Goal: Task Accomplishment & Management: Use online tool/utility

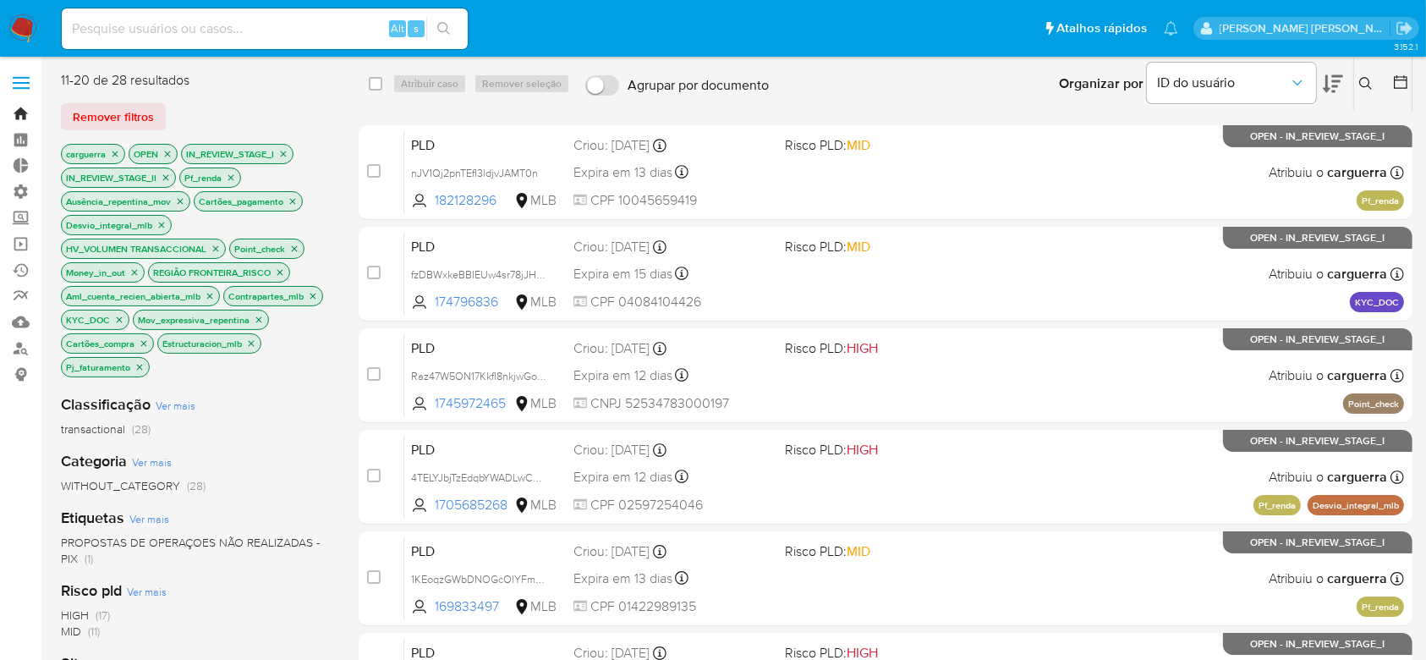
click at [23, 118] on link "Bandeja" at bounding box center [100, 114] width 201 height 26
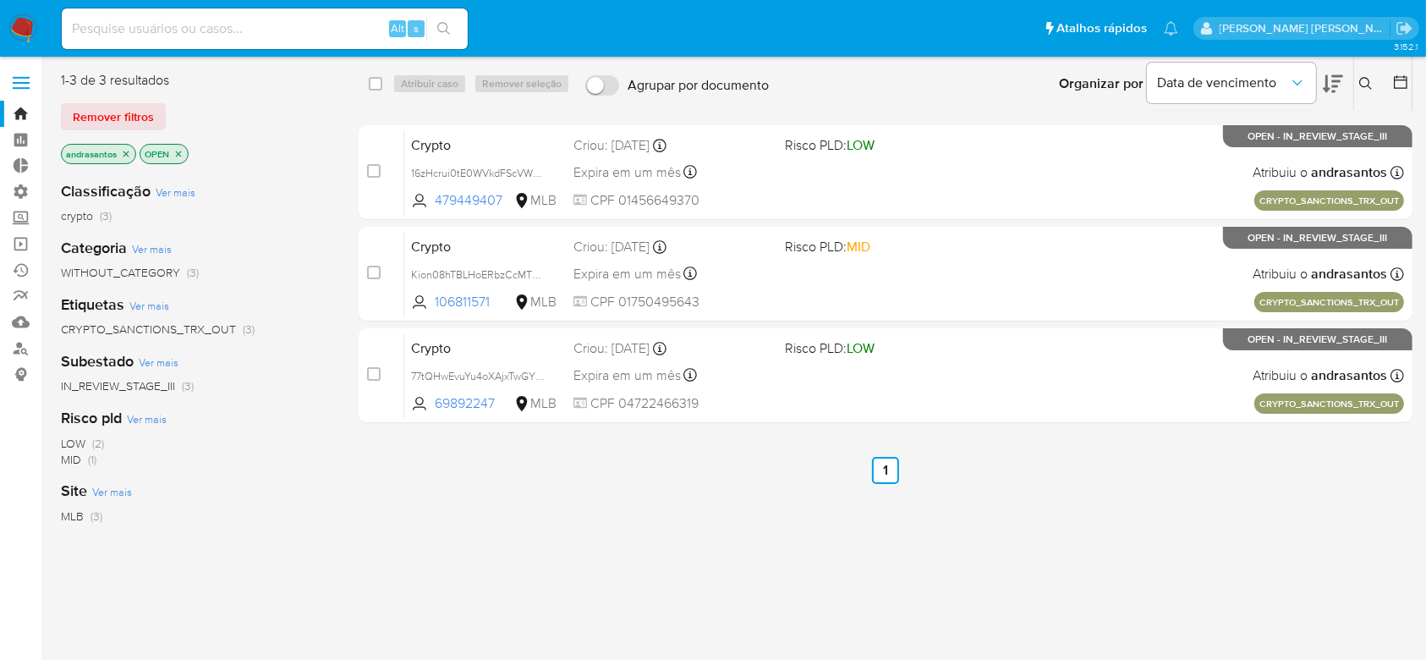
click at [122, 155] on icon "close-filter" at bounding box center [126, 154] width 10 height 10
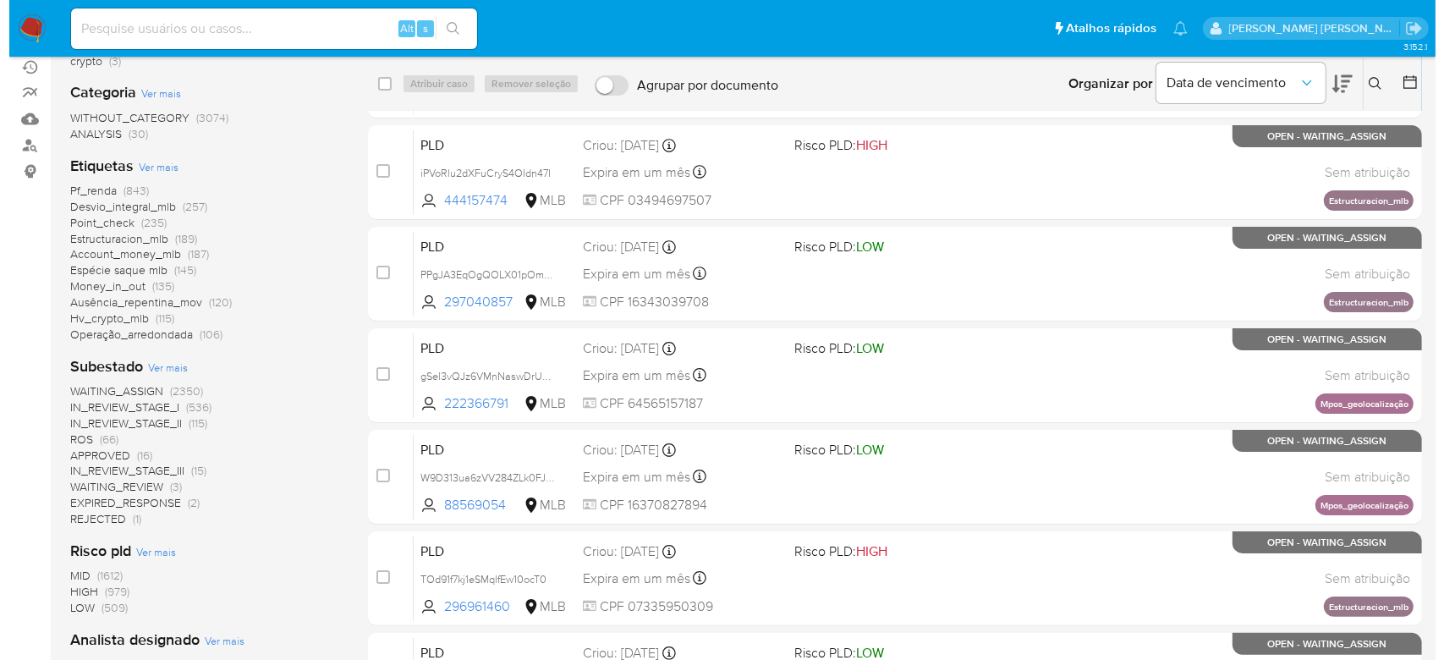
scroll to position [225, 0]
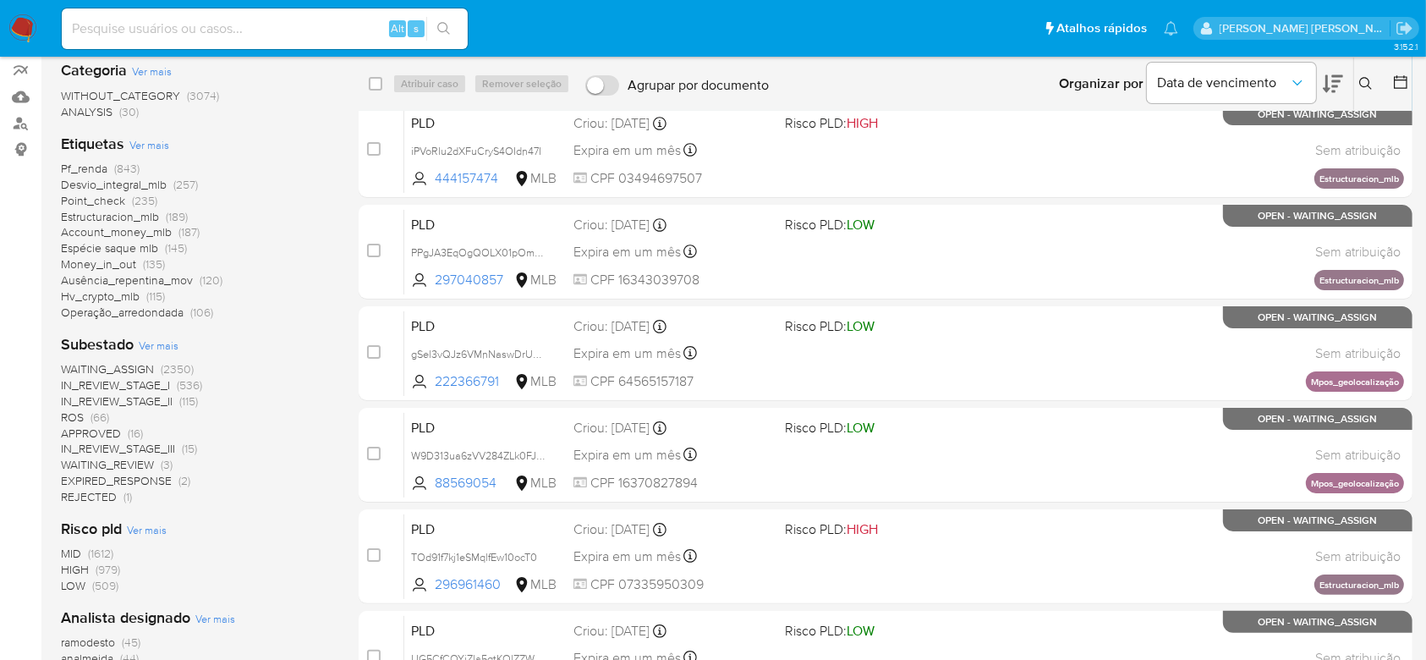
click at [157, 349] on span "Ver mais" at bounding box center [159, 345] width 40 height 15
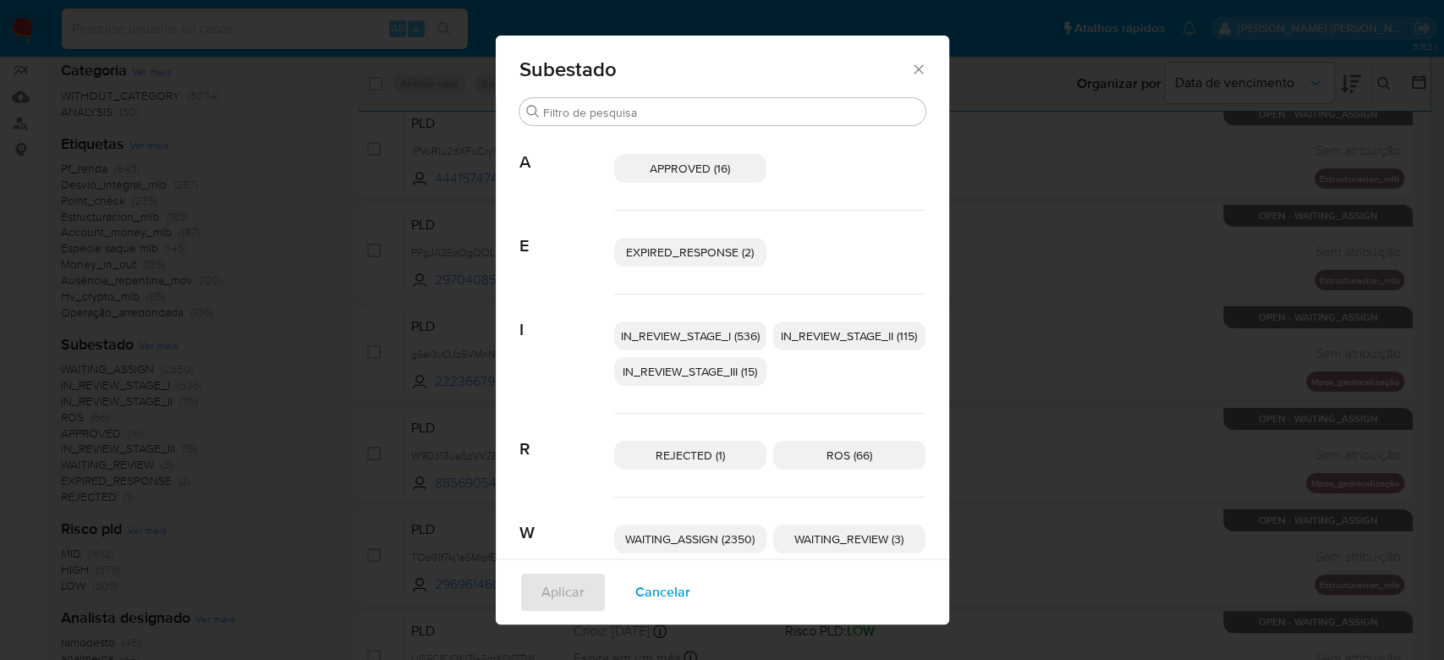
click at [701, 333] on span "IN_REVIEW_STAGE_I (536)" at bounding box center [690, 335] width 139 height 17
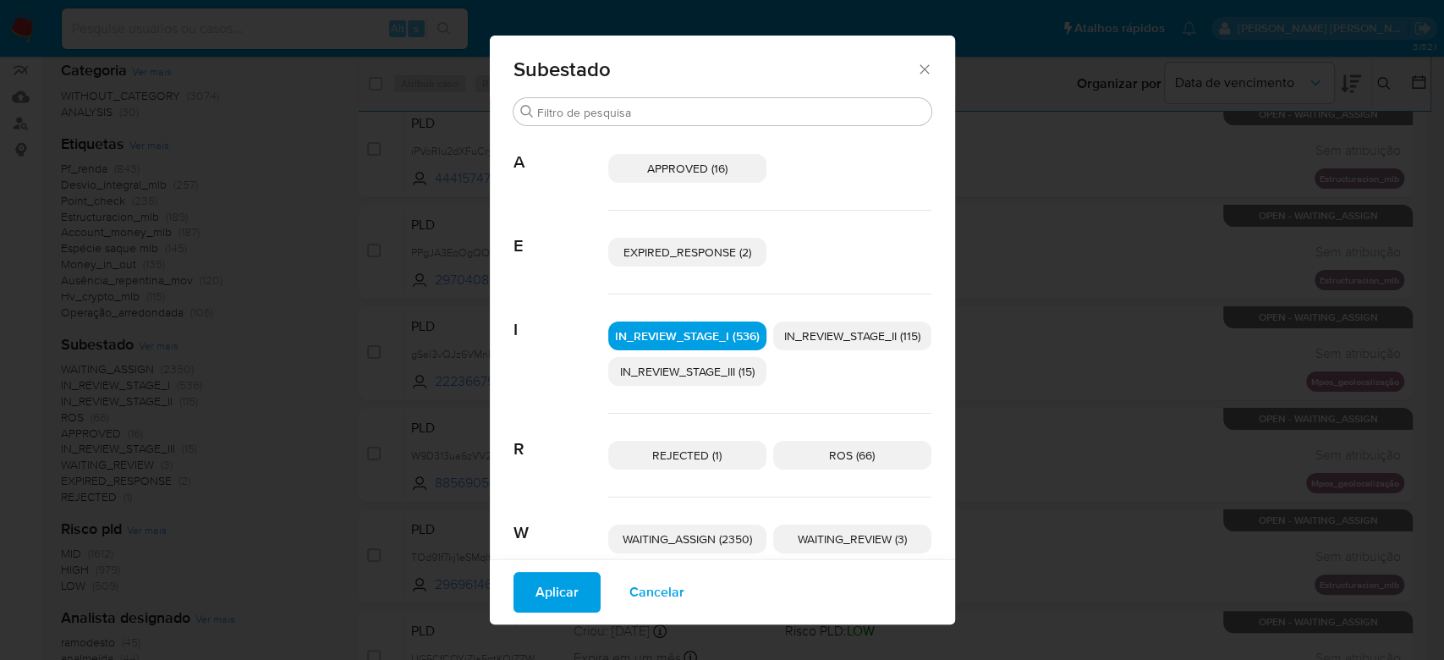
click at [804, 332] on span "IN_REVIEW_STAGE_II (115)" at bounding box center [852, 335] width 136 height 17
click at [542, 587] on span "Aplicar" at bounding box center [556, 592] width 43 height 37
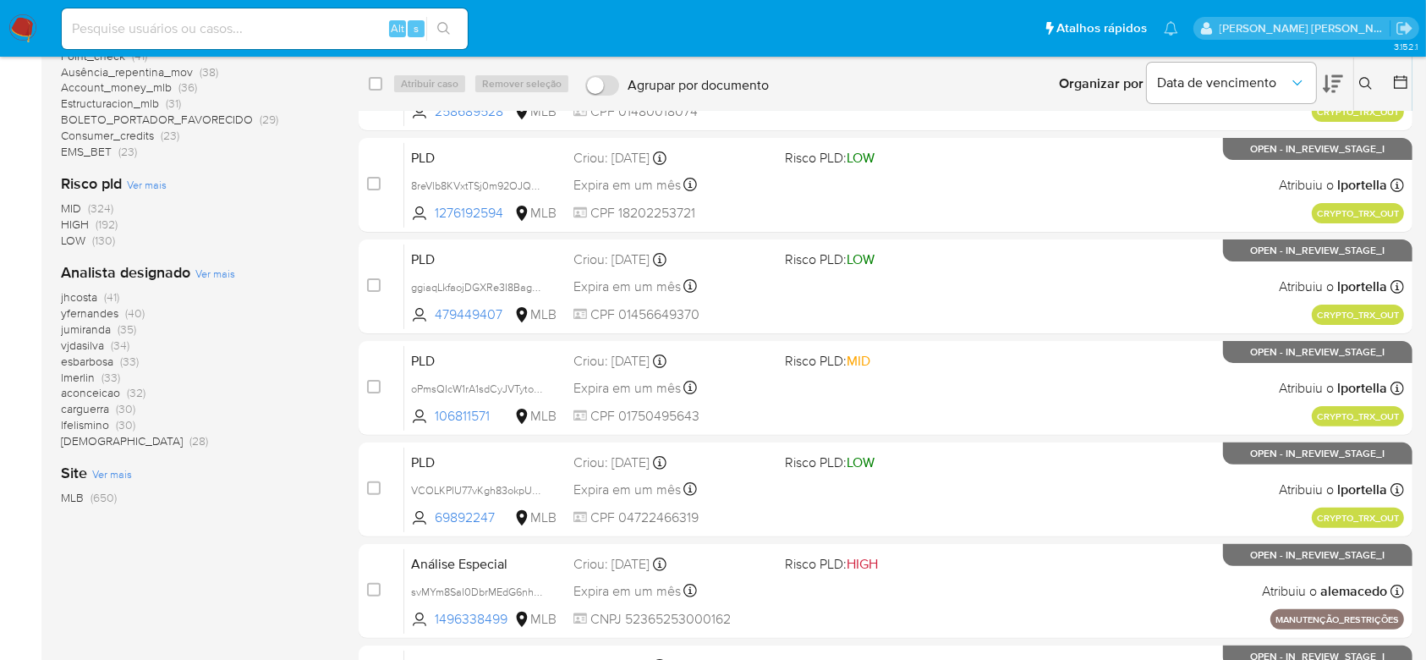
scroll to position [451, 0]
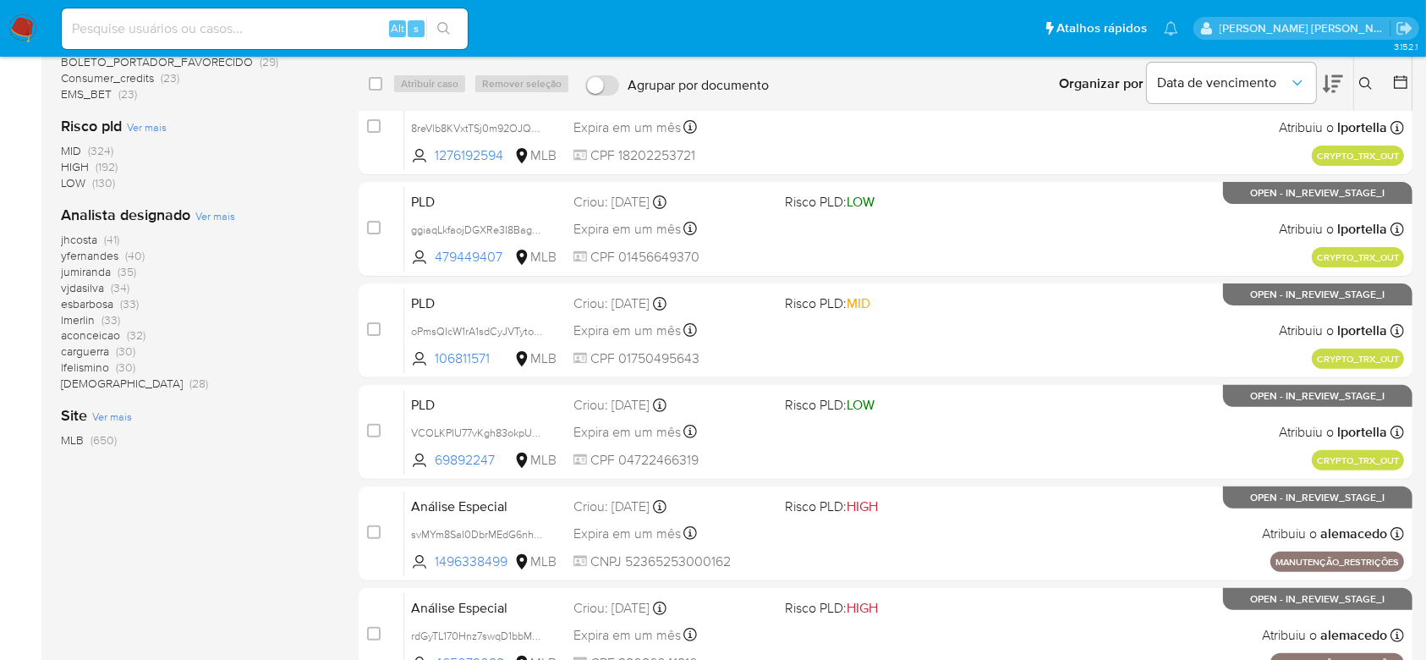
click at [92, 352] on span "carguerra" at bounding box center [85, 351] width 48 height 17
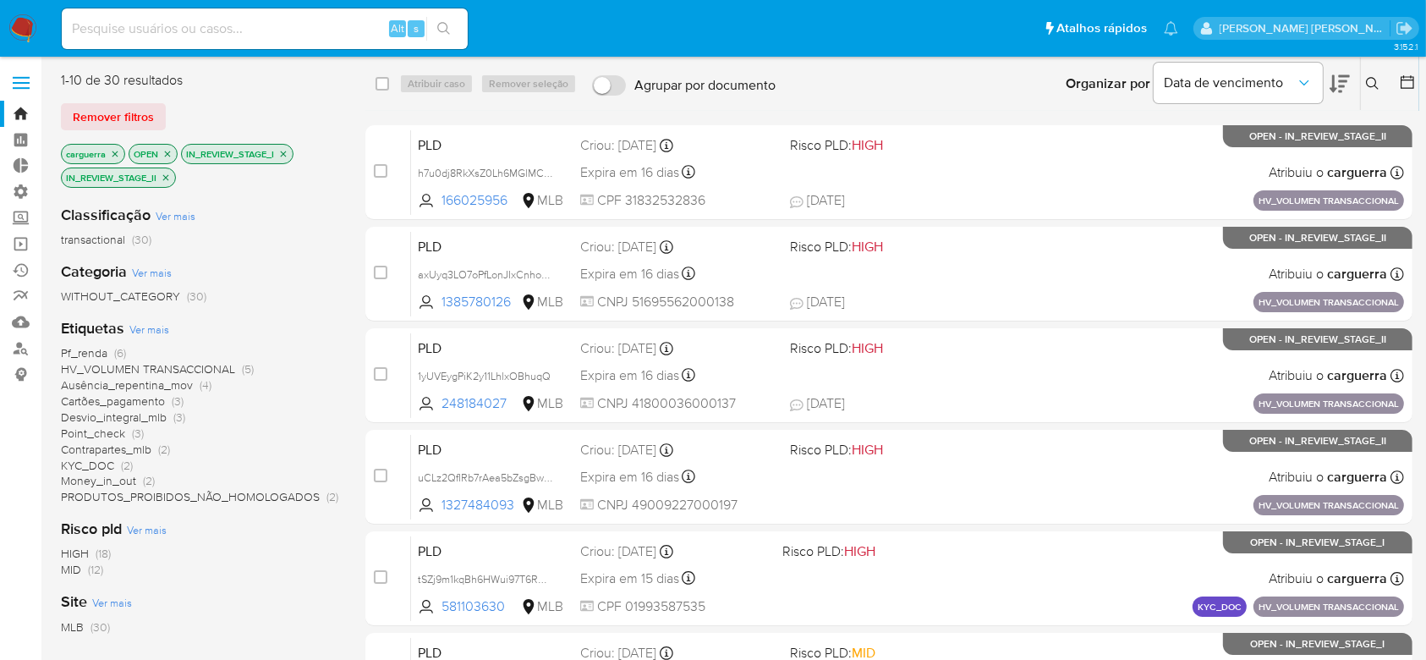
click at [114, 154] on icon "close-filter" at bounding box center [116, 154] width 6 height 6
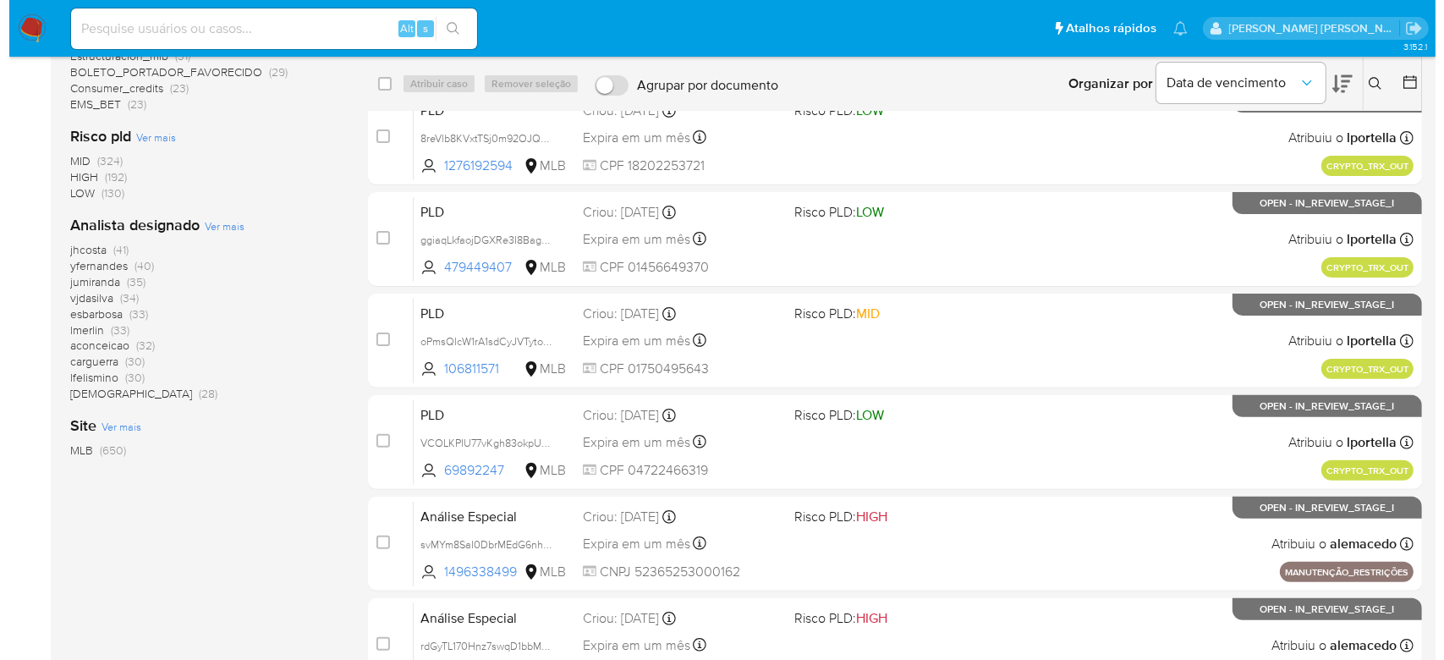
scroll to position [451, 0]
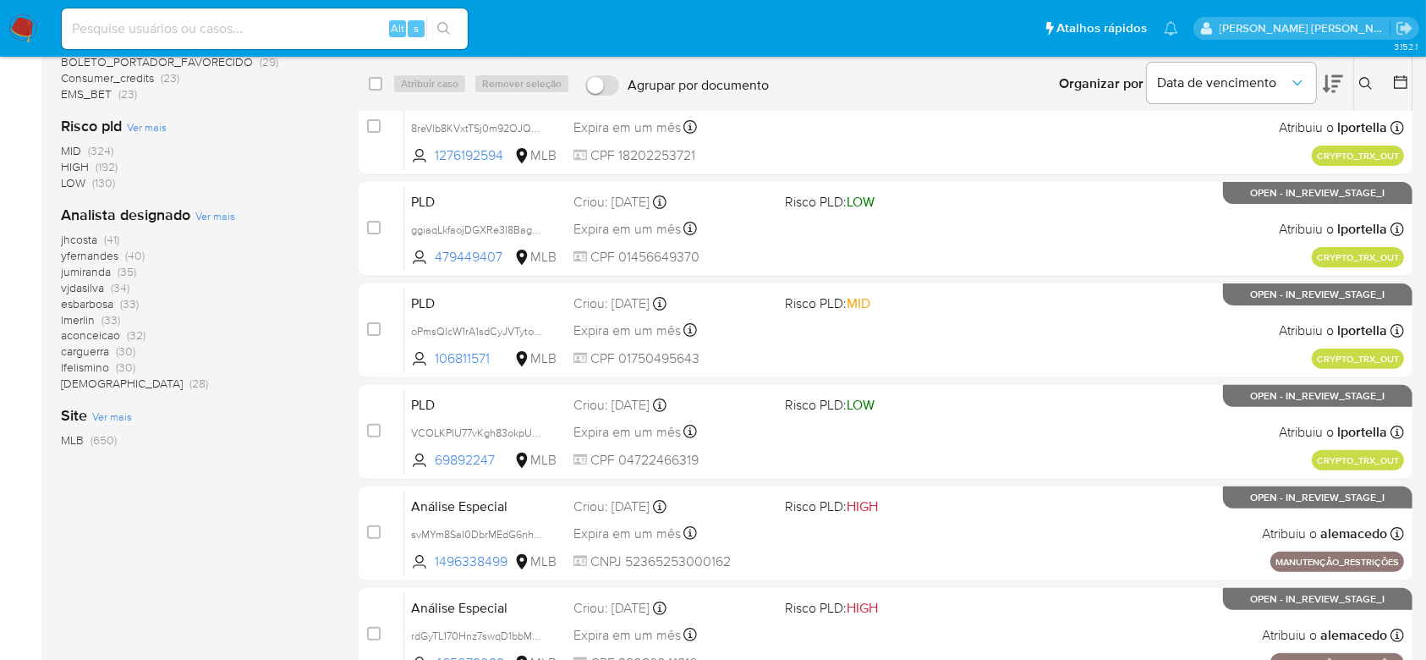
click at [206, 213] on span "Ver mais" at bounding box center [215, 215] width 40 height 15
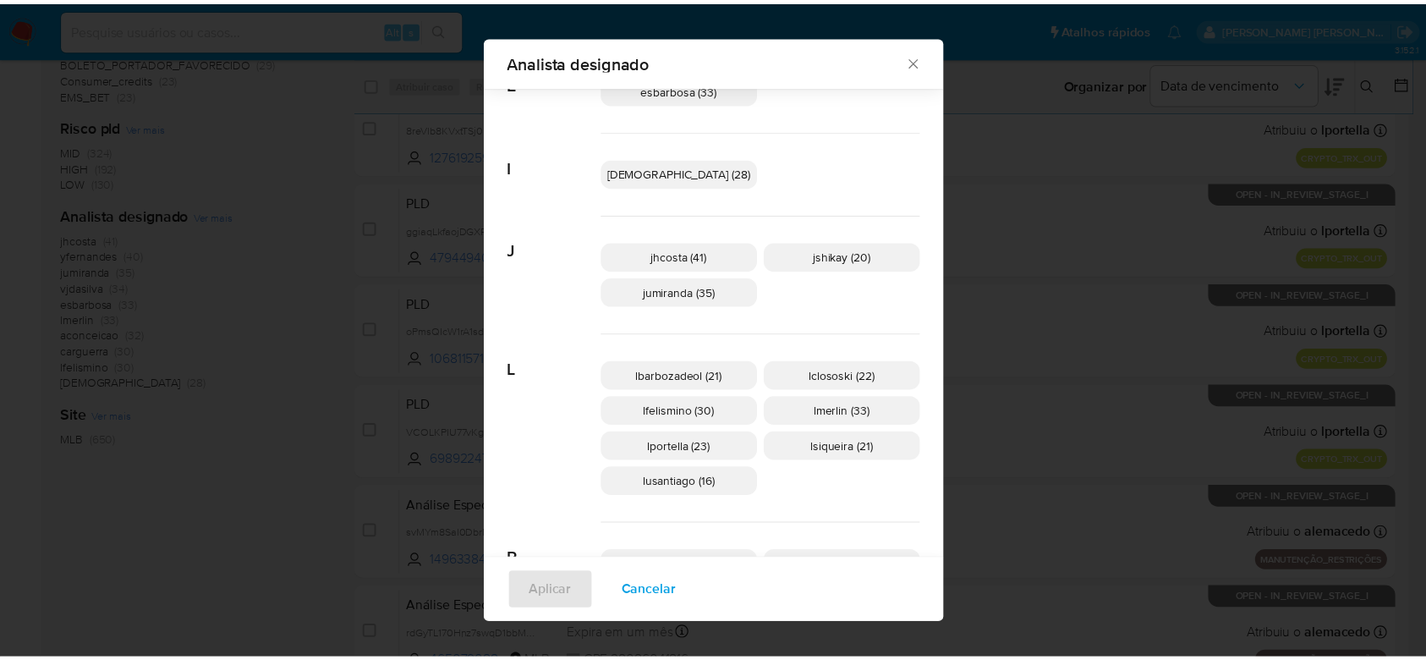
scroll to position [467, 0]
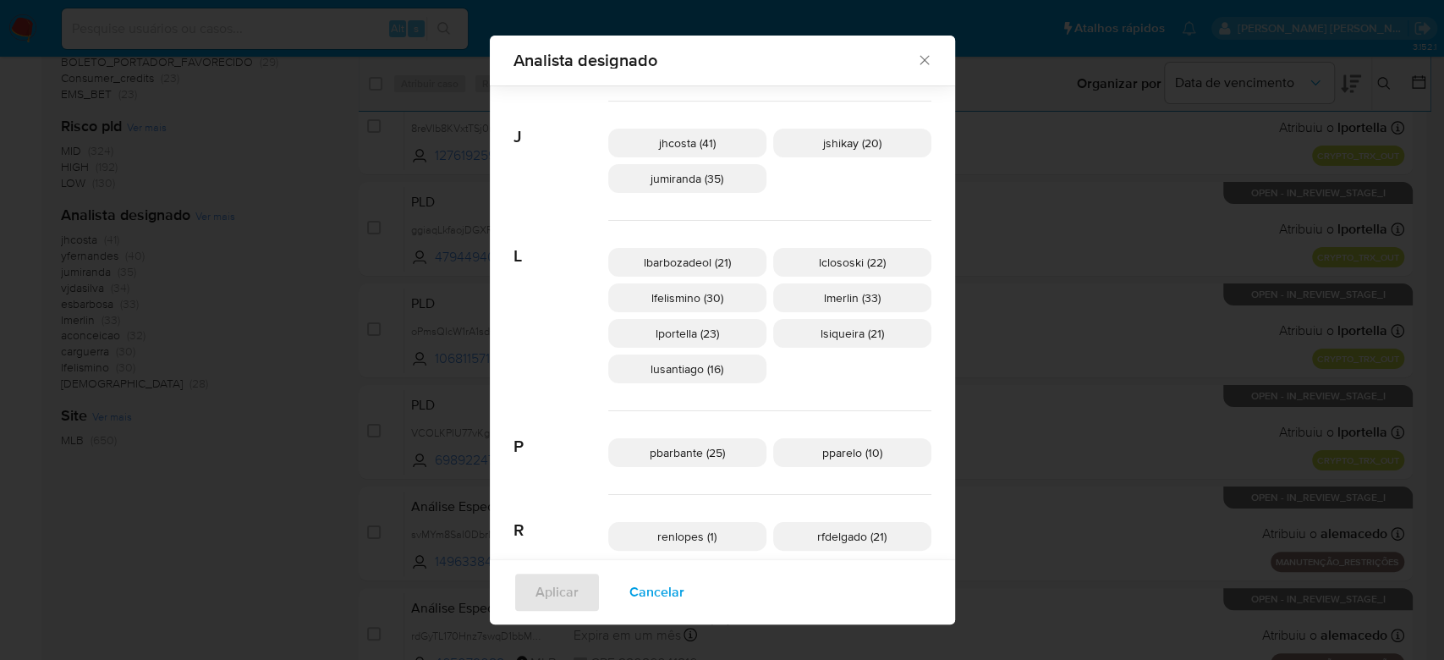
click at [916, 61] on icon "Fechar" at bounding box center [924, 60] width 17 height 17
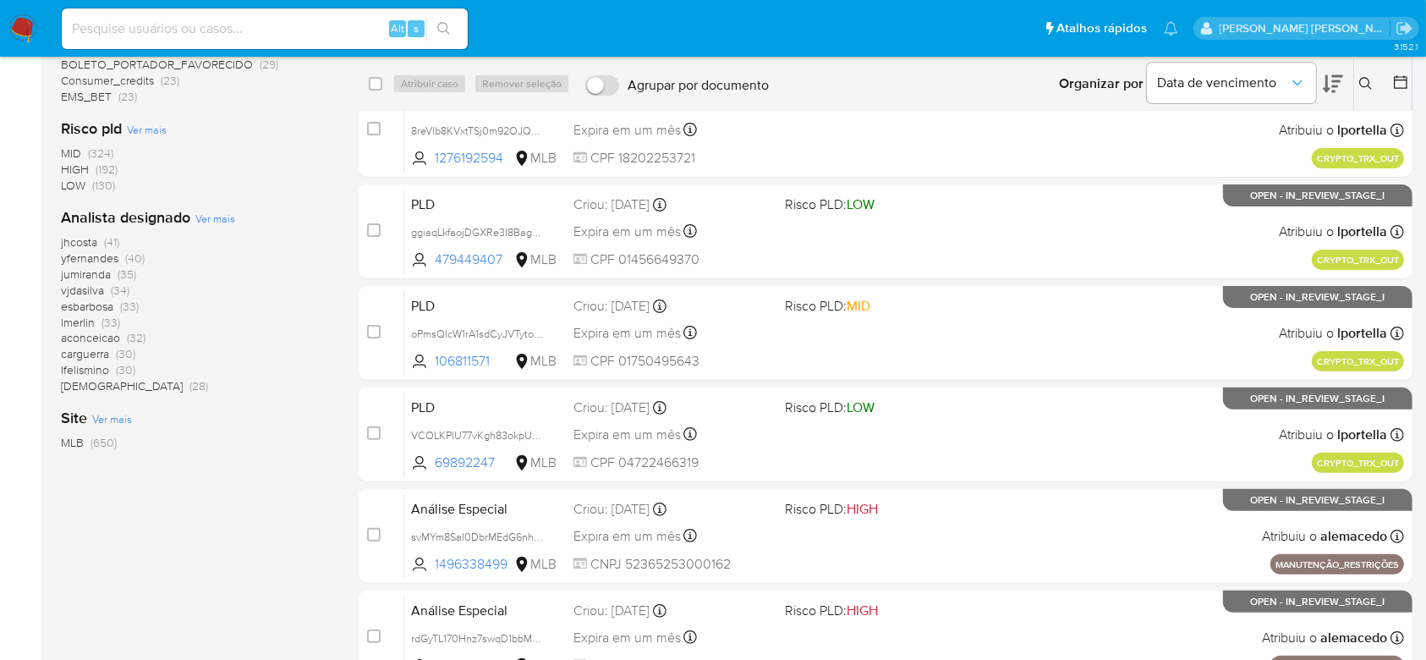
scroll to position [451, 0]
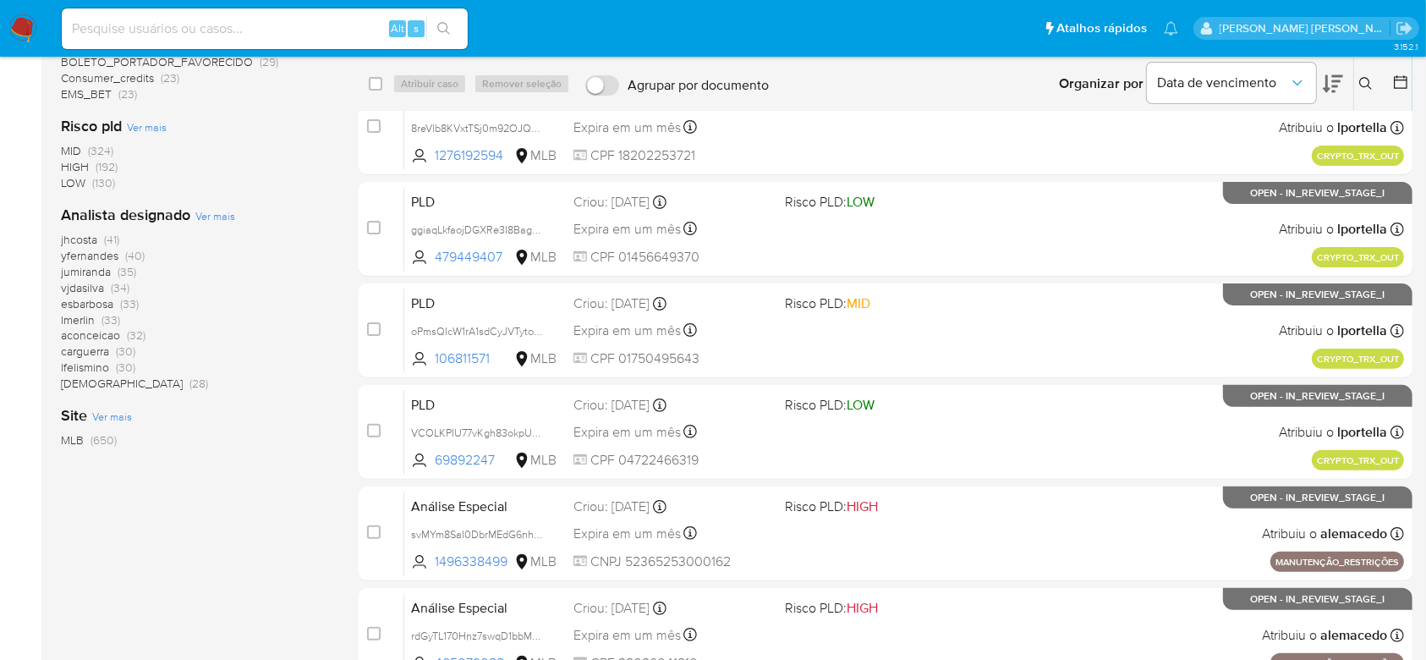
click at [96, 350] on span "carguerra" at bounding box center [85, 351] width 48 height 17
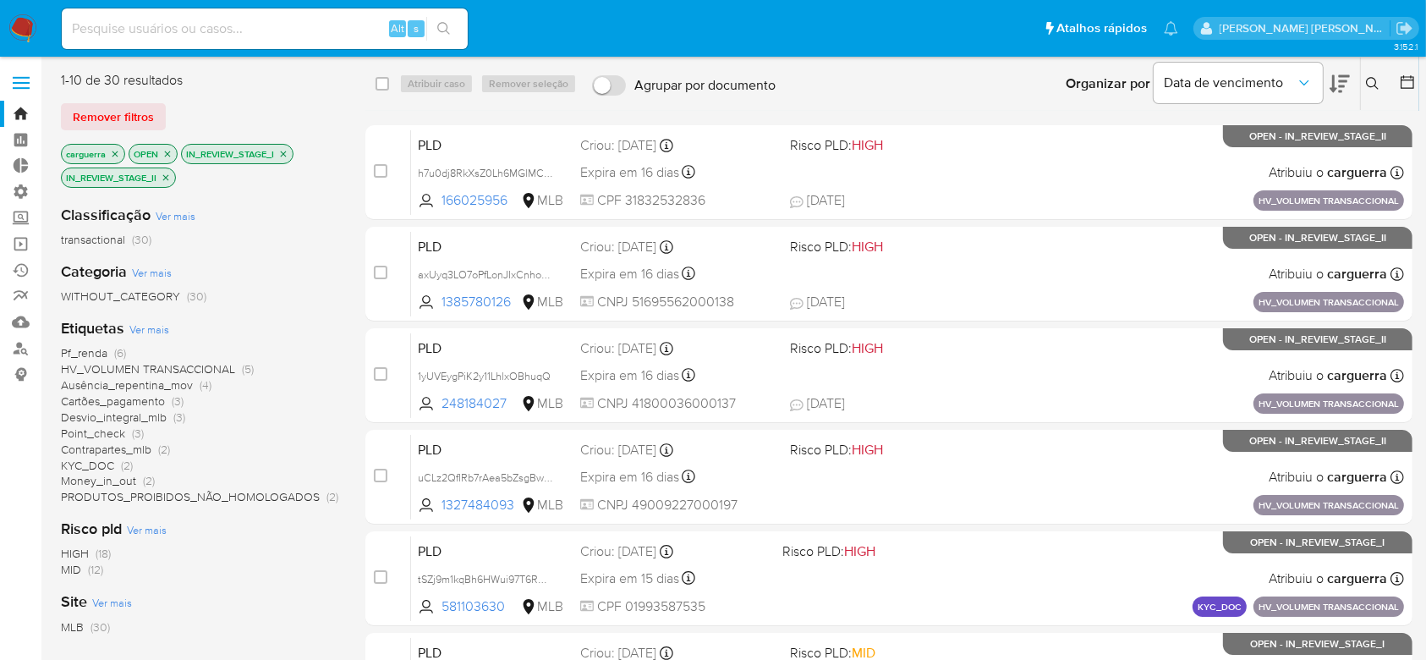
click at [235, 365] on span "HV_VOLUMEN TRANSACCIONAL (5)" at bounding box center [157, 369] width 193 height 16
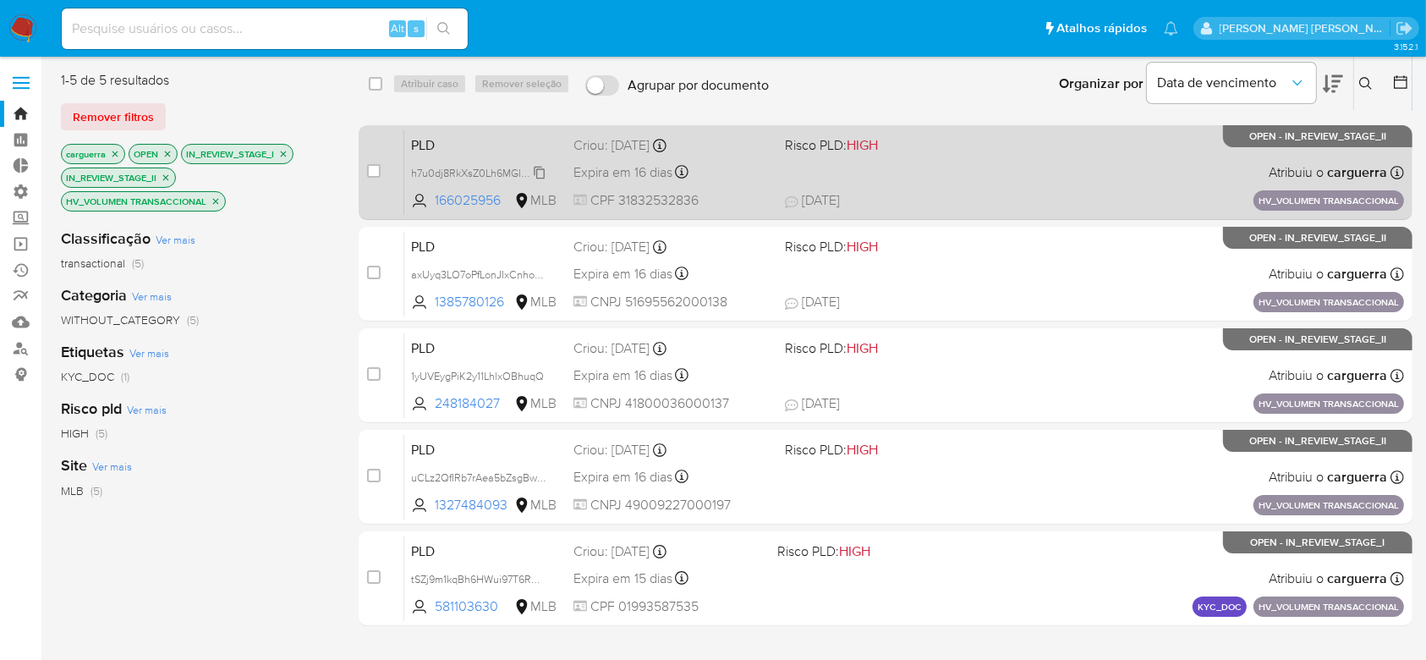
click at [541, 165] on span "h7u0dj8RkXsZ0Lh6MGlMC70z" at bounding box center [482, 171] width 143 height 19
click at [375, 175] on input "checkbox" at bounding box center [374, 171] width 14 height 14
checkbox input "true"
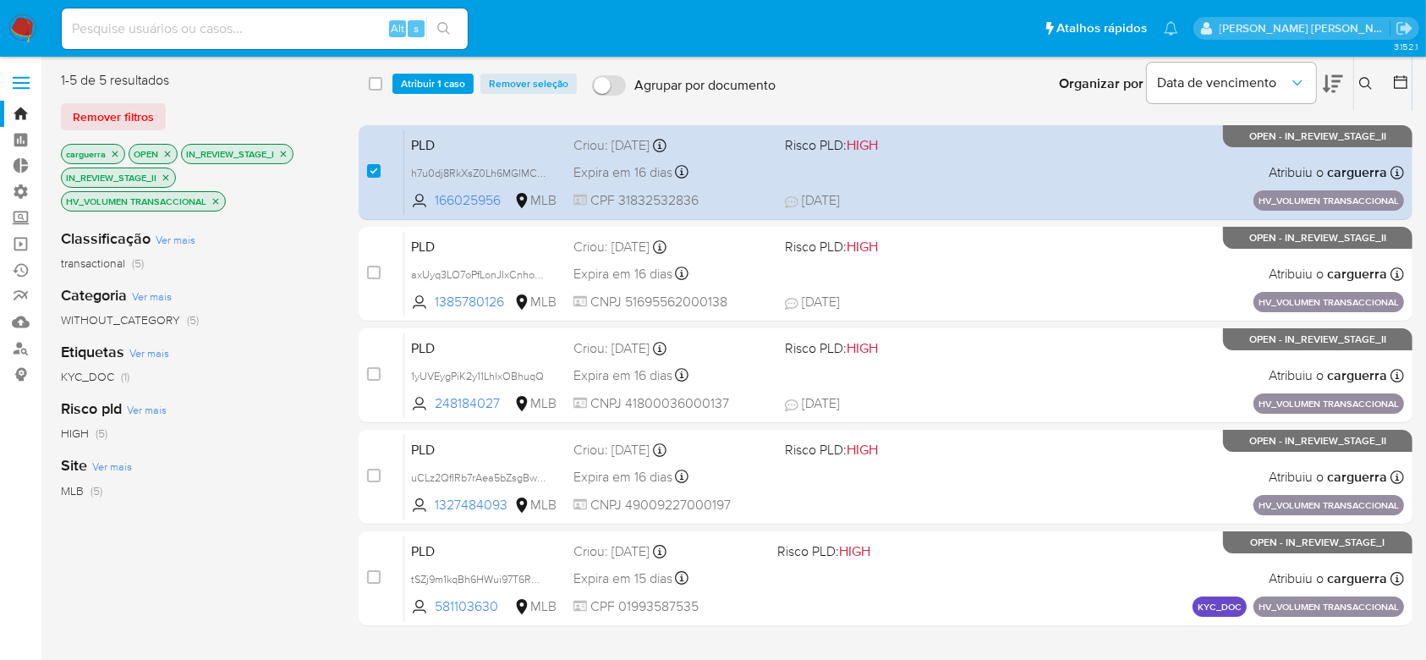
click at [440, 71] on div "select-all-cases-checkbox Atribuir 1 caso Remover seleção Agrupar por documento…" at bounding box center [886, 84] width 1054 height 52
click at [427, 86] on span "Atribuir 1 caso" at bounding box center [433, 83] width 64 height 17
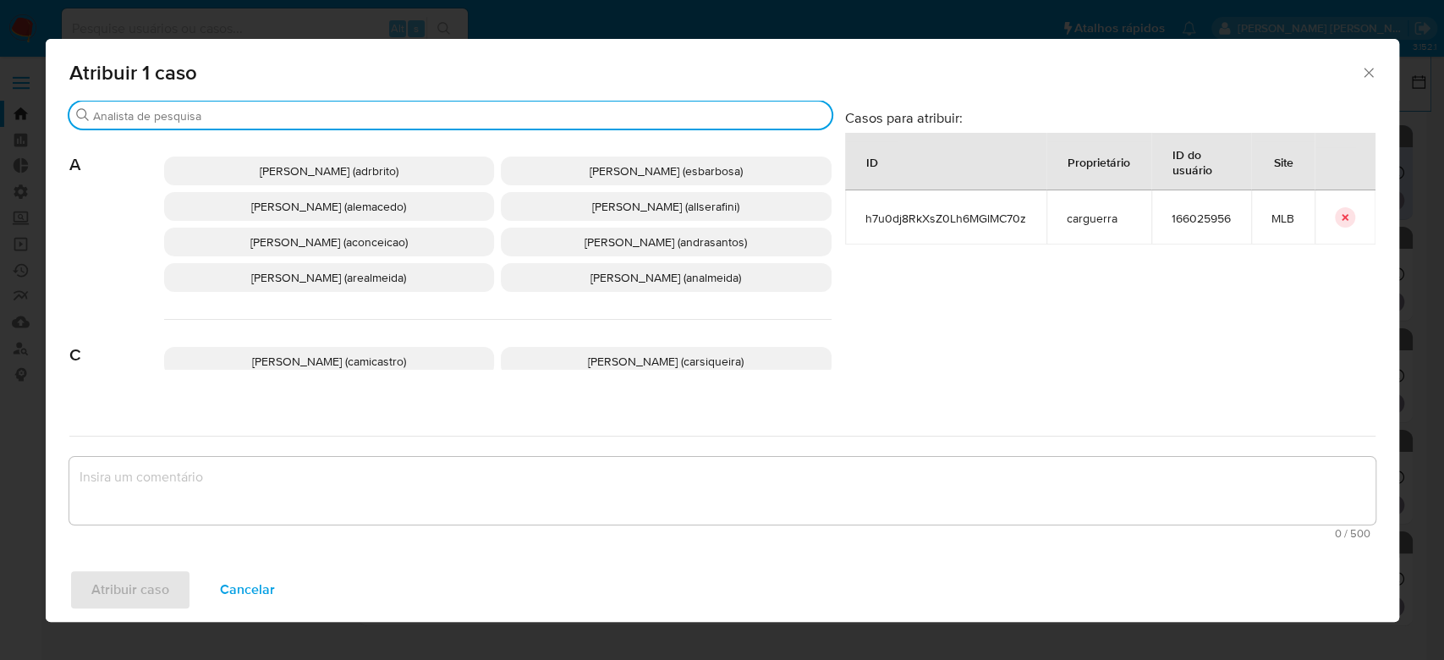
click at [306, 115] on input "Buscar" at bounding box center [459, 115] width 732 height 15
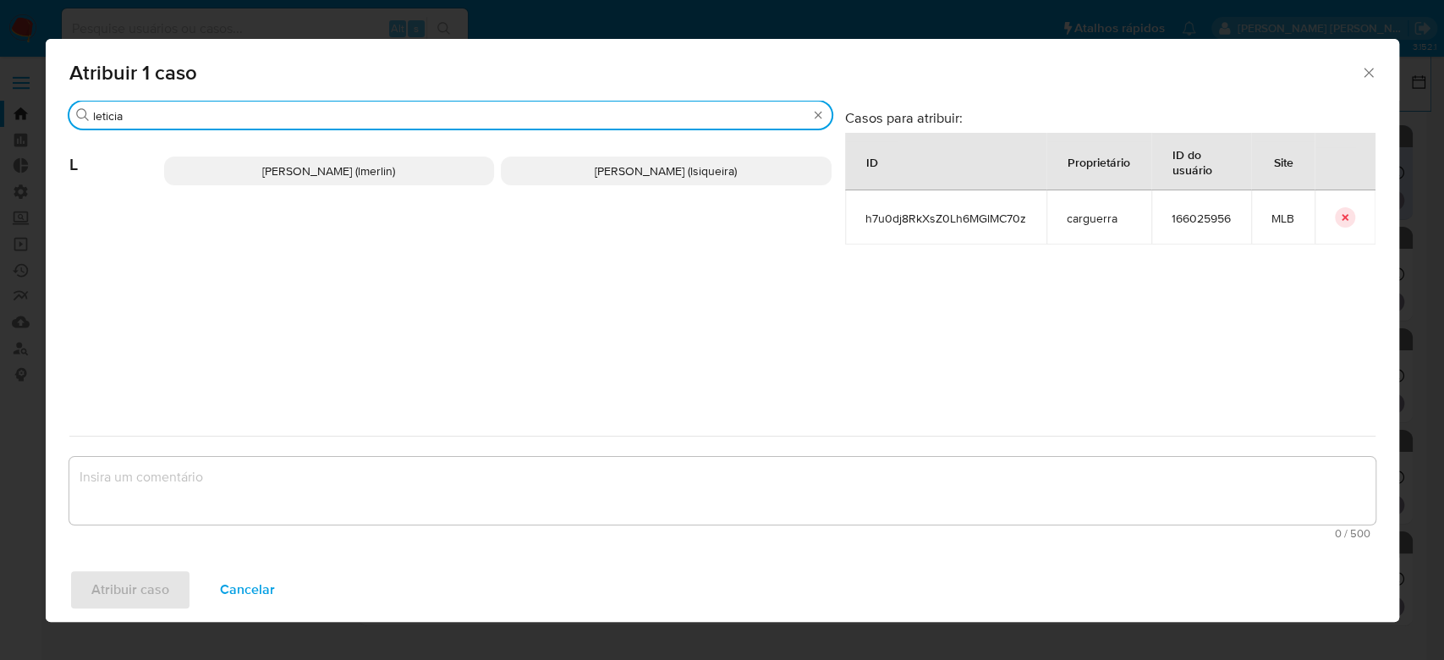
type input "leticia"
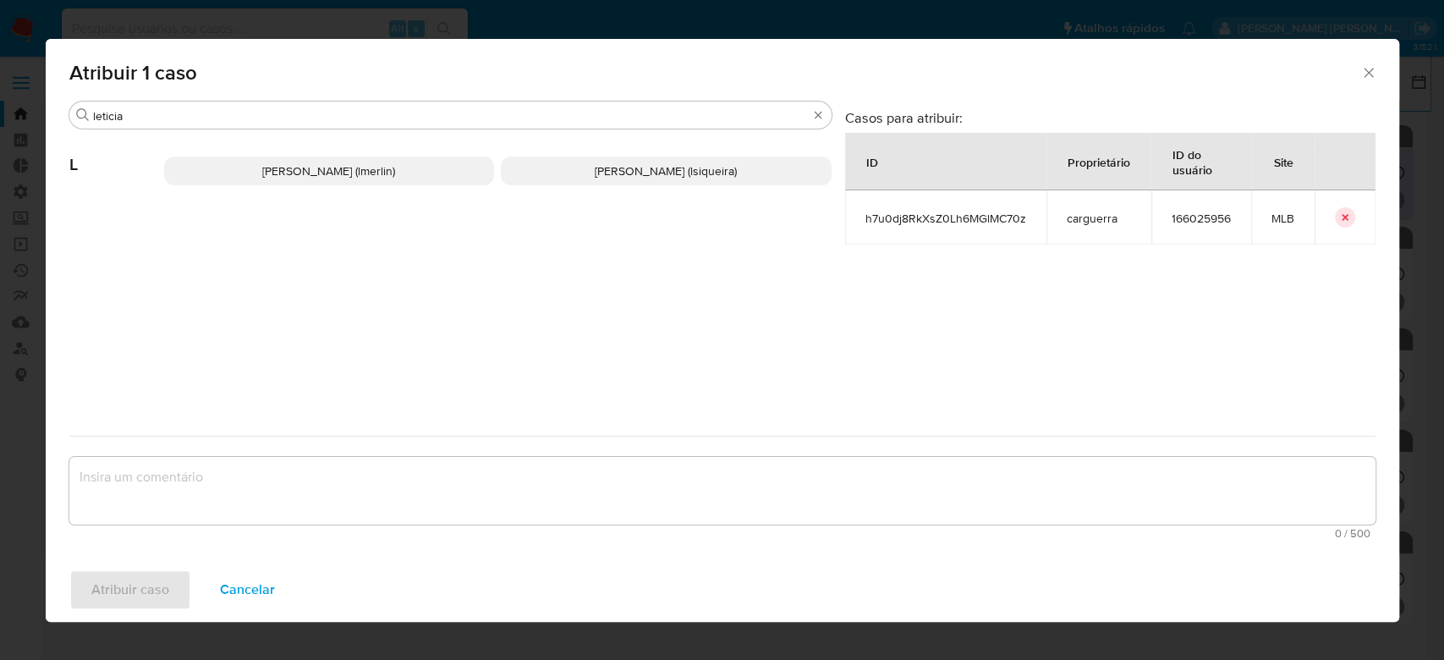
click at [634, 169] on span "[PERSON_NAME] (lsiqueira)" at bounding box center [666, 170] width 142 height 17
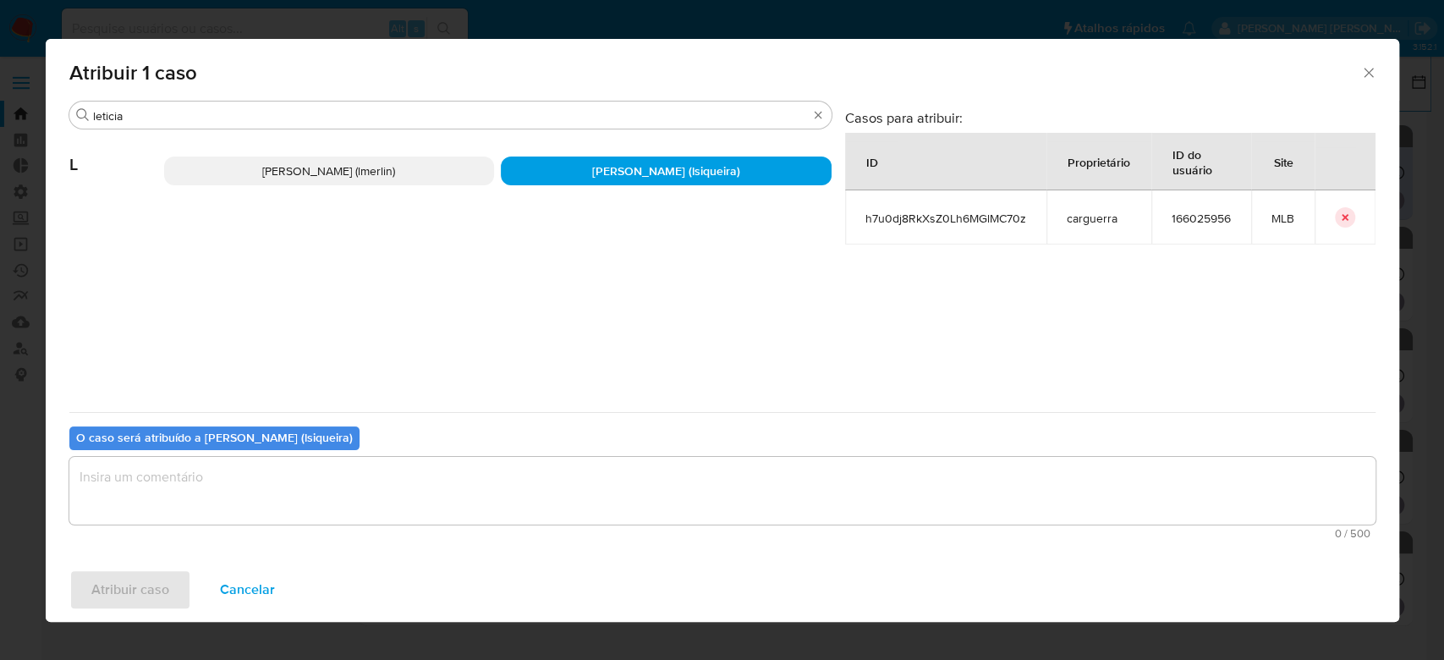
click at [395, 490] on textarea "assign-modal" at bounding box center [722, 491] width 1306 height 68
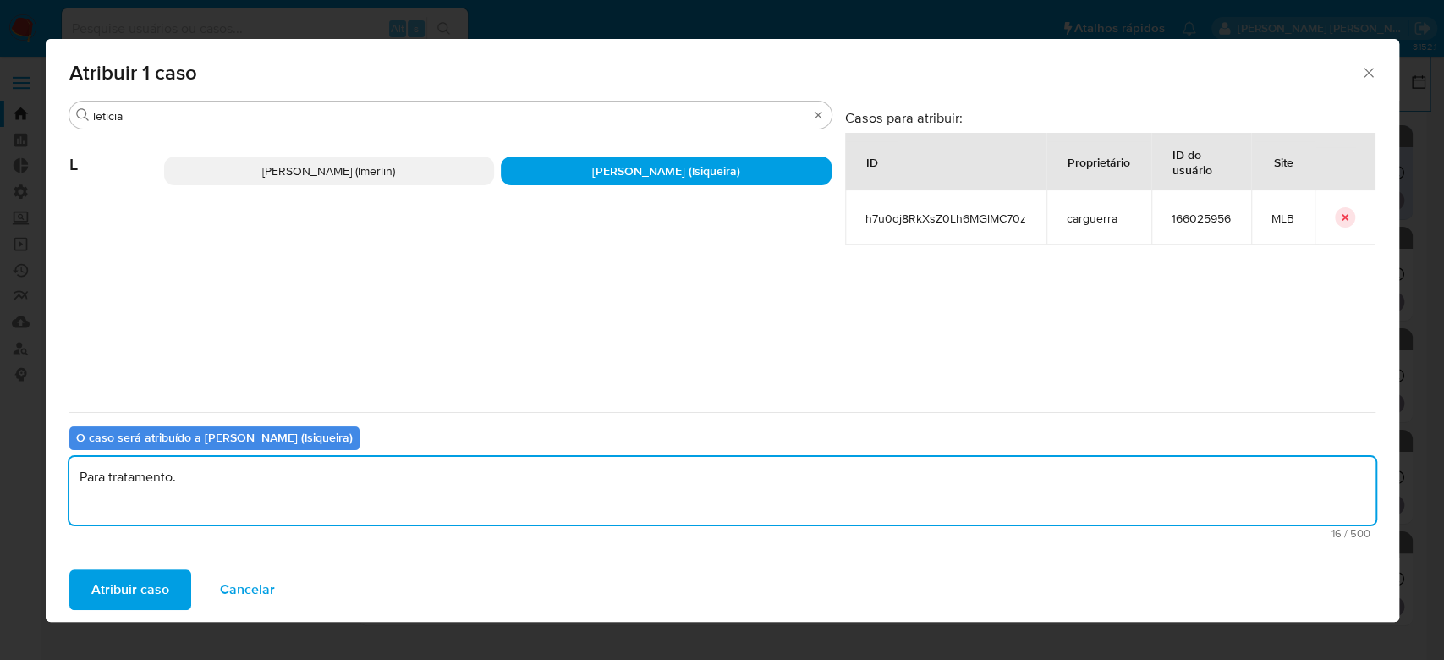
drag, startPoint x: 224, startPoint y: 487, endPoint x: 61, endPoint y: 458, distance: 165.8
click at [61, 458] on div "Buscar leticia L [PERSON_NAME] (lmerlin) [PERSON_NAME] (lsiqueira) Casos para a…" at bounding box center [722, 329] width 1353 height 457
click at [273, 478] on textarea "Para tratamento." at bounding box center [722, 491] width 1306 height 68
type textarea "Para tratamento."
click at [143, 590] on span "Atribuir caso" at bounding box center [130, 589] width 78 height 37
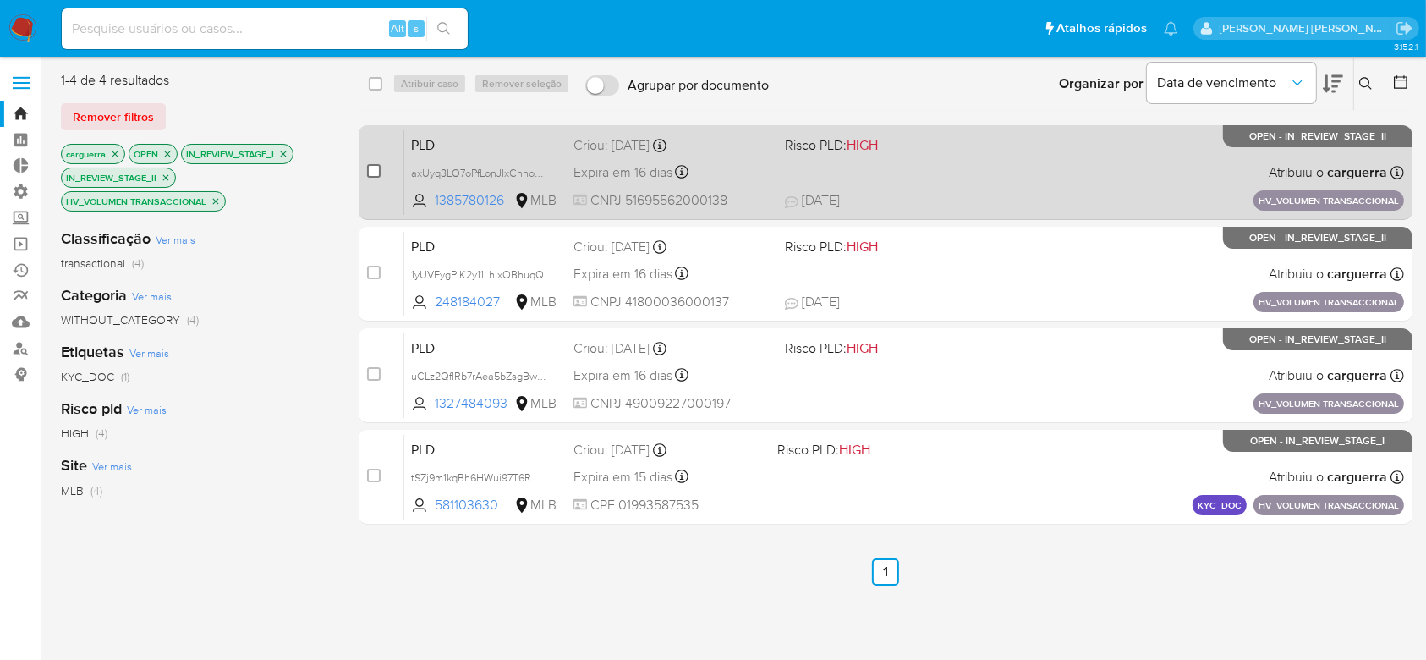
click at [378, 167] on input "checkbox" at bounding box center [374, 171] width 14 height 14
checkbox input "true"
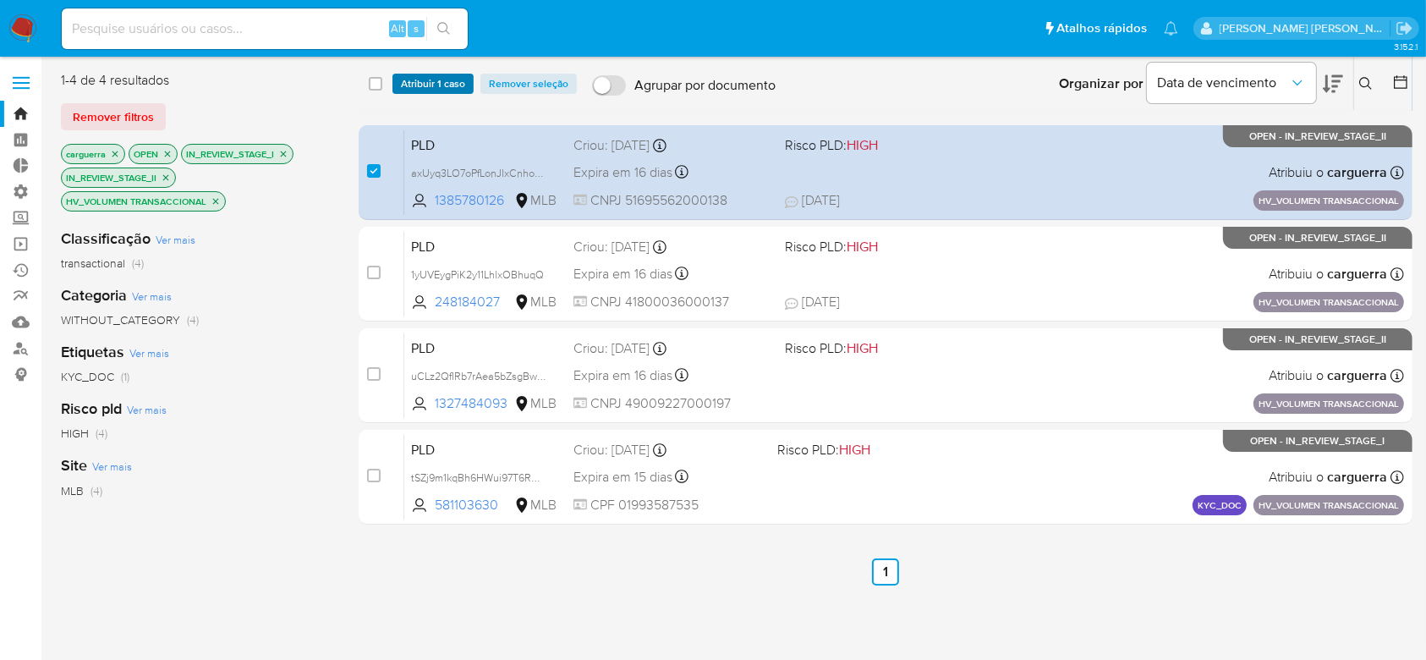
click at [426, 77] on span "Atribuir 1 caso" at bounding box center [433, 83] width 64 height 17
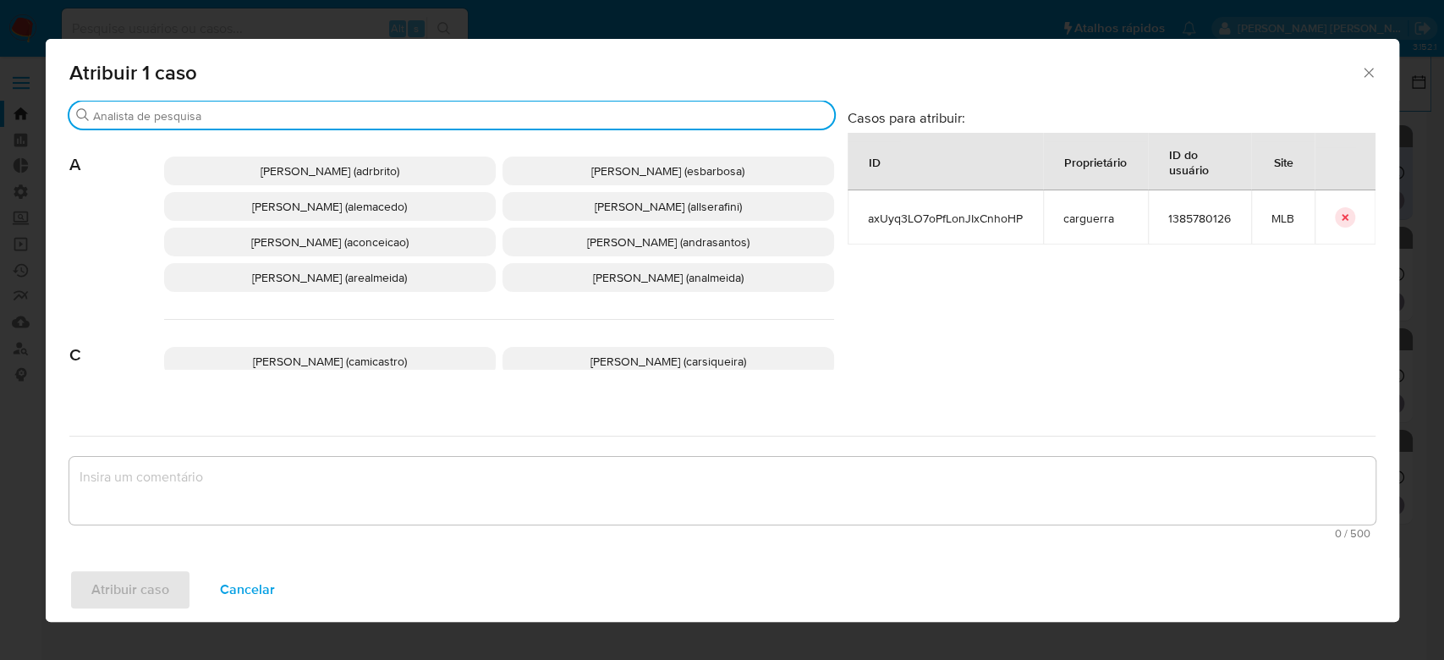
click at [426, 113] on input "Buscar" at bounding box center [460, 115] width 734 height 15
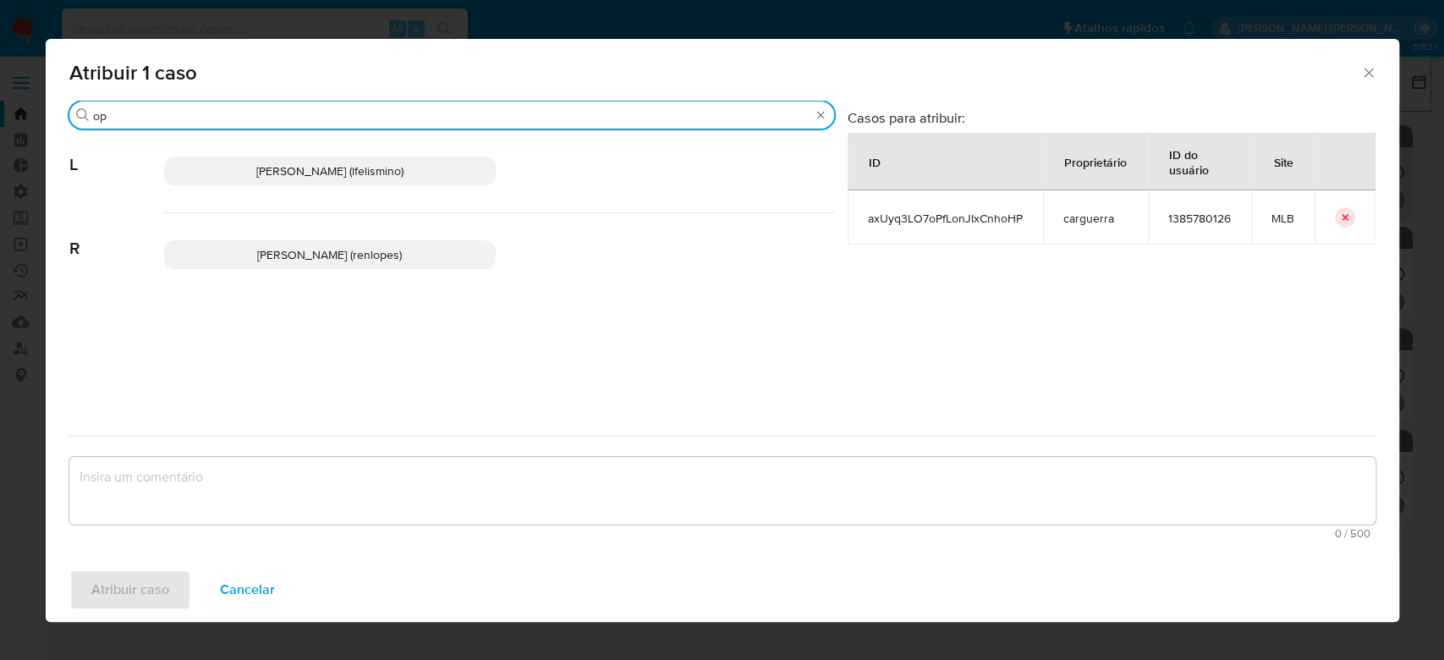
type input "o"
type input "prisci"
click at [403, 157] on p "Priscilla Dos Santos Barbante (pbarbante)" at bounding box center [330, 170] width 332 height 29
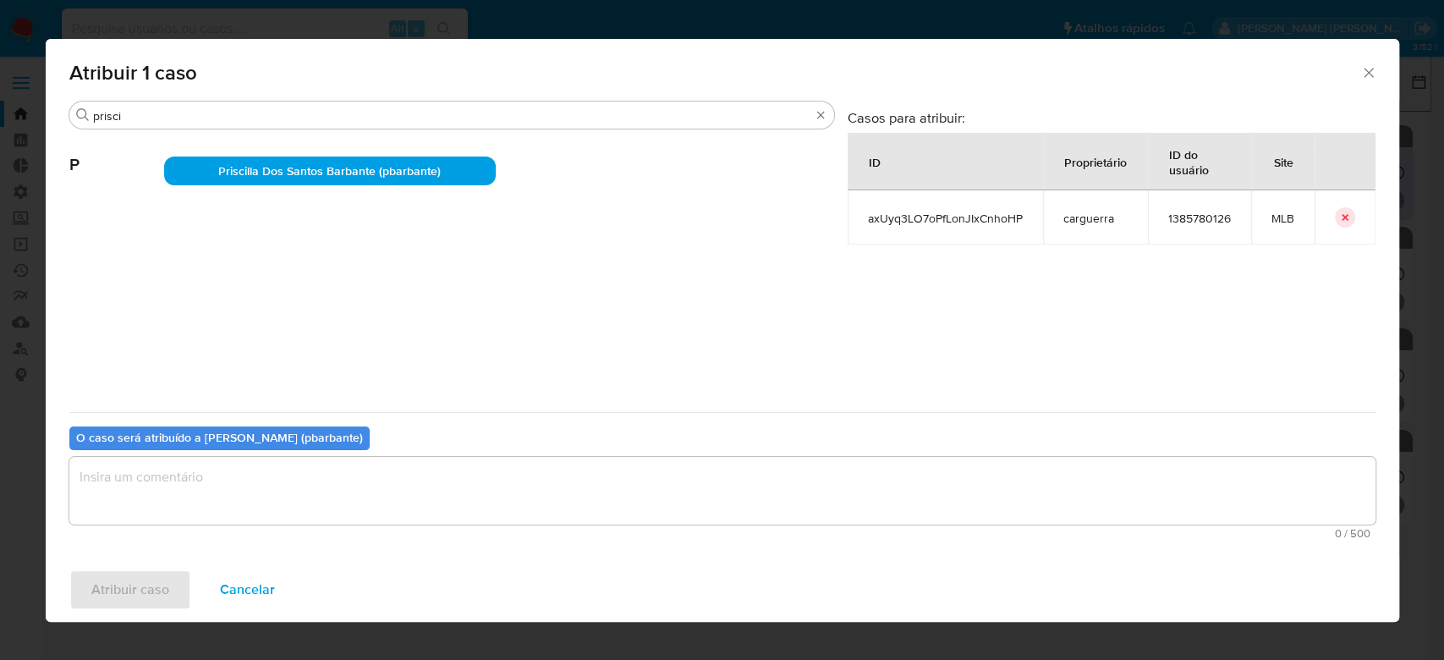
click at [251, 485] on textarea "assign-modal" at bounding box center [722, 491] width 1306 height 68
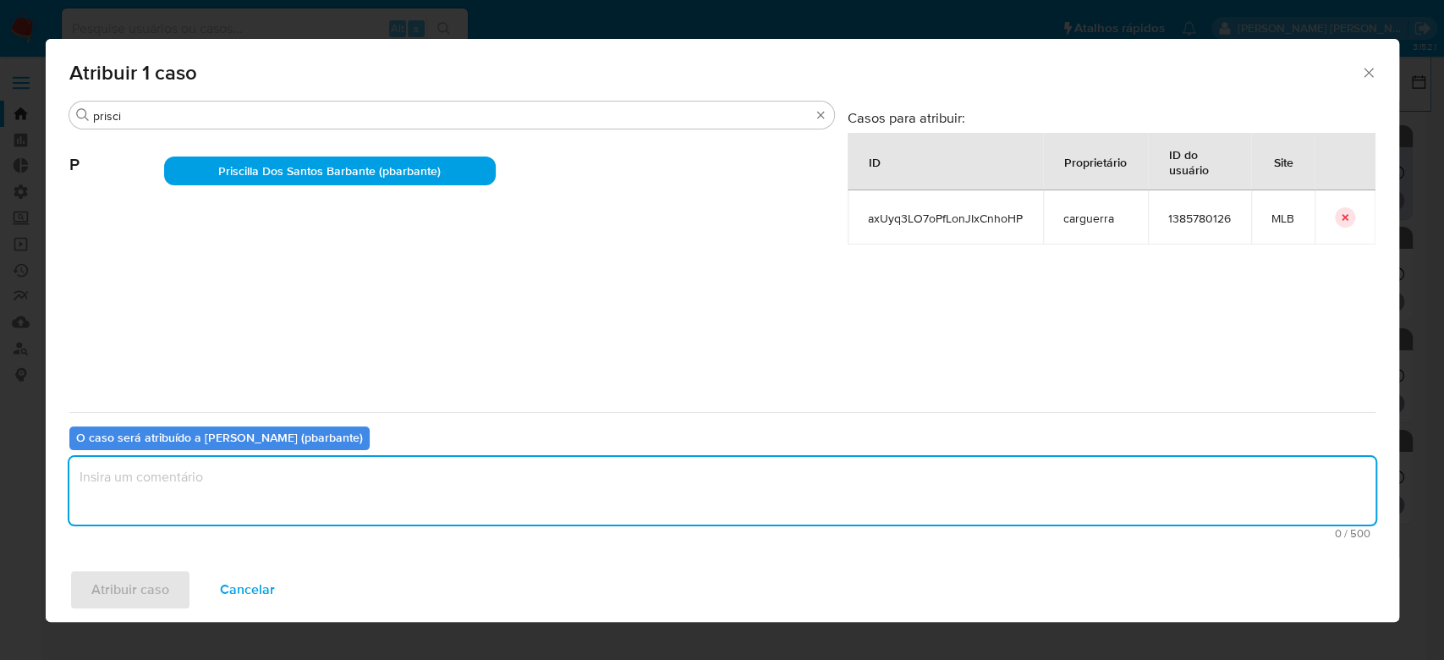
paste textarea "Para tratamento."
type textarea "Para tratamento."
click at [157, 574] on span "Atribuir caso" at bounding box center [130, 589] width 78 height 37
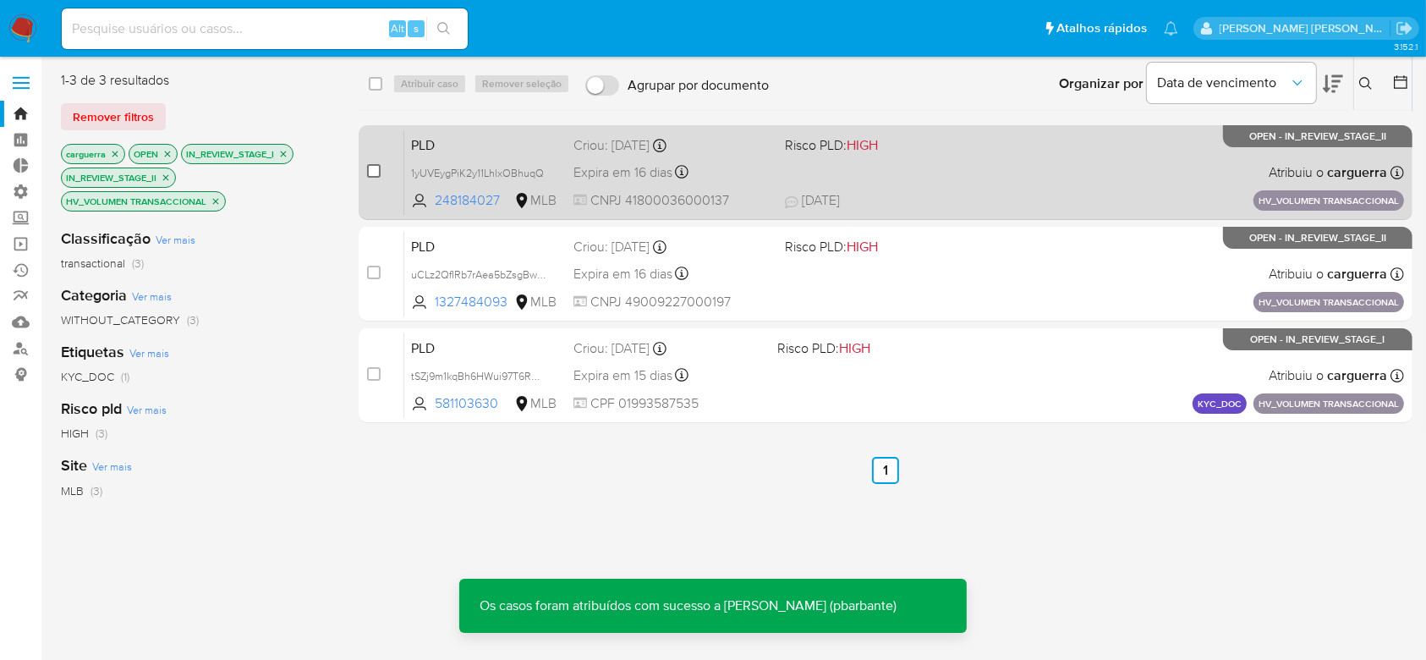
click at [372, 167] on input "checkbox" at bounding box center [374, 171] width 14 height 14
checkbox input "true"
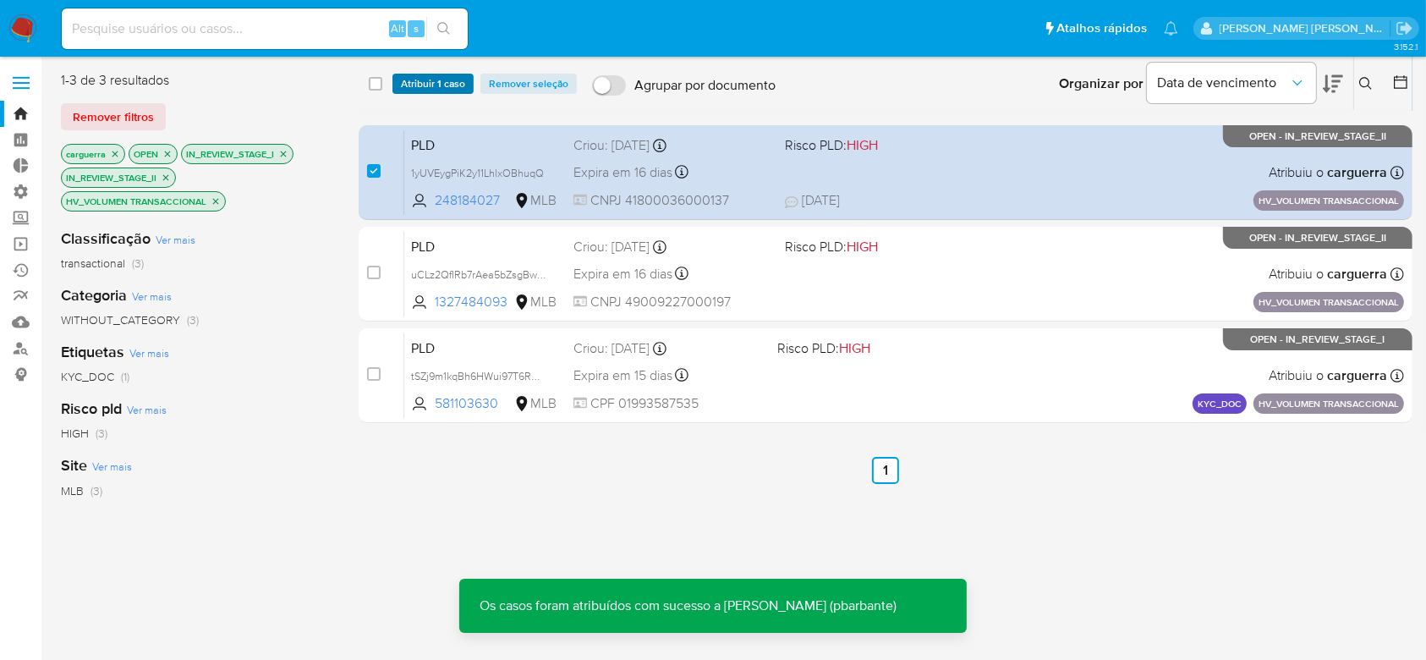
click at [426, 85] on span "Atribuir 1 caso" at bounding box center [433, 83] width 64 height 17
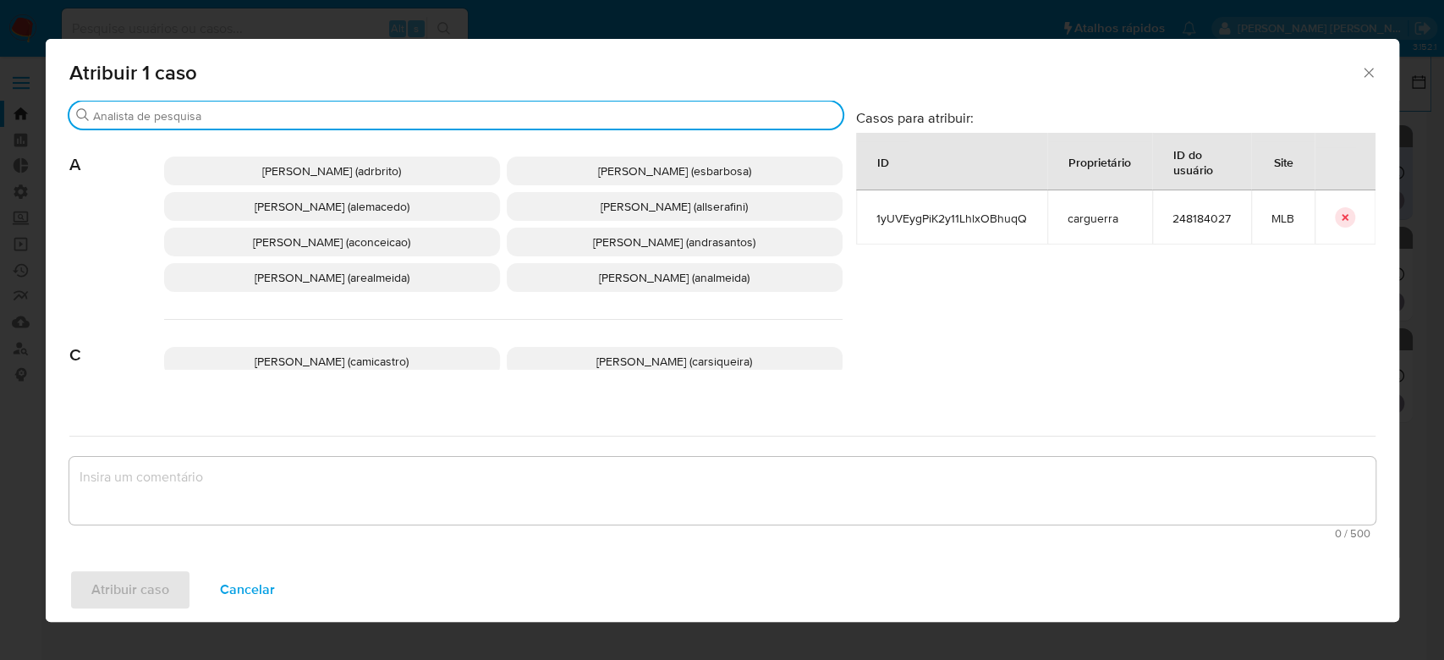
click at [416, 117] on input "Buscar" at bounding box center [464, 115] width 743 height 15
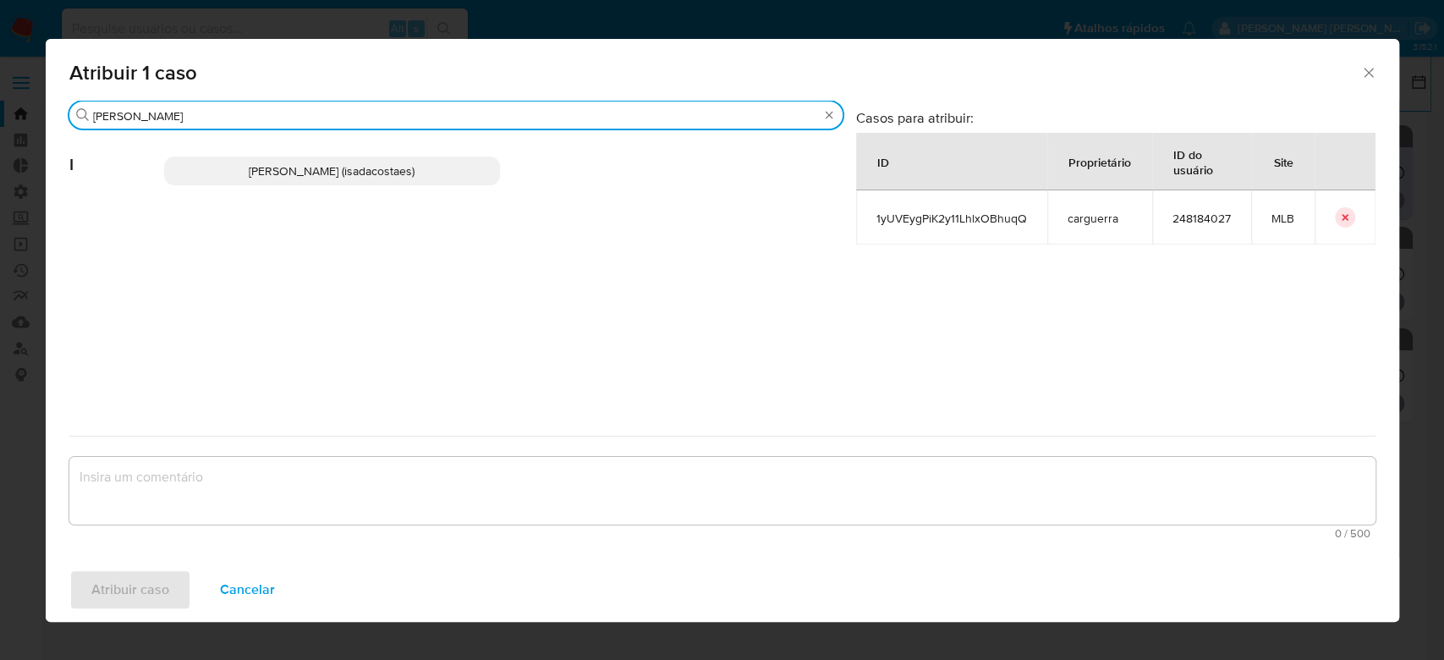
type input "[PERSON_NAME]"
drag, startPoint x: 367, startPoint y: 170, endPoint x: 311, endPoint y: 233, distance: 84.5
click at [367, 168] on span "[PERSON_NAME] (isadacostaes)" at bounding box center [332, 170] width 166 height 17
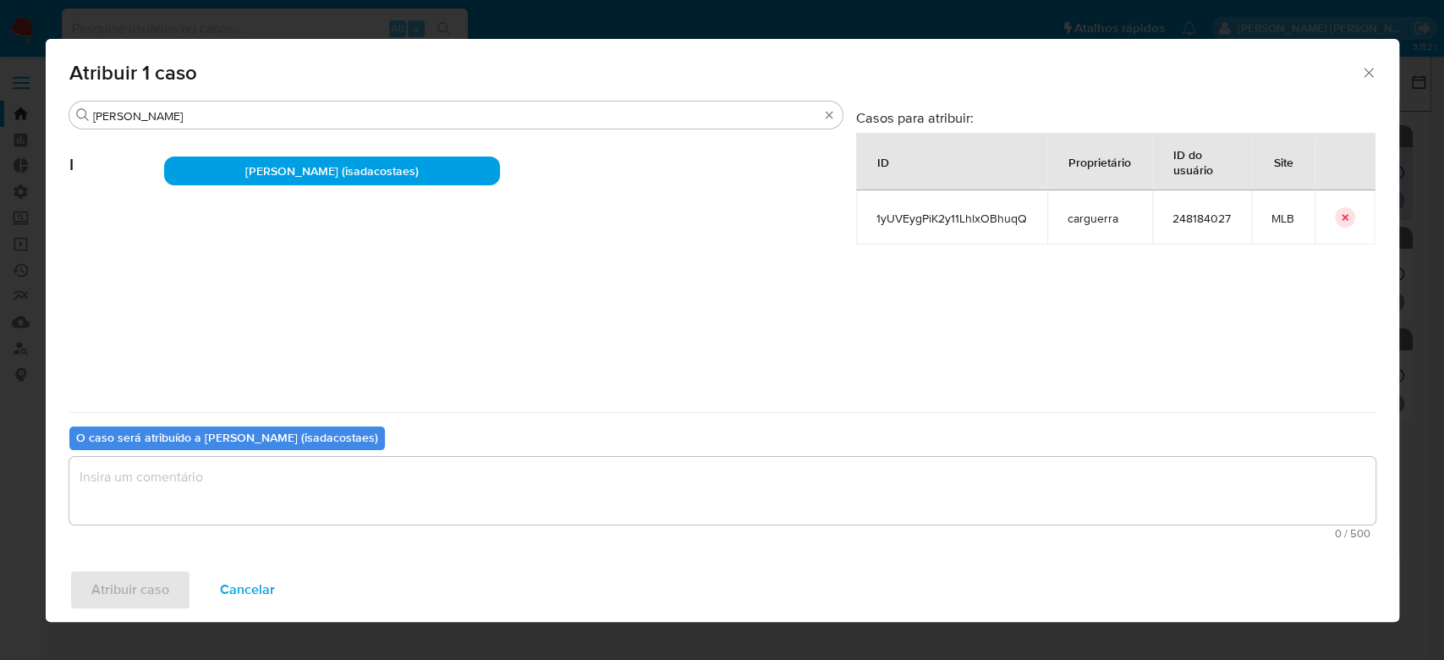
click at [249, 504] on textarea "assign-modal" at bounding box center [722, 491] width 1306 height 68
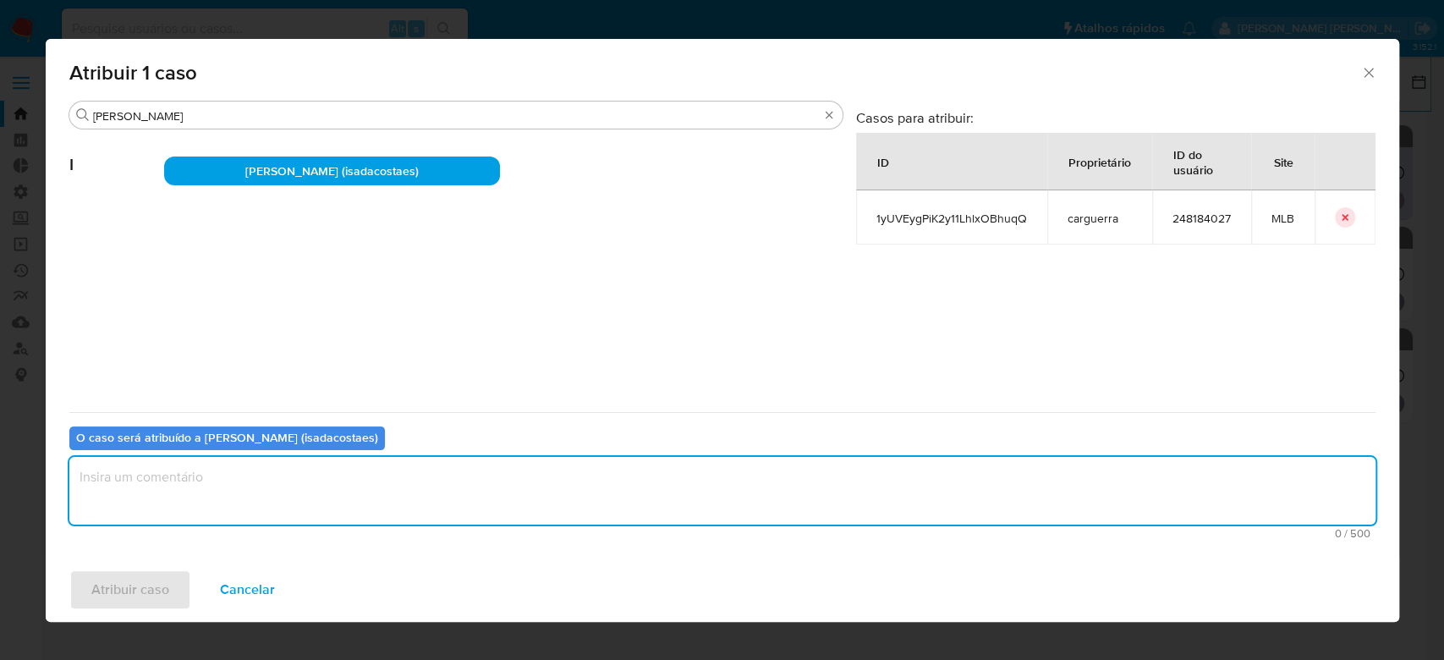
paste textarea "Para tratamento."
type textarea "Para tratamento."
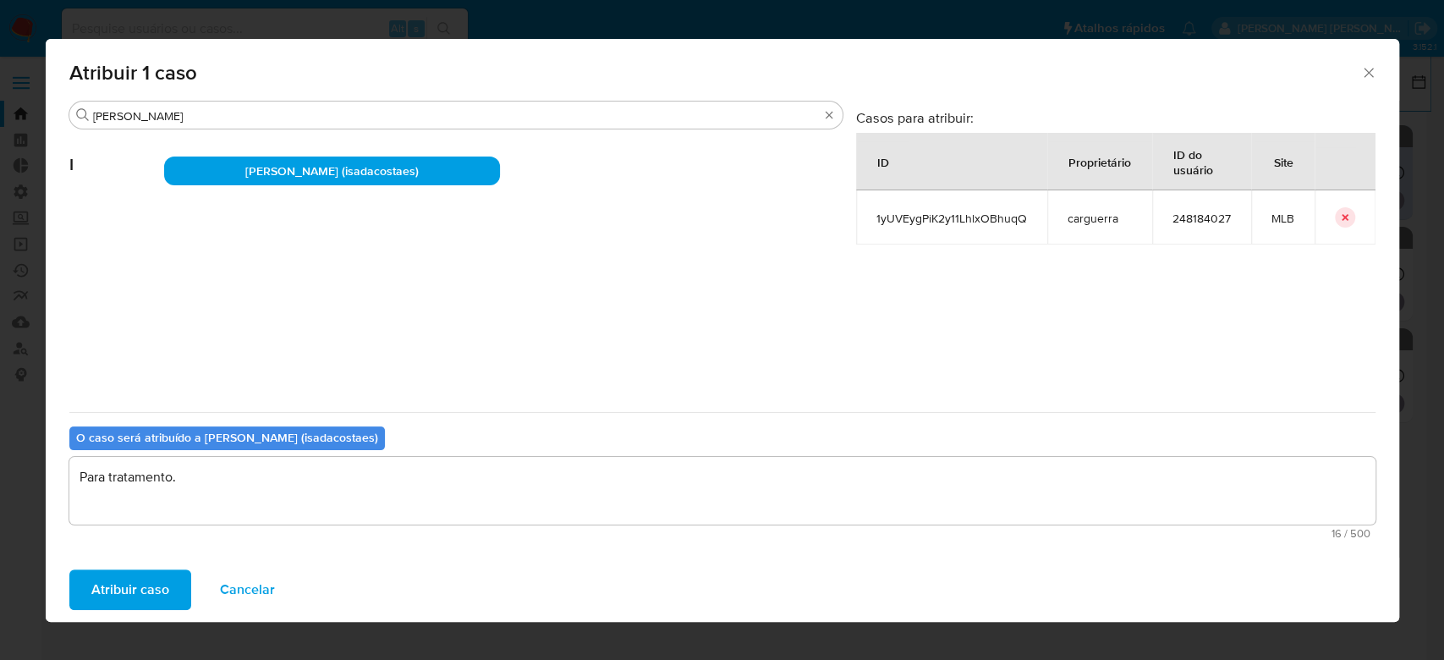
click at [155, 579] on span "Atribuir caso" at bounding box center [130, 589] width 78 height 37
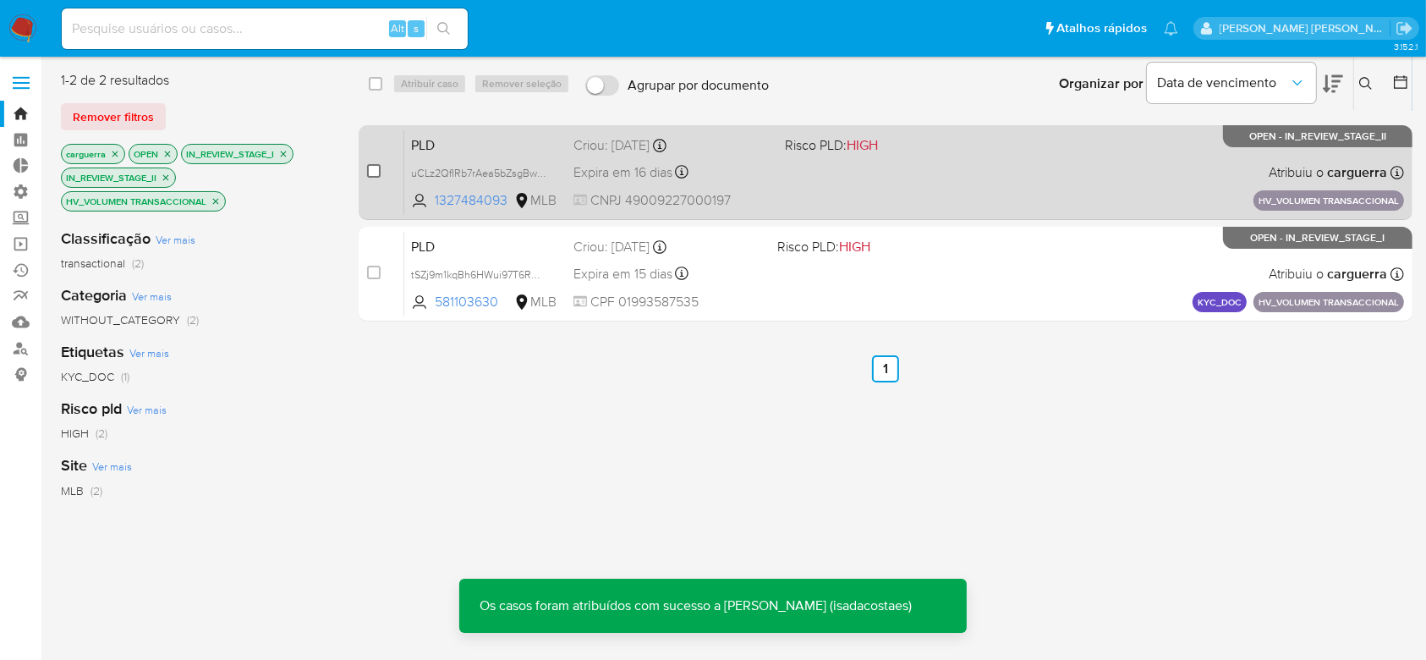
click at [376, 173] on input "checkbox" at bounding box center [374, 171] width 14 height 14
checkbox input "true"
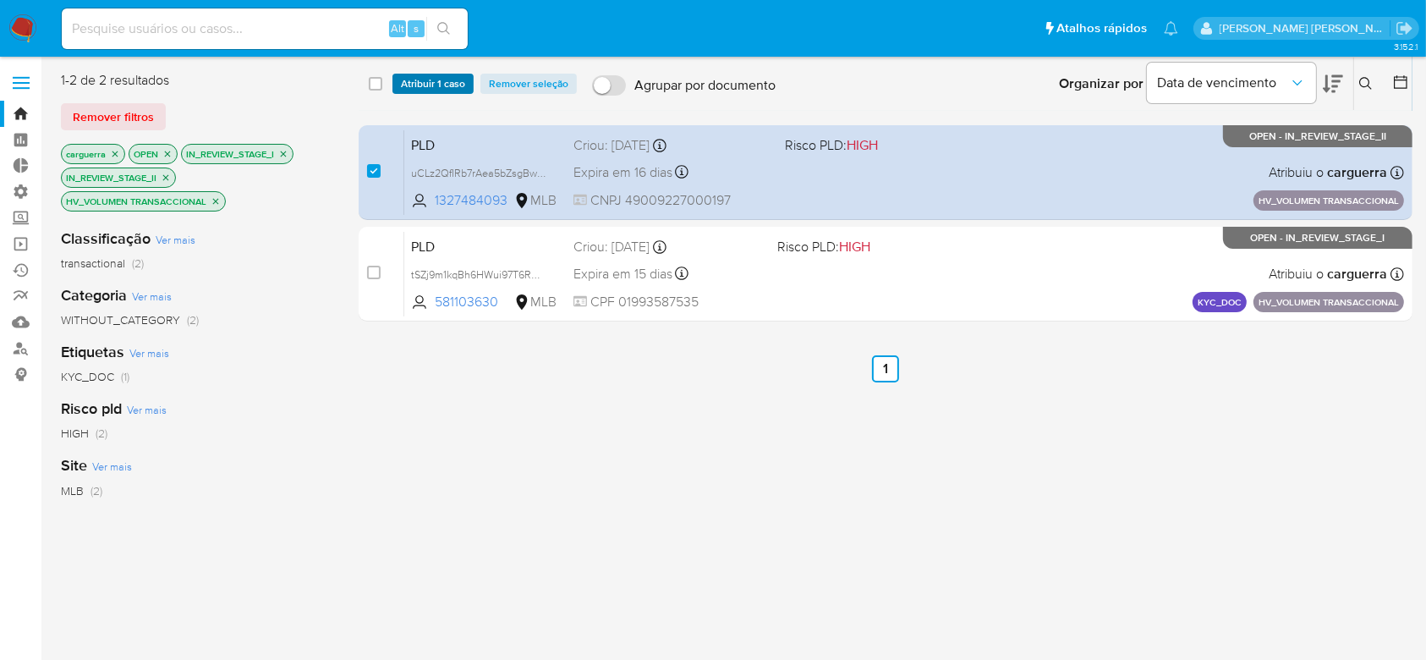
click at [428, 81] on span "Atribuir 1 caso" at bounding box center [433, 83] width 64 height 17
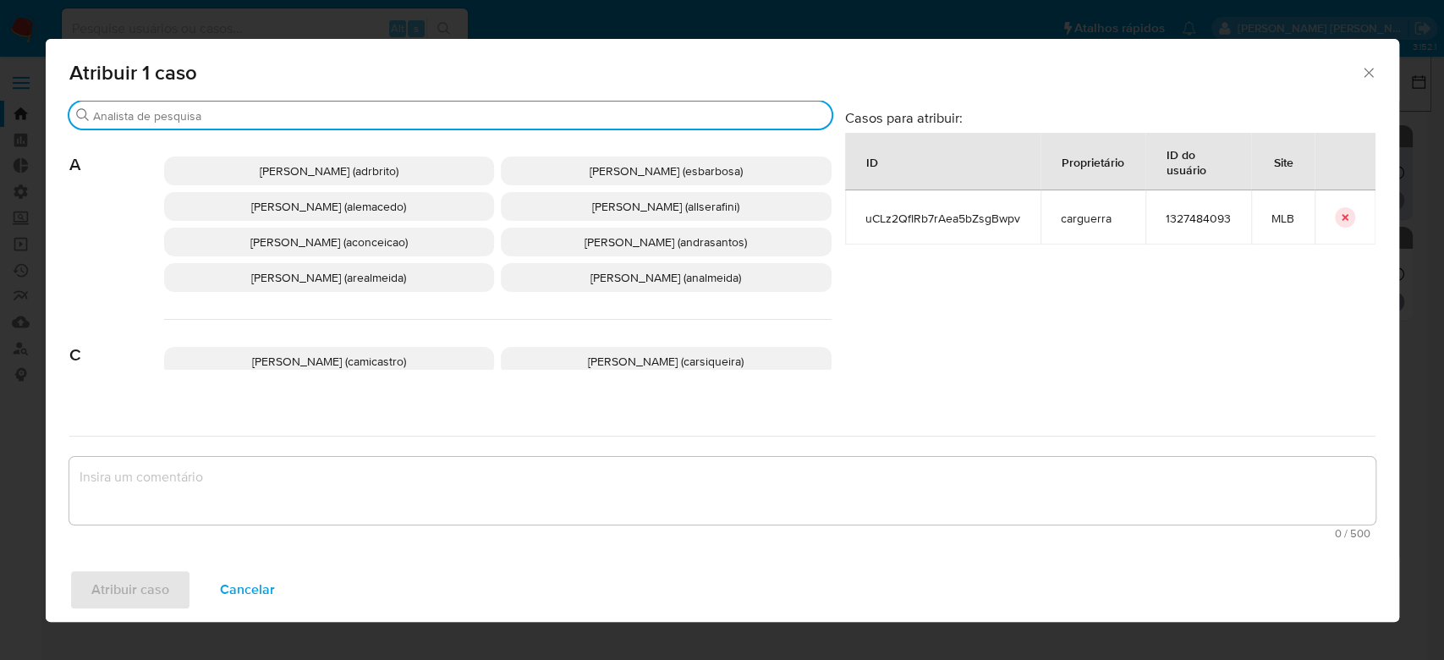
click at [420, 108] on input "Buscar" at bounding box center [459, 115] width 732 height 15
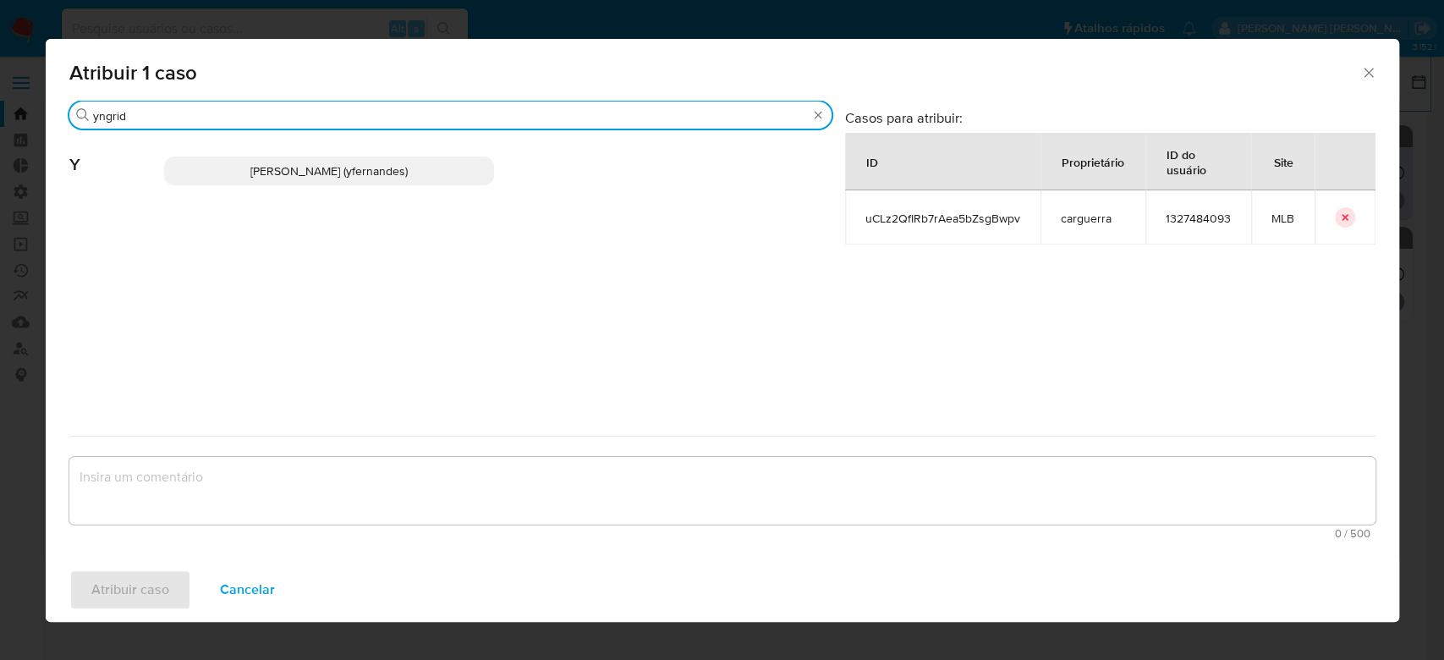
type input "yngrid"
click at [376, 176] on span "[PERSON_NAME] (yfernandes)" at bounding box center [328, 170] width 157 height 17
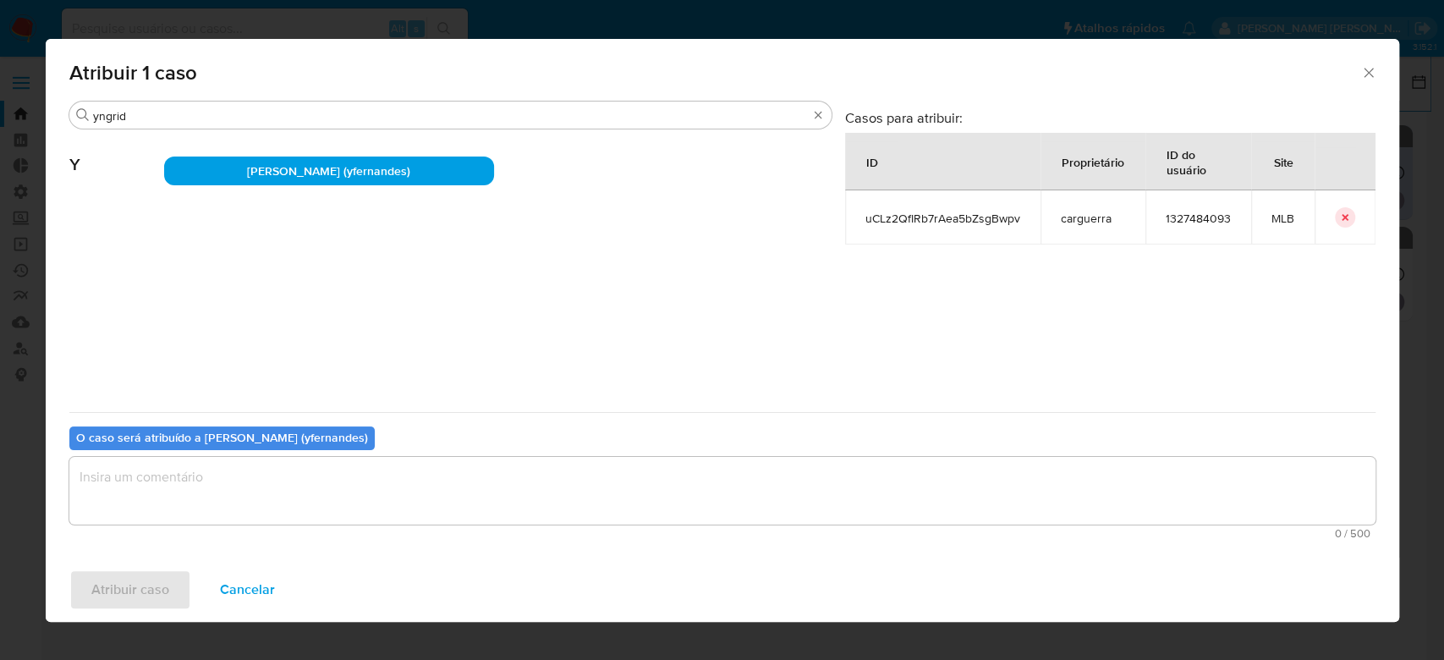
click at [206, 504] on textarea "assign-modal" at bounding box center [722, 491] width 1306 height 68
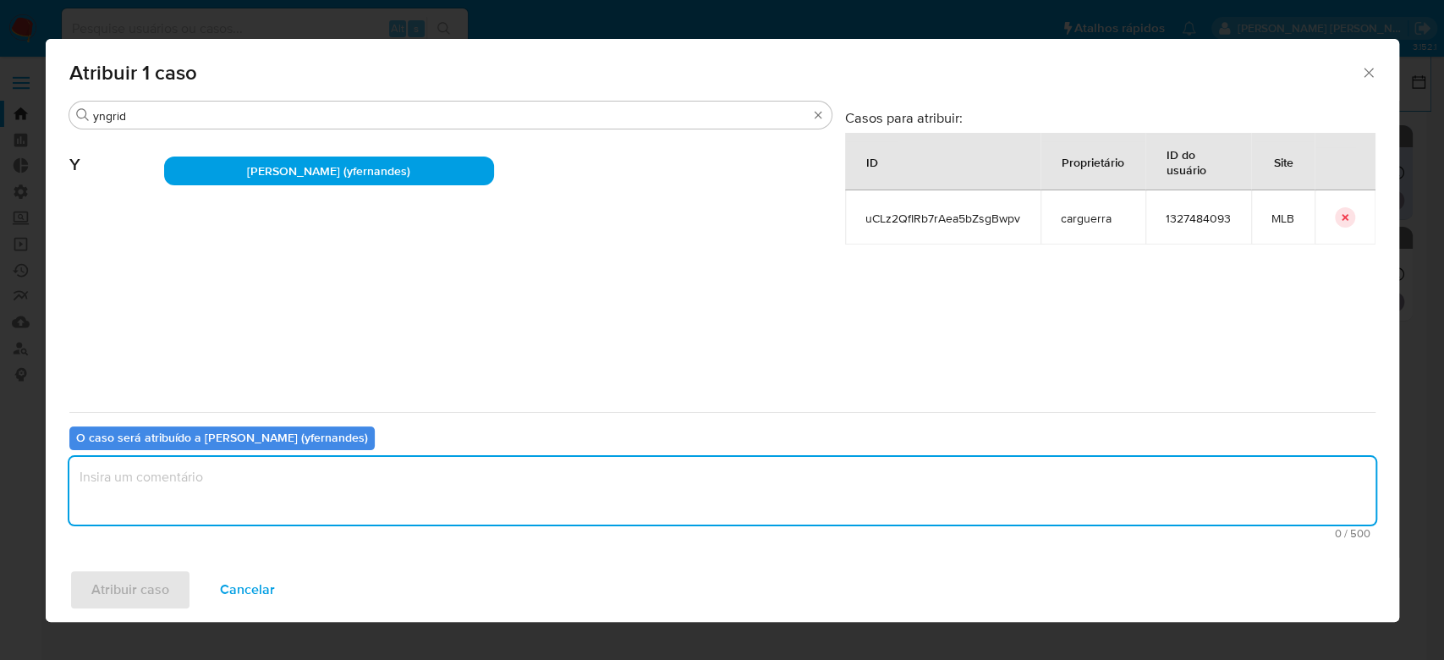
paste textarea "Para tratamento."
type textarea "Para tratamento."
click at [137, 596] on span "Atribuir caso" at bounding box center [130, 589] width 78 height 37
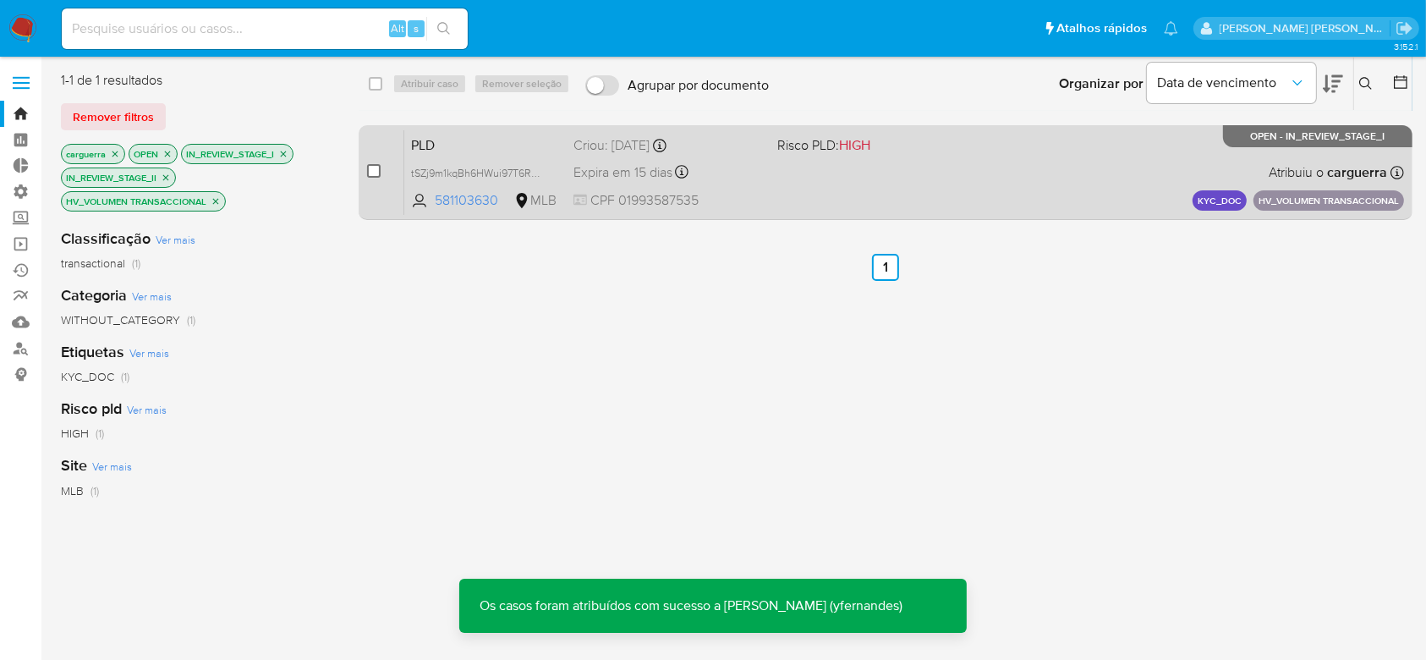
click at [376, 166] on input "checkbox" at bounding box center [374, 171] width 14 height 14
checkbox input "true"
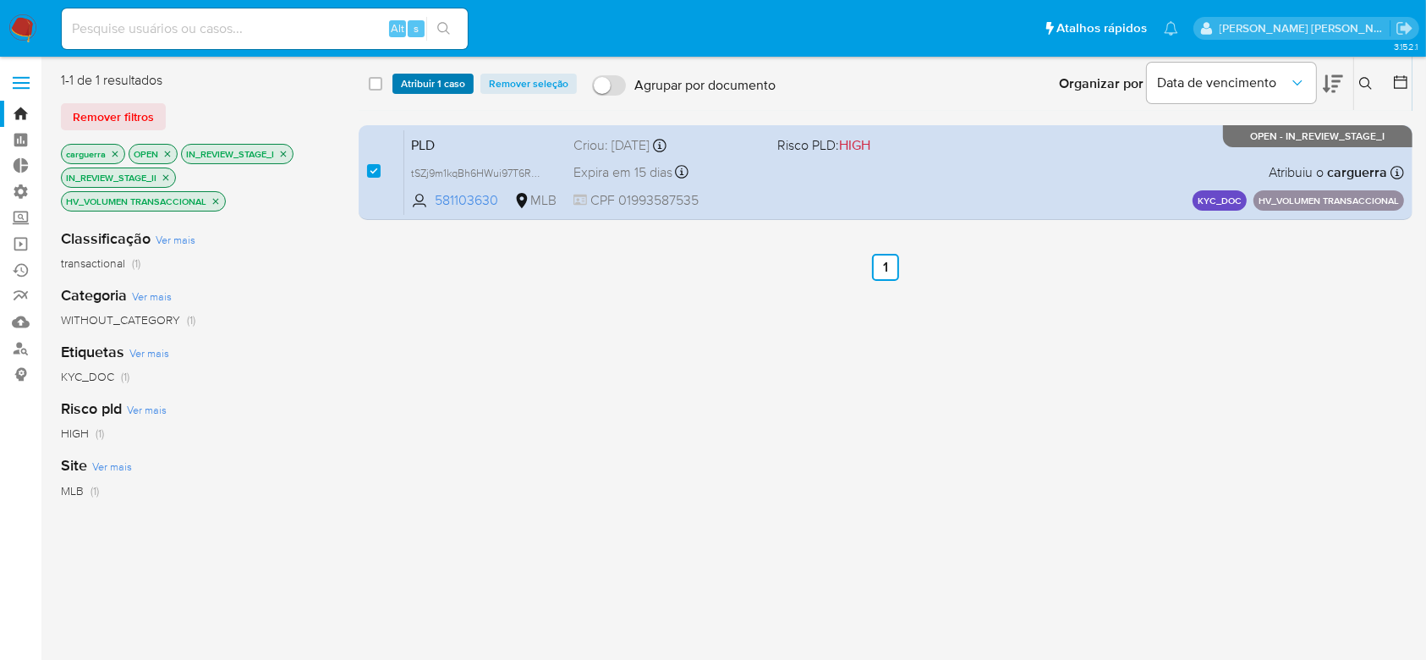
click at [411, 78] on span "Atribuir 1 caso" at bounding box center [433, 83] width 64 height 17
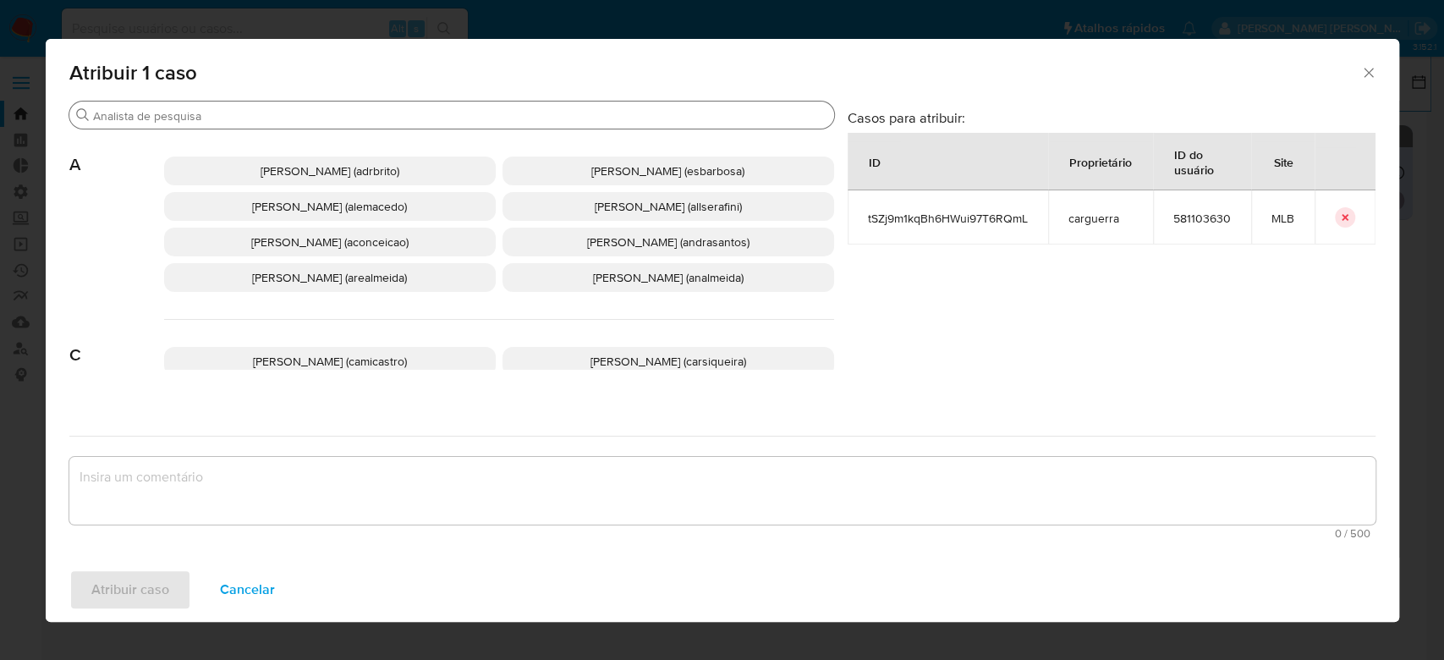
click at [371, 103] on div "Buscar" at bounding box center [451, 115] width 765 height 27
click at [348, 116] on input "Buscar" at bounding box center [460, 115] width 734 height 15
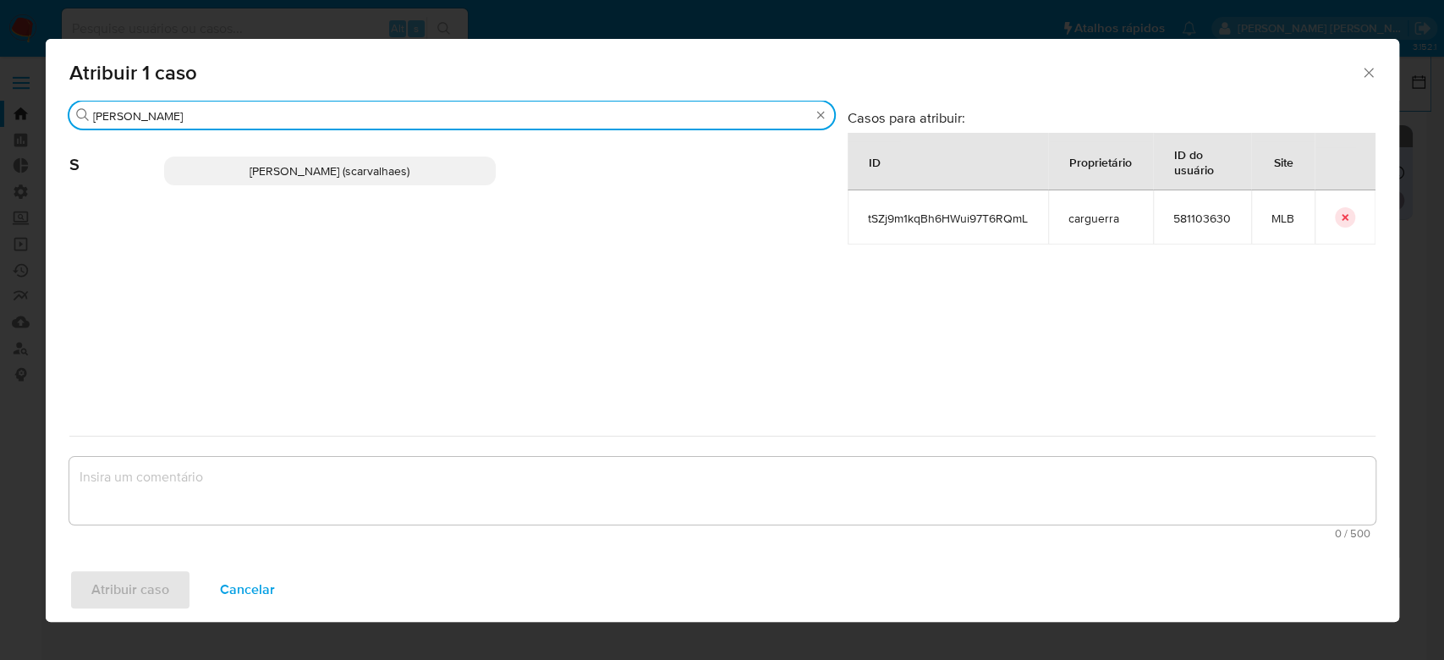
type input "[PERSON_NAME]"
click at [291, 177] on span "[PERSON_NAME] (scarvalhaes)" at bounding box center [330, 170] width 160 height 17
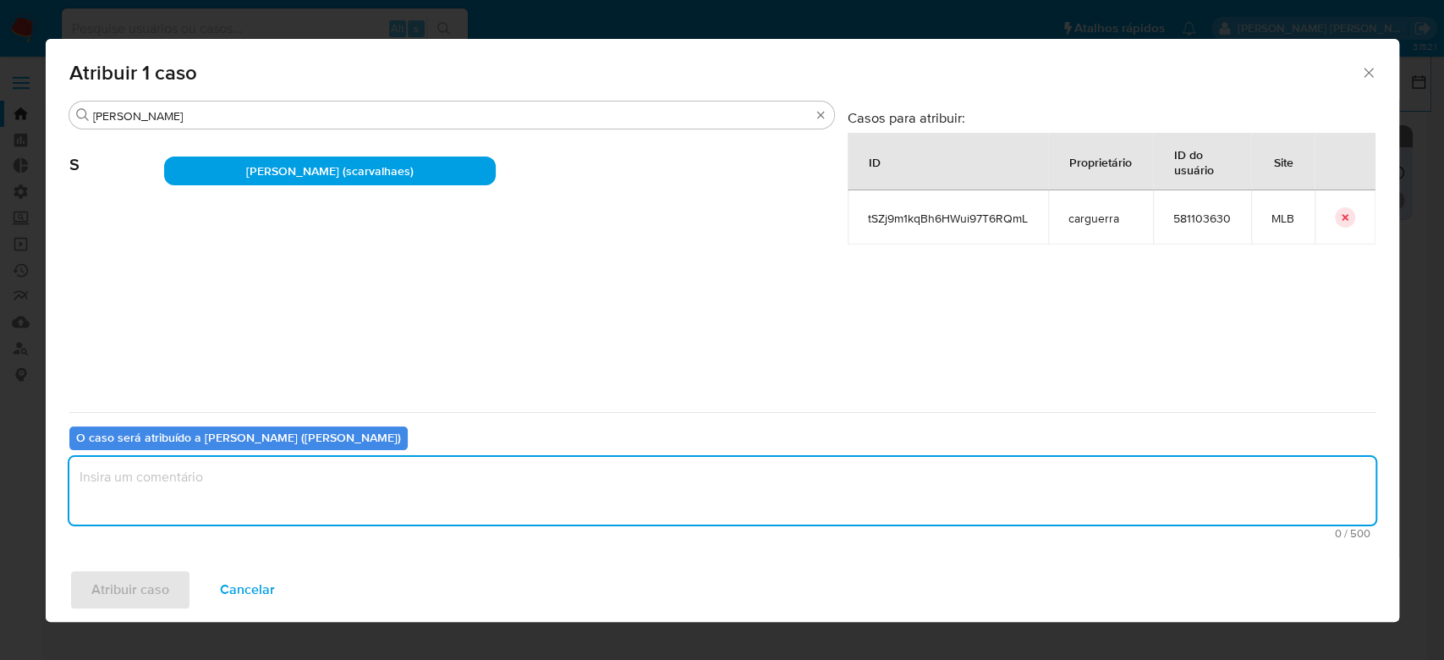
click at [224, 480] on textarea "assign-modal" at bounding box center [722, 491] width 1306 height 68
paste textarea "Para tratamento."
type textarea "Para tratamento."
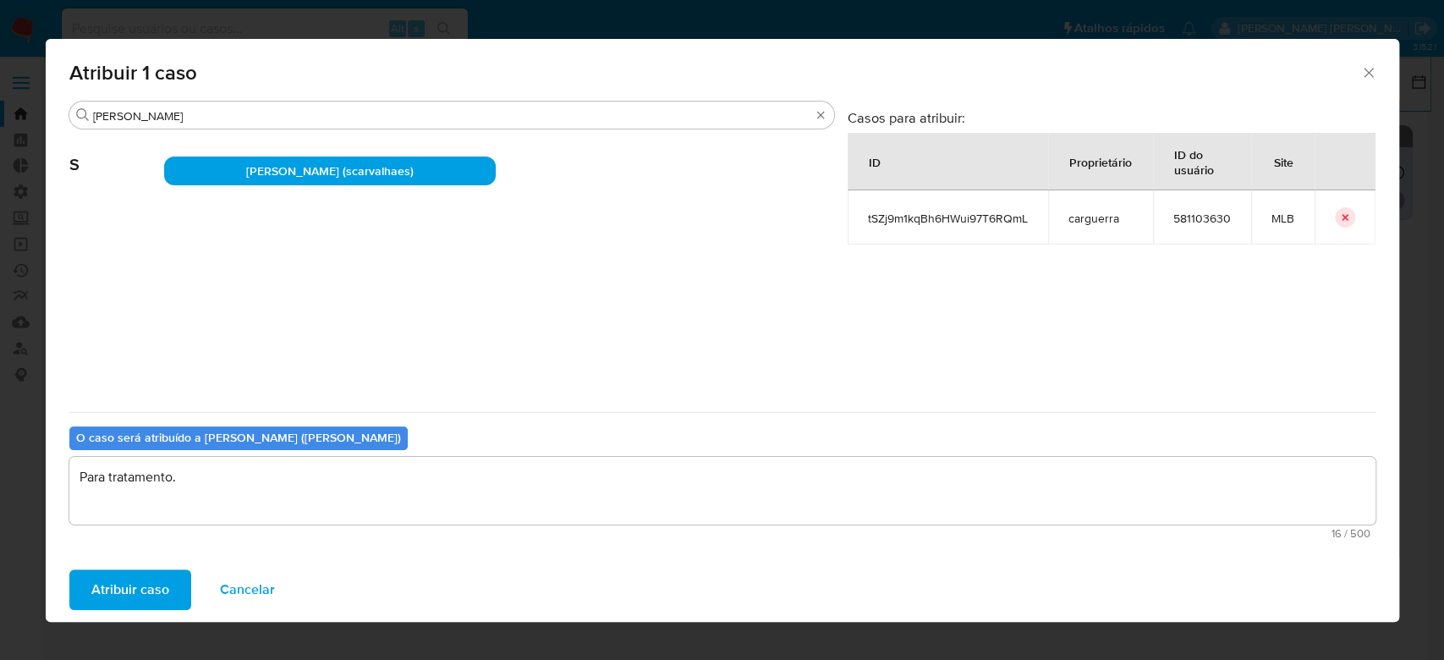
click at [160, 610] on div "Atribuir caso Cancelar" at bounding box center [722, 589] width 1353 height 64
click at [167, 592] on button "Atribuir caso" at bounding box center [130, 589] width 122 height 41
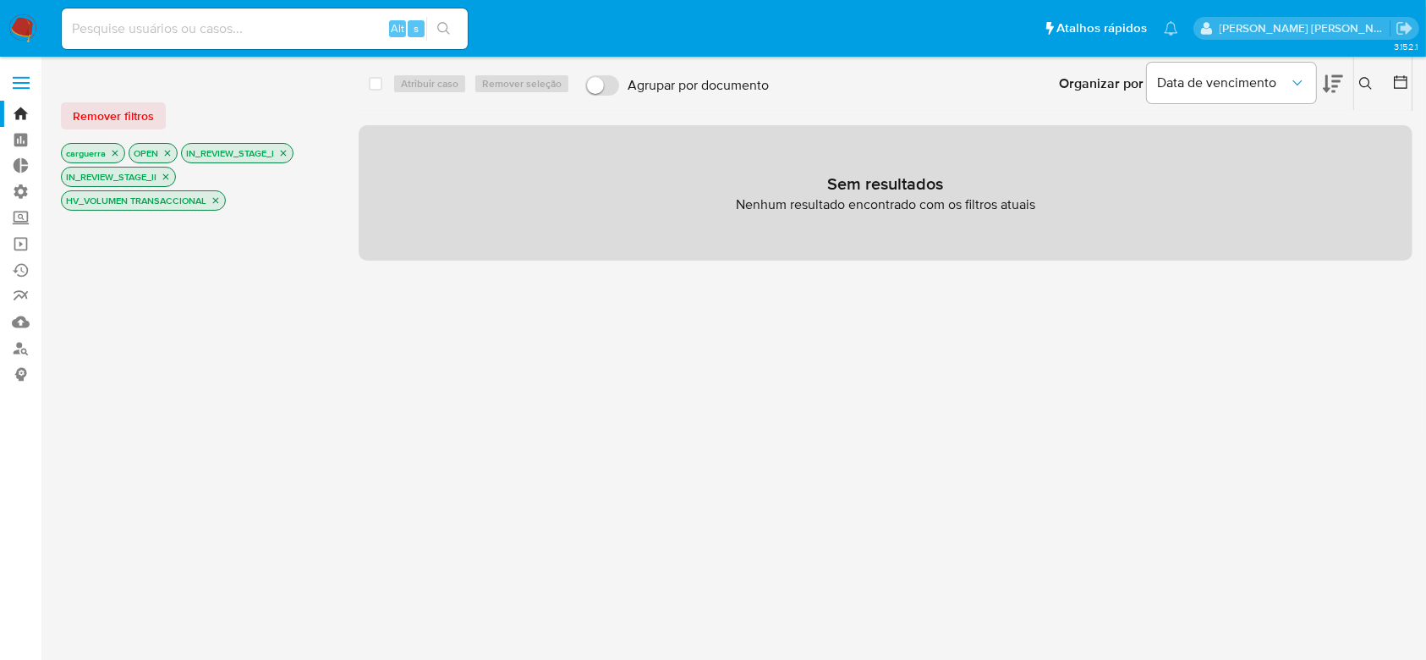
click at [213, 197] on icon "close-filter" at bounding box center [216, 200] width 10 height 10
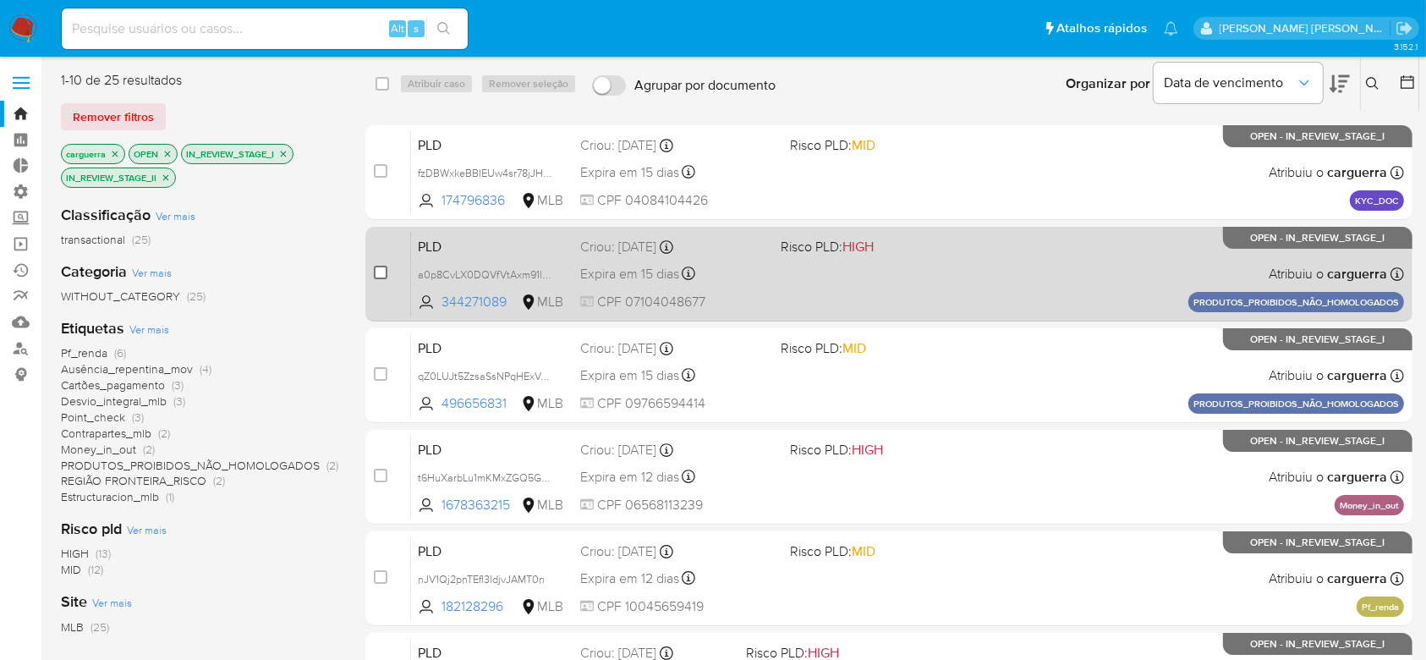
click at [378, 277] on input "checkbox" at bounding box center [381, 273] width 14 height 14
checkbox input "true"
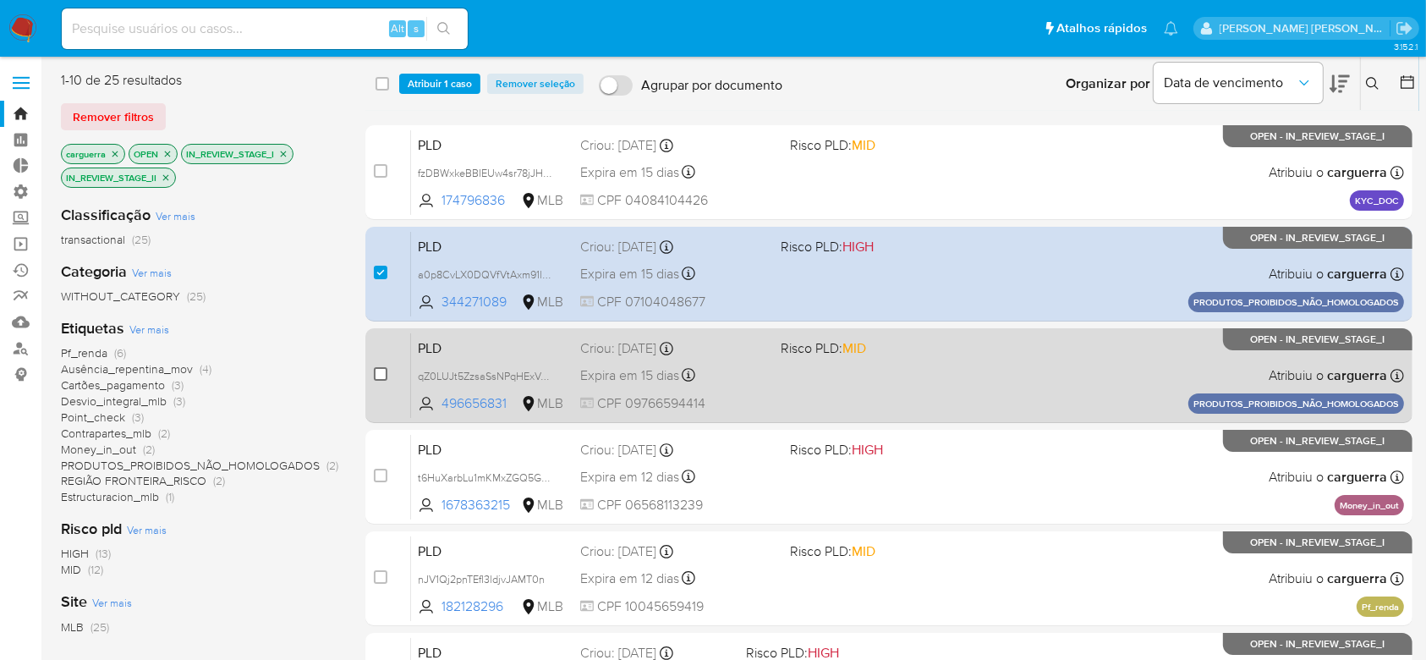
click at [379, 368] on input "checkbox" at bounding box center [381, 374] width 14 height 14
checkbox input "true"
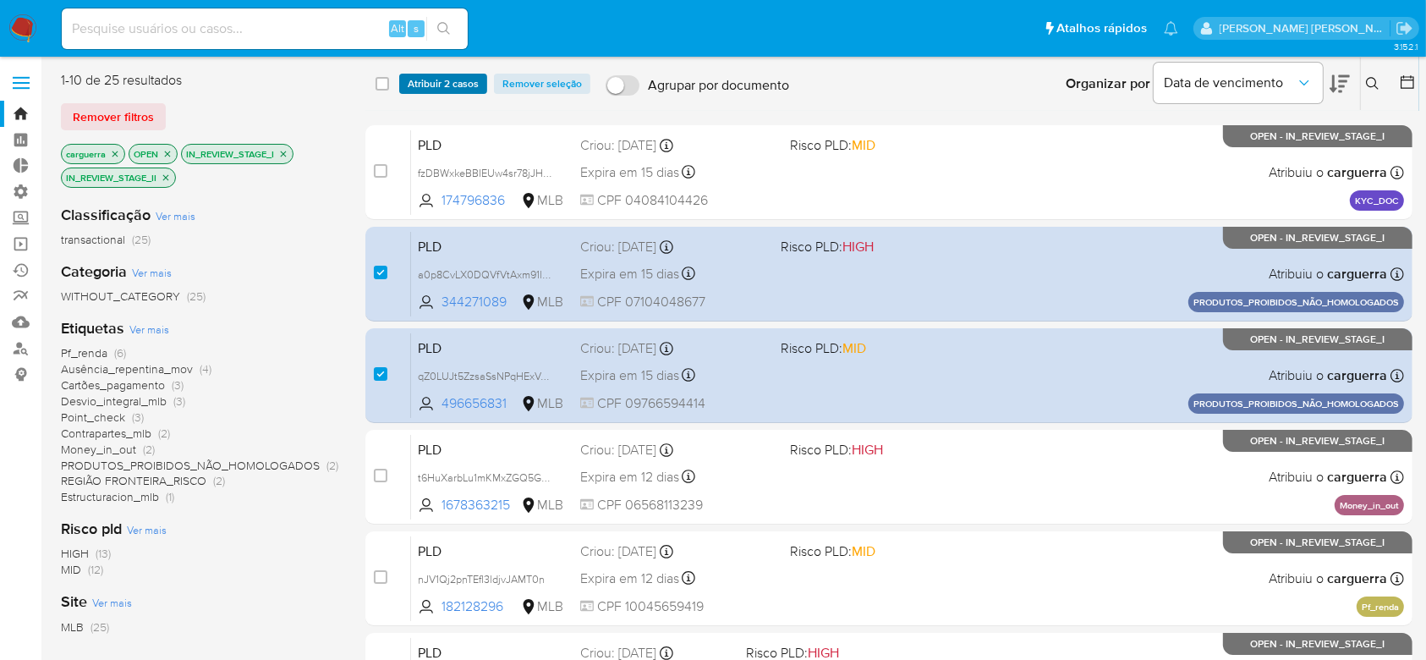
click at [470, 84] on span "Atribuir 2 casos" at bounding box center [443, 83] width 71 height 17
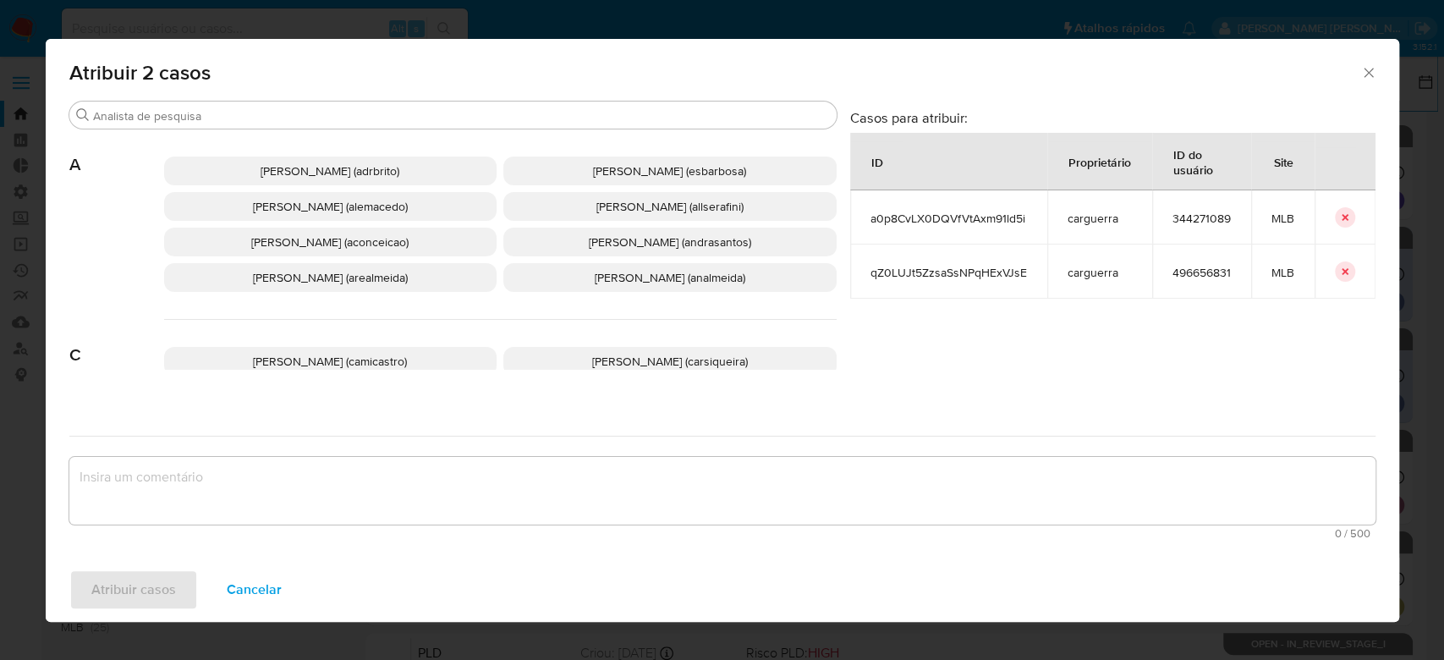
click at [465, 99] on div "Atribuir 2 casos" at bounding box center [722, 70] width 1353 height 62
click at [477, 121] on input "Buscar" at bounding box center [461, 115] width 737 height 15
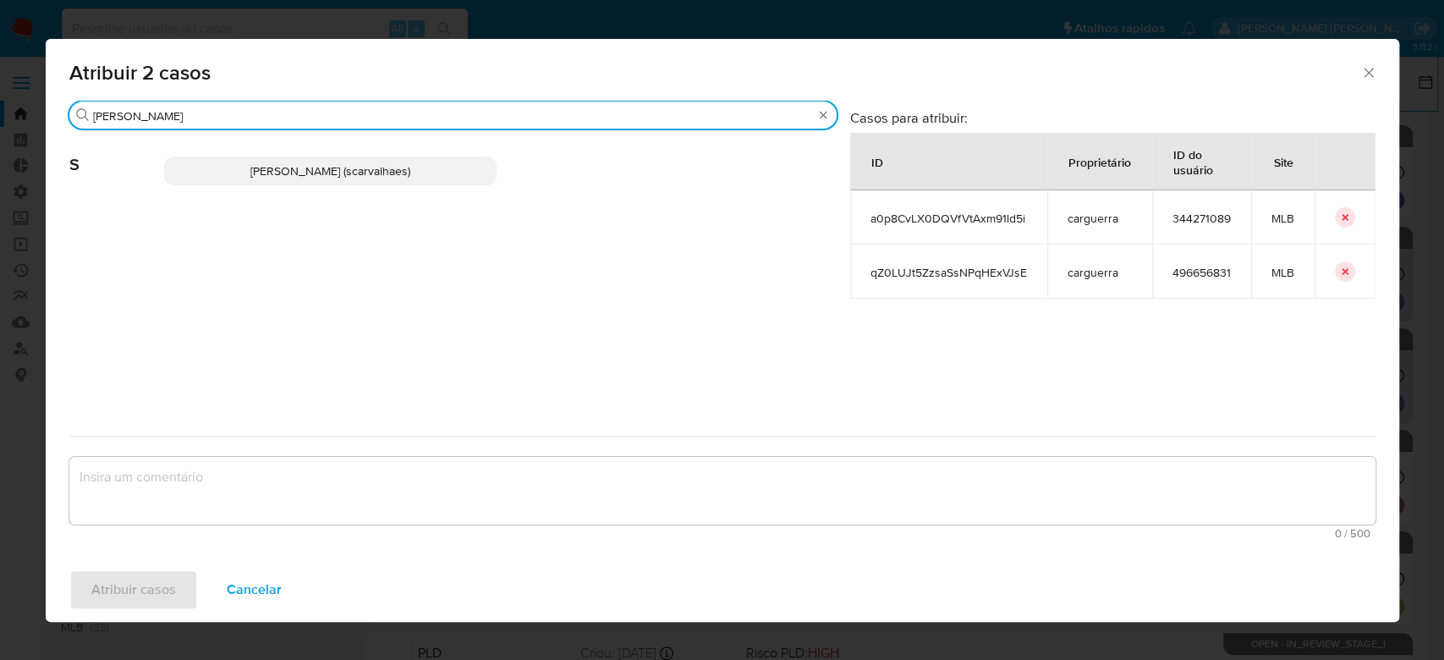
type input "[PERSON_NAME]"
click at [399, 162] on span "[PERSON_NAME] (scarvalhaes)" at bounding box center [330, 170] width 160 height 17
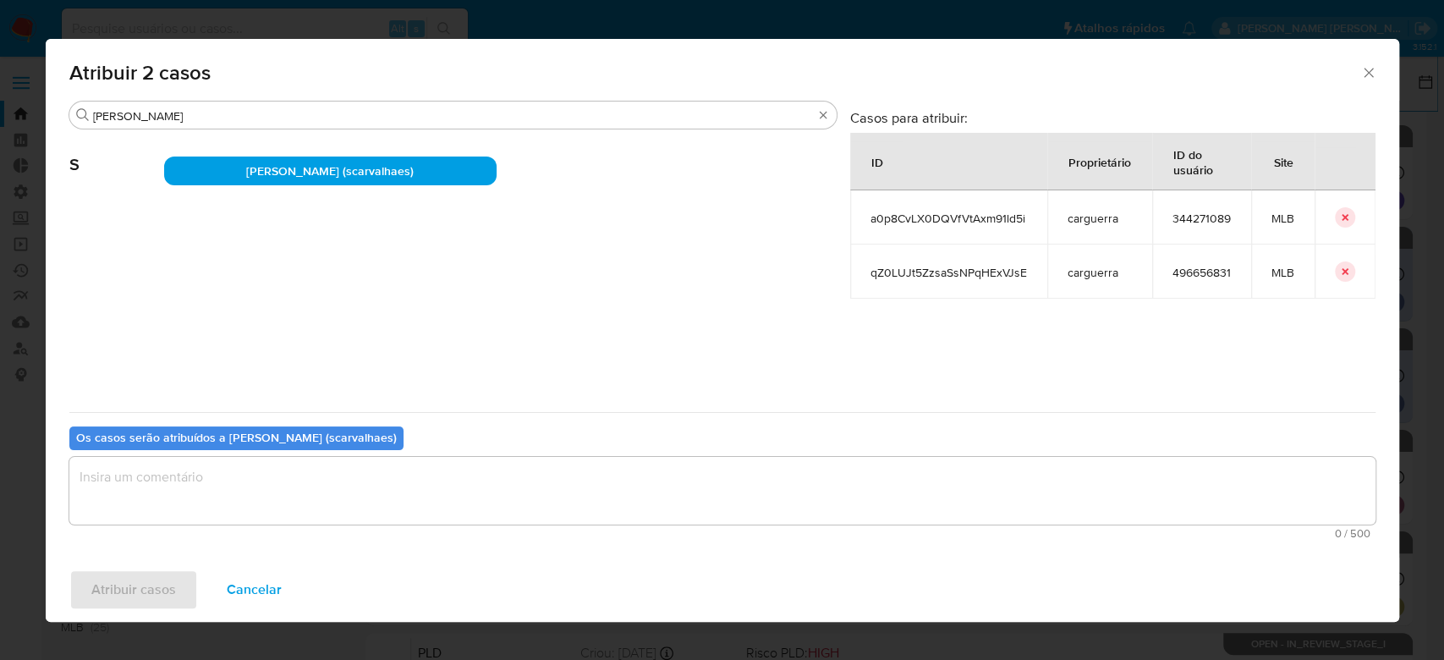
click at [242, 494] on textarea "assign-modal" at bounding box center [722, 491] width 1306 height 68
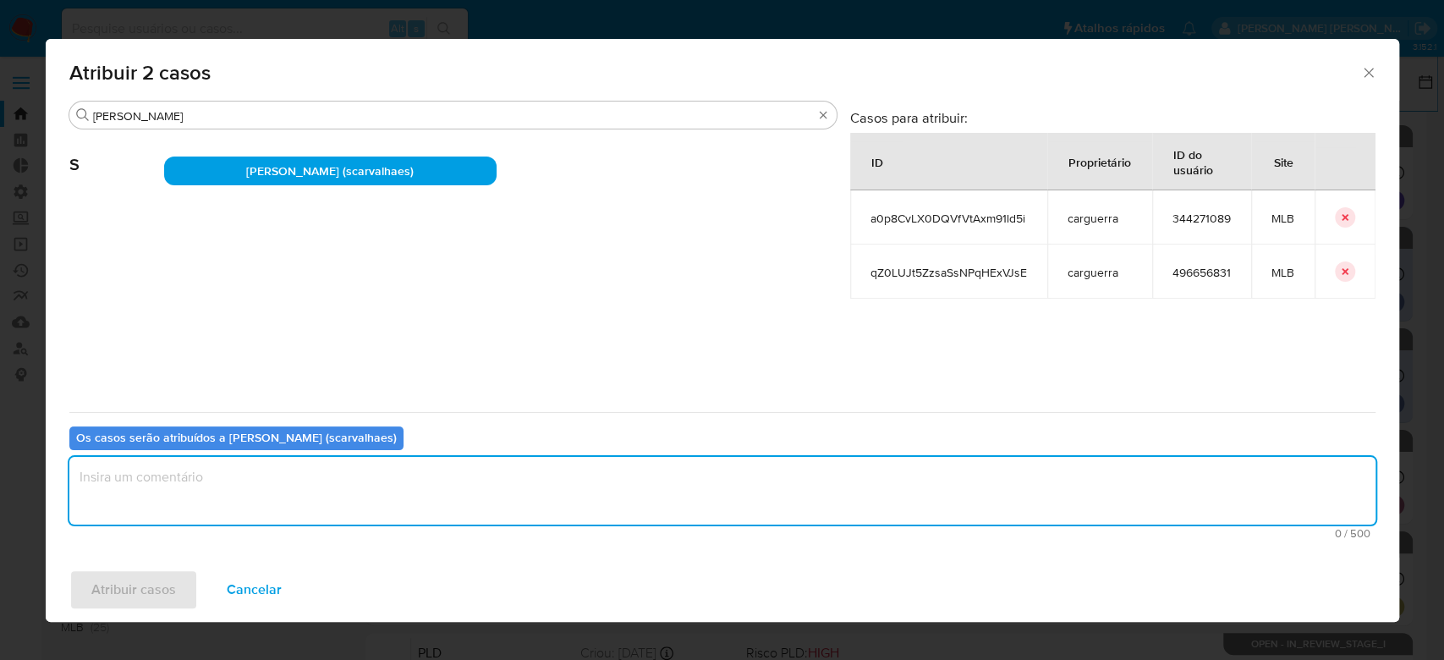
paste textarea "Para tratamento."
type textarea "Para tratamento."
click at [161, 597] on span "Atribuir casos" at bounding box center [133, 589] width 85 height 37
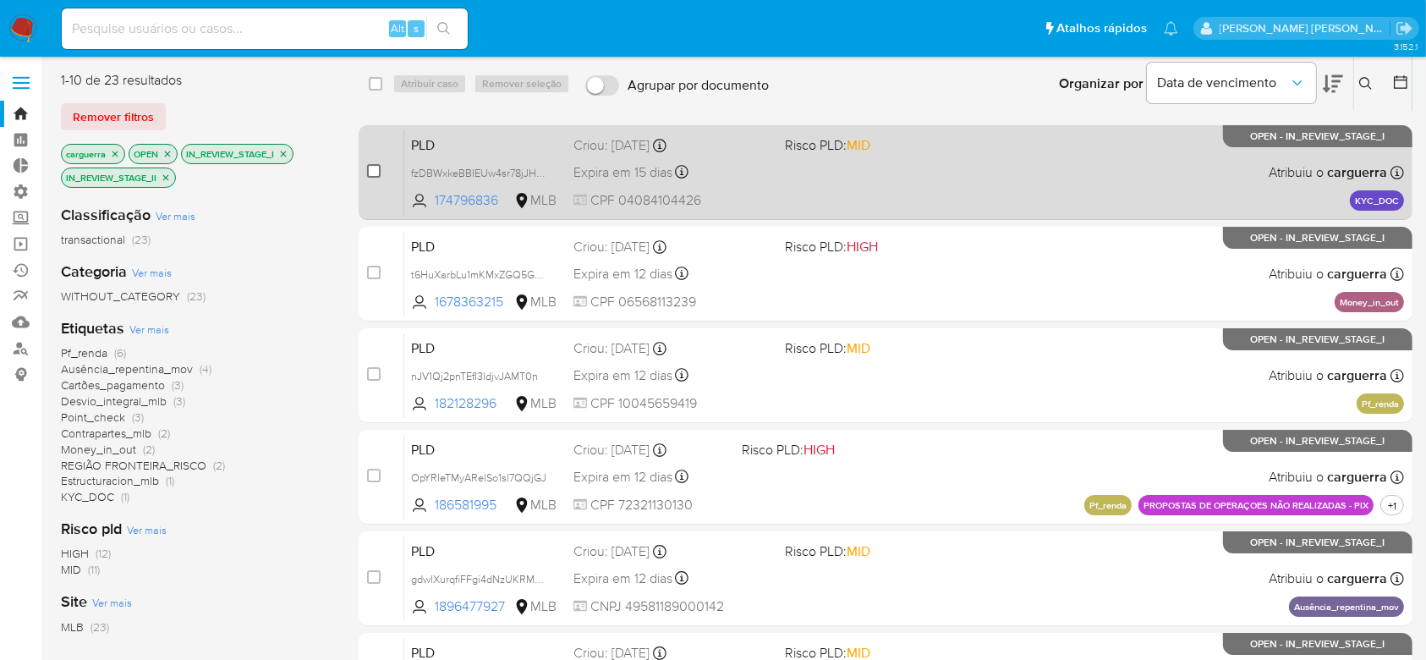
click at [375, 167] on input "checkbox" at bounding box center [374, 171] width 14 height 14
checkbox input "true"
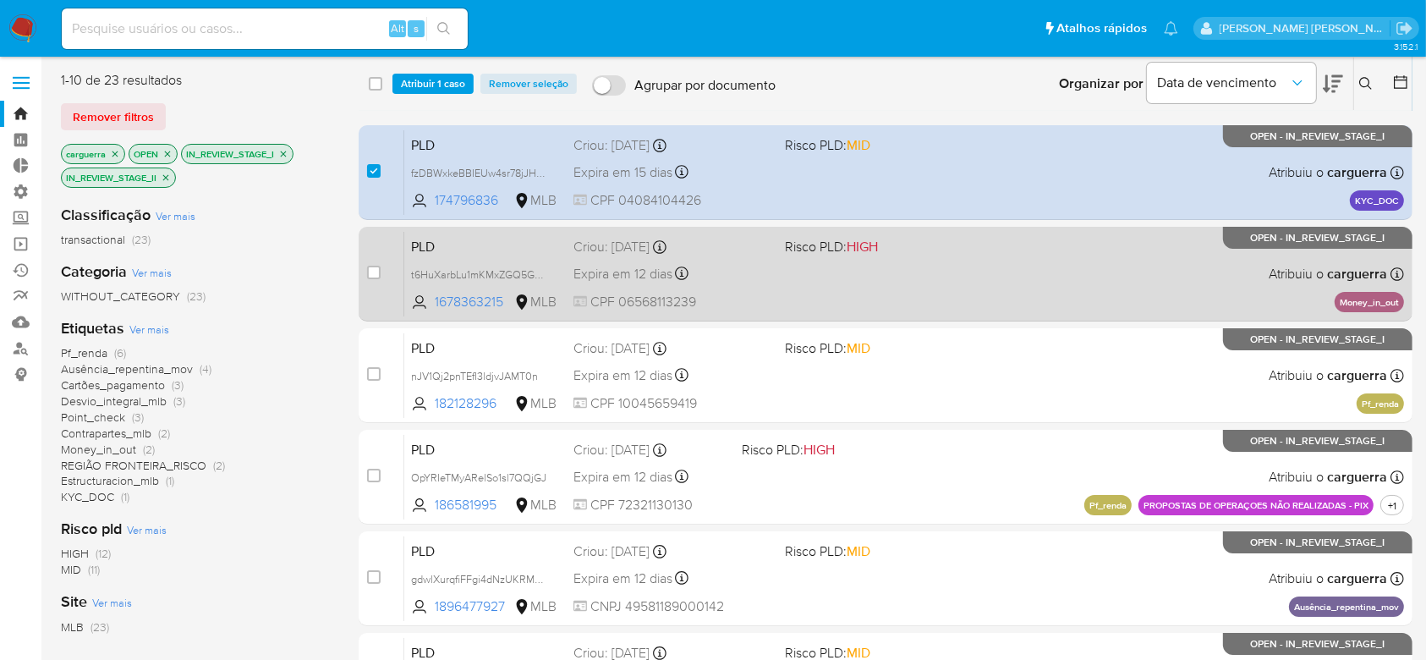
click at [381, 277] on div "case-item-checkbox Incapaz de atribuir o caso" at bounding box center [385, 273] width 37 height 85
click at [375, 272] on input "checkbox" at bounding box center [374, 273] width 14 height 14
checkbox input "true"
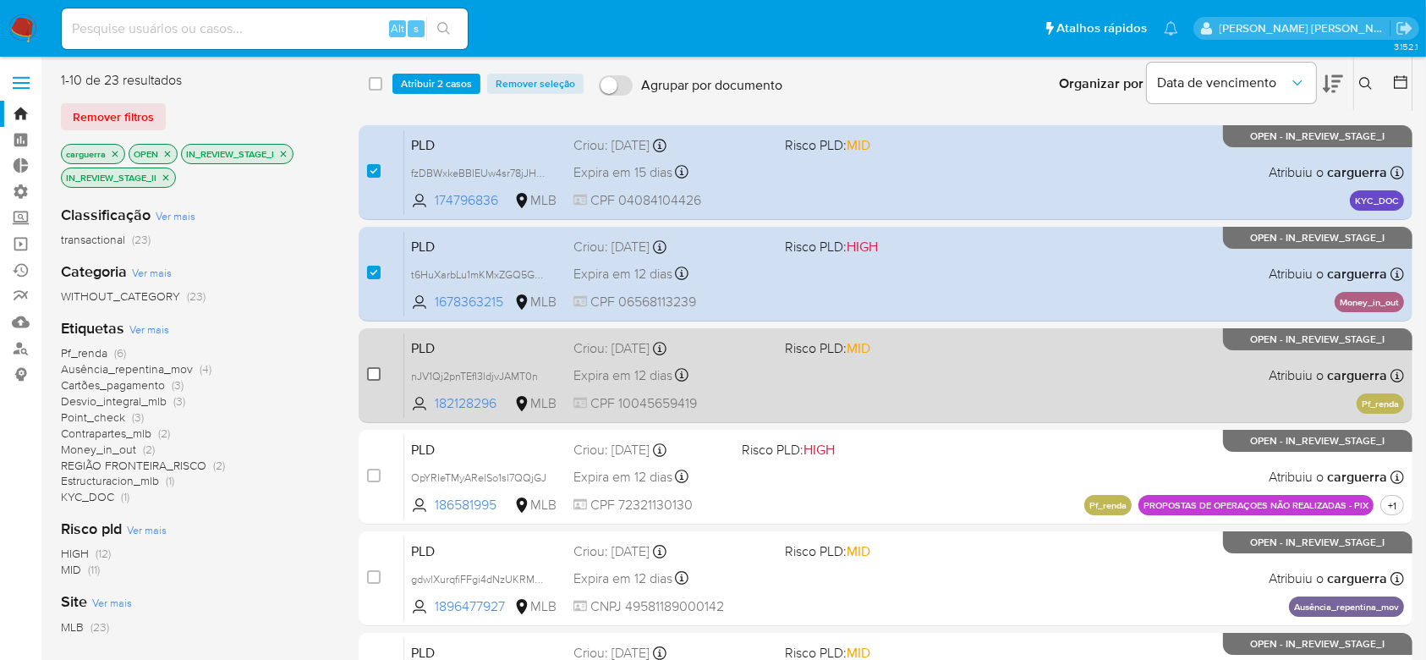
click at [370, 376] on input "checkbox" at bounding box center [374, 374] width 14 height 14
checkbox input "true"
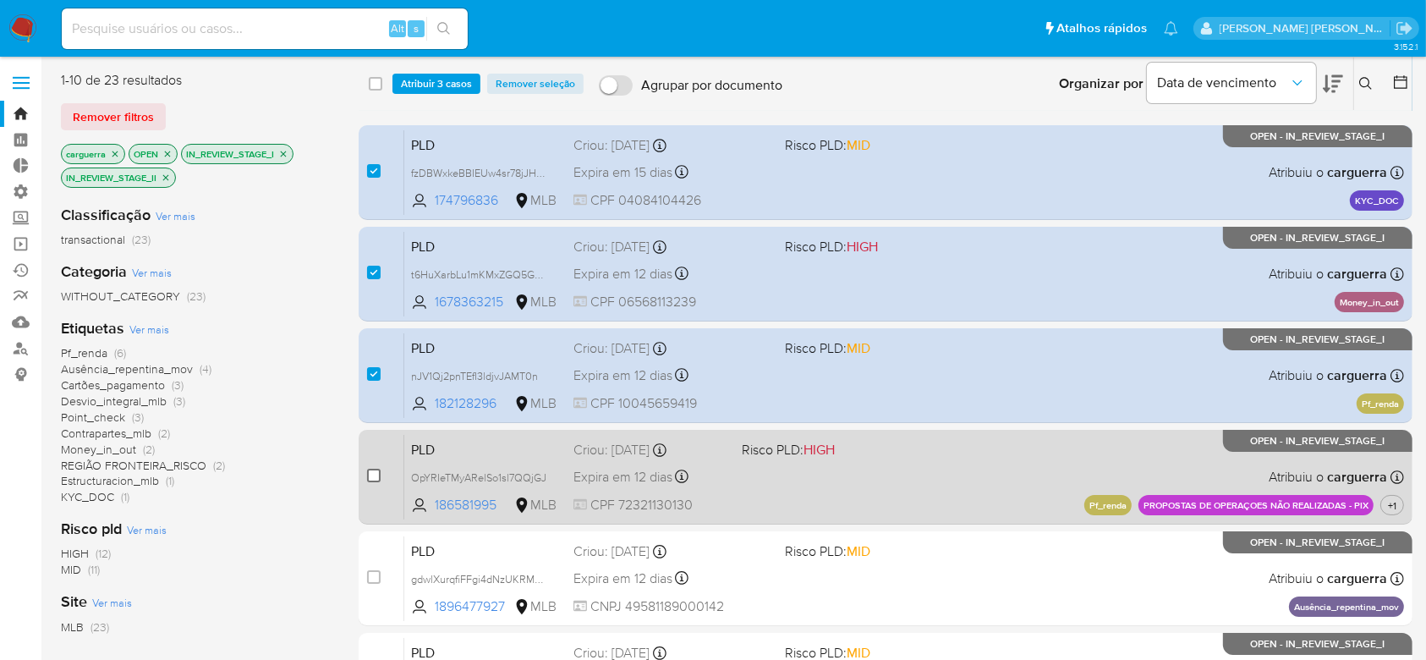
click at [367, 478] on input "checkbox" at bounding box center [374, 476] width 14 height 14
checkbox input "true"
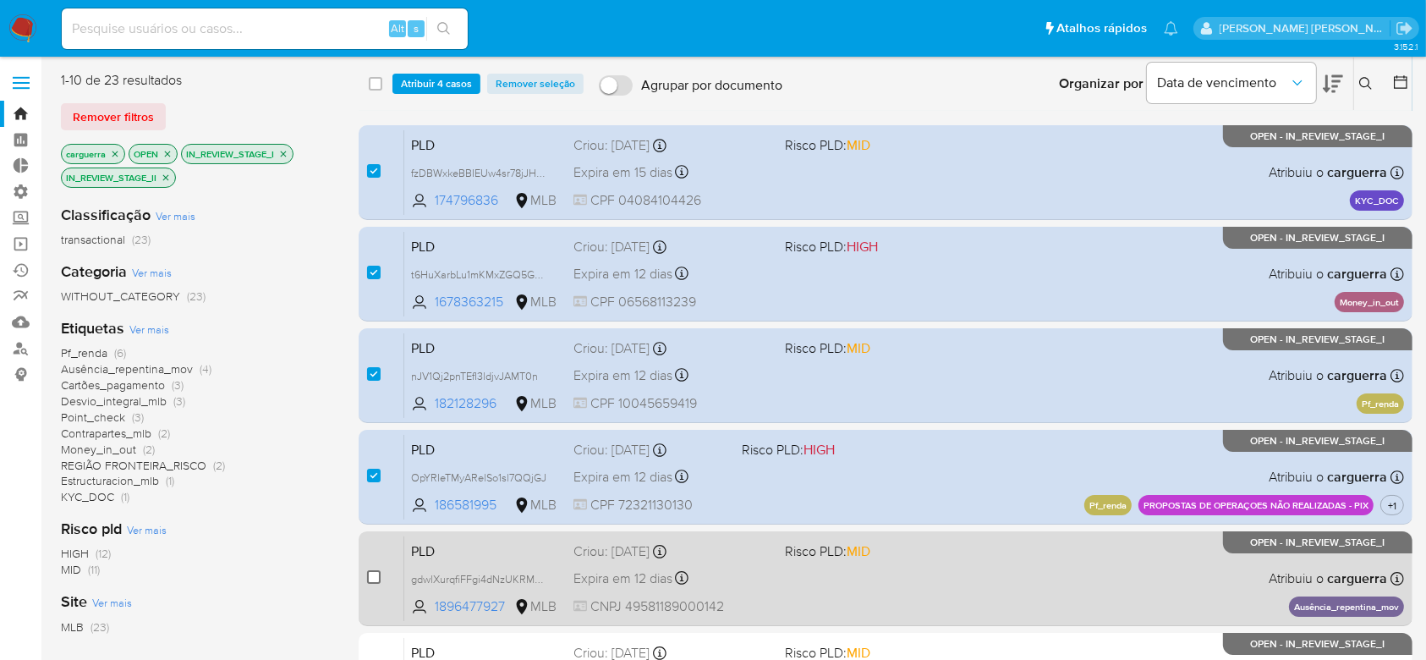
click at [370, 574] on input "checkbox" at bounding box center [374, 577] width 14 height 14
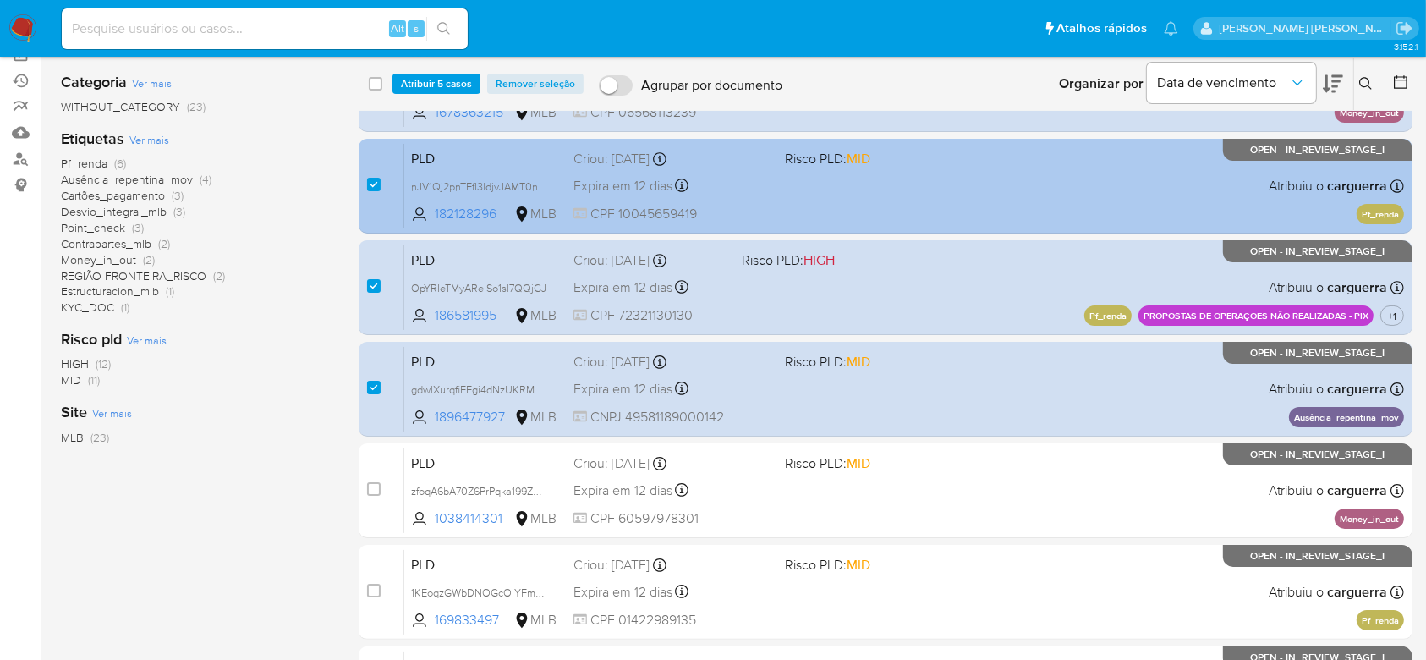
scroll to position [225, 0]
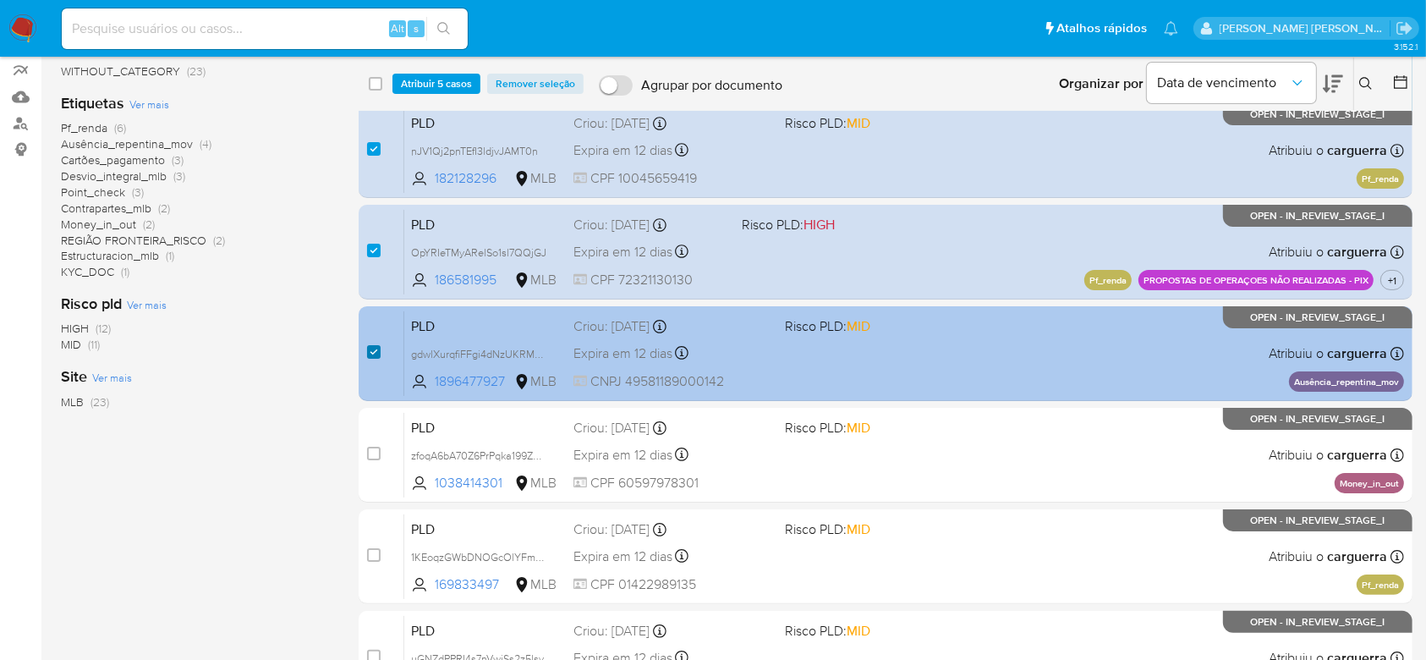
click at [378, 353] on input "checkbox" at bounding box center [374, 352] width 14 height 14
checkbox input "false"
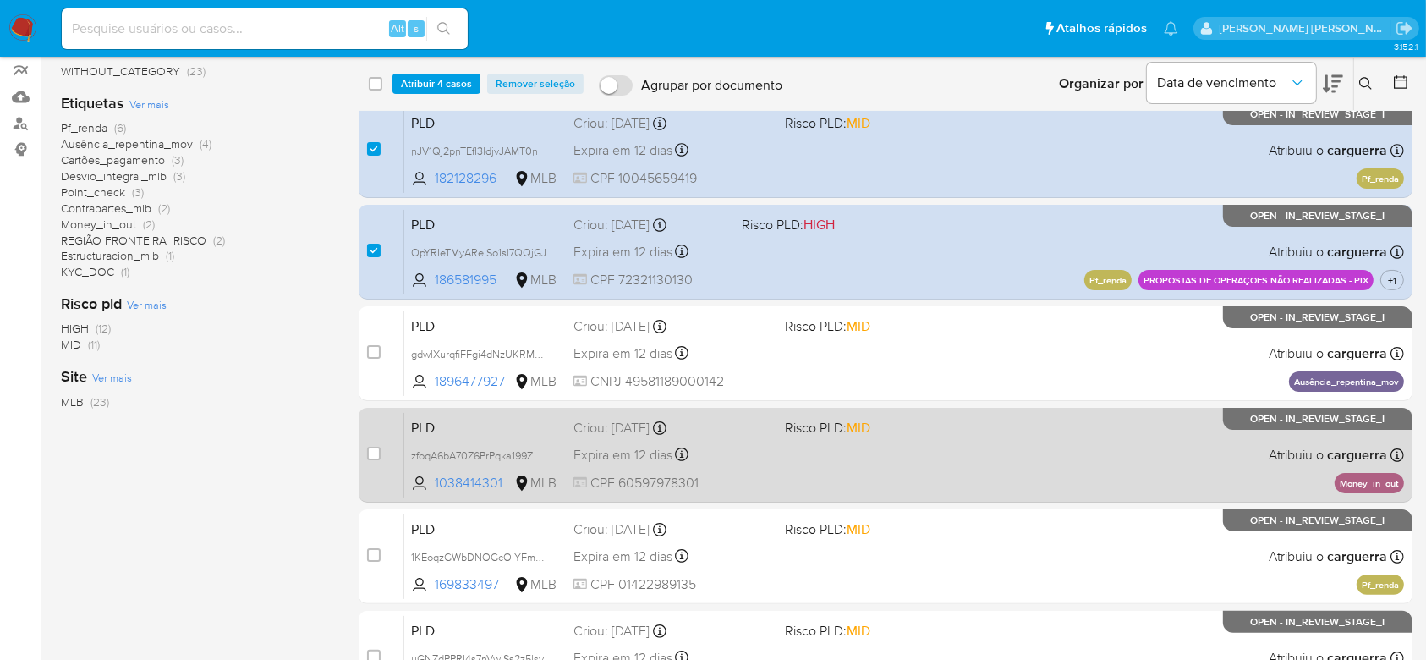
drag, startPoint x: 376, startPoint y: 452, endPoint x: 379, endPoint y: 436, distance: 15.6
click at [376, 453] on input "checkbox" at bounding box center [374, 454] width 14 height 14
checkbox input "true"
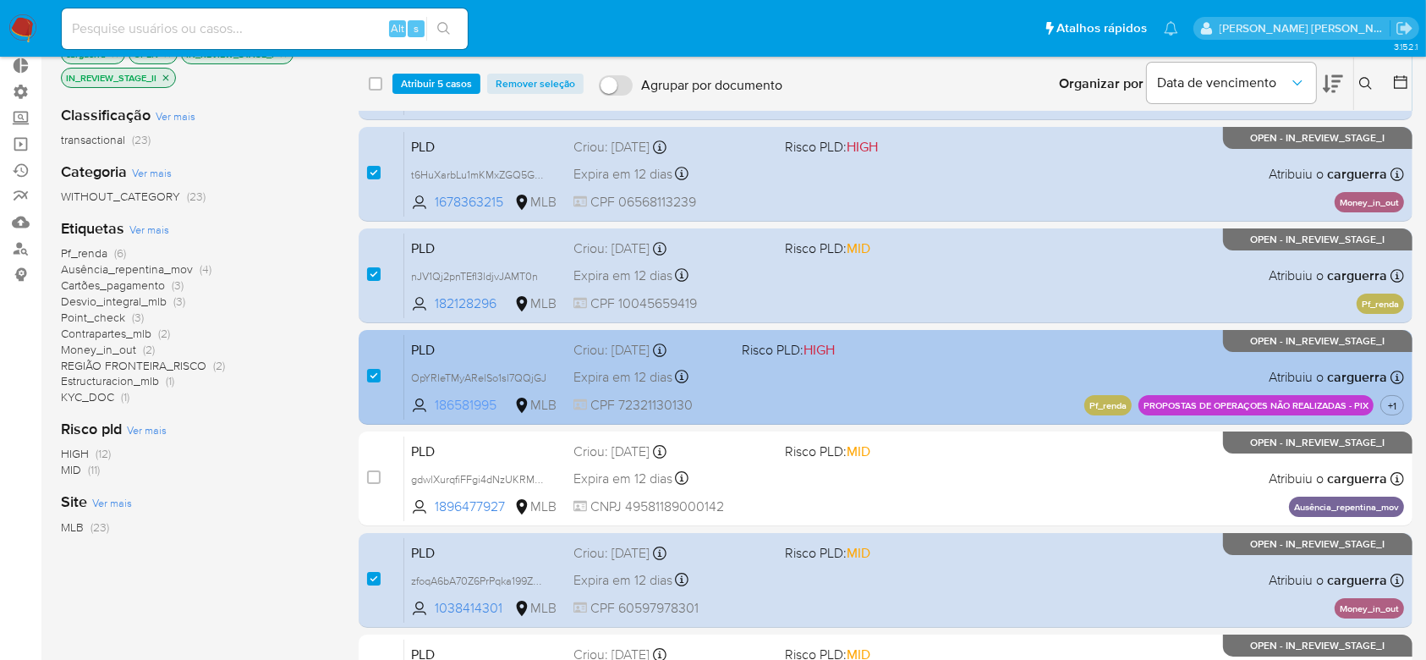
scroll to position [0, 0]
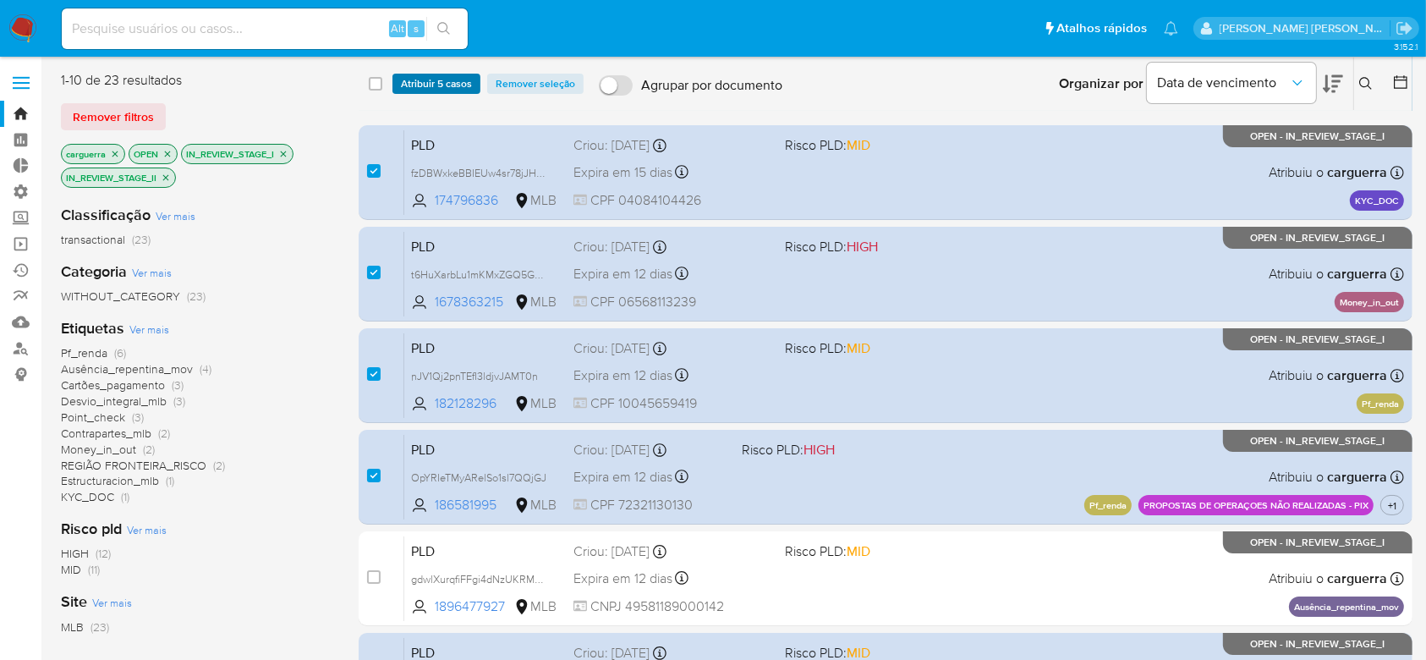
click at [441, 73] on div "select-all-cases-checkbox Atribuir 5 casos Remover seleção Agrupar por document…" at bounding box center [886, 84] width 1054 height 52
click at [439, 85] on span "Atribuir 5 casos" at bounding box center [436, 83] width 71 height 17
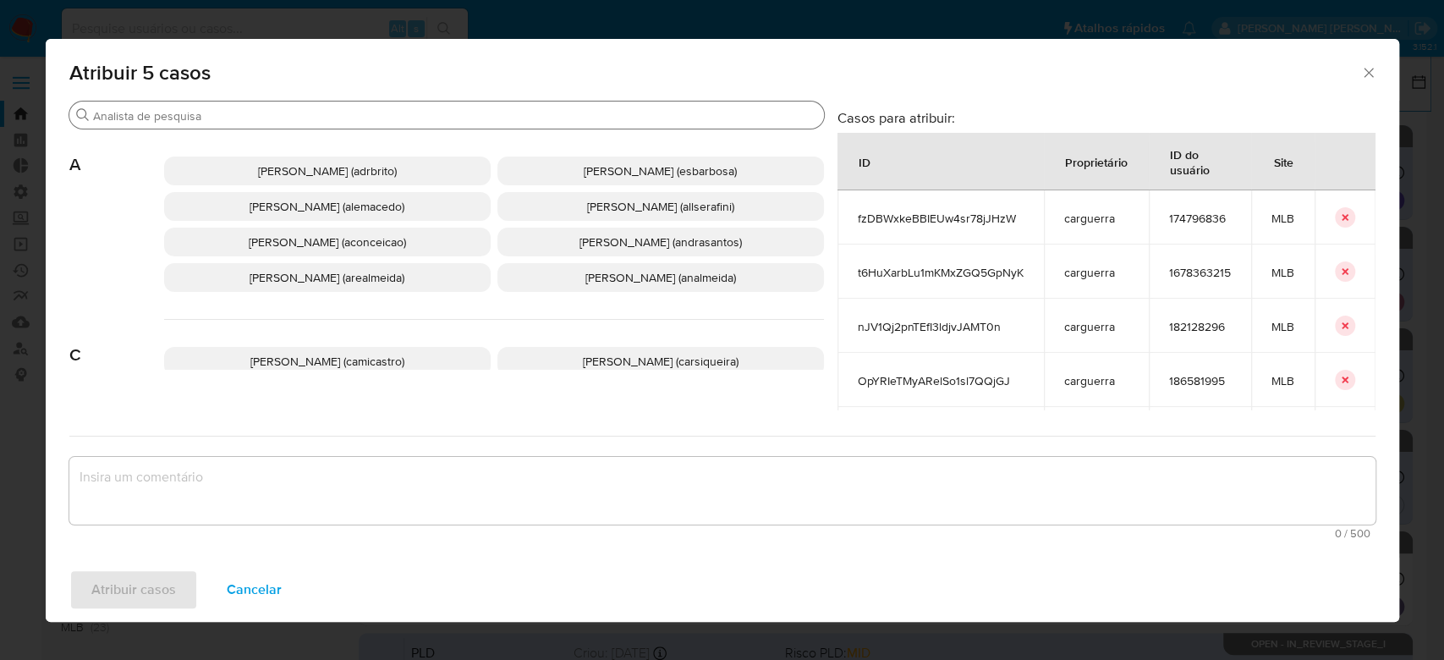
click at [339, 112] on input "Buscar" at bounding box center [455, 115] width 724 height 15
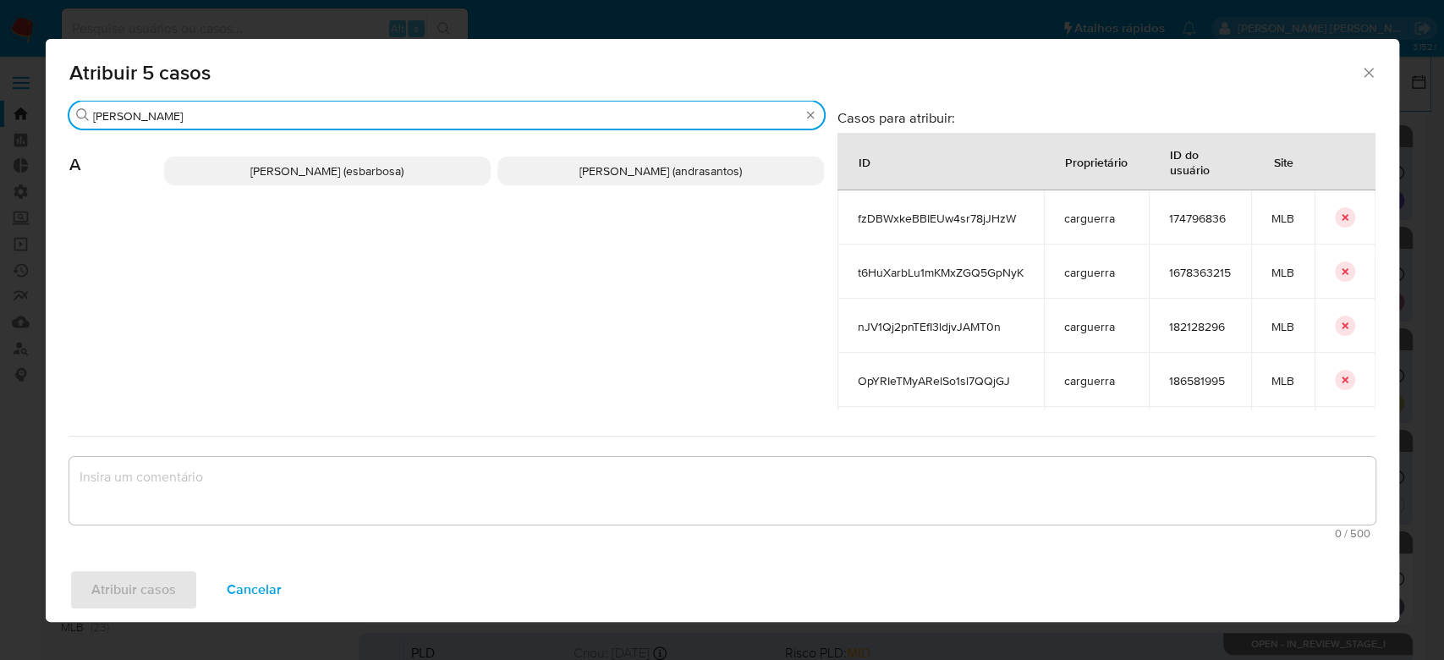
drag, startPoint x: 157, startPoint y: 113, endPoint x: 37, endPoint y: 109, distance: 120.2
click at [46, 111] on div "[PERSON_NAME] A [PERSON_NAME] (esbarbosa) [PERSON_NAME] [PERSON_NAME] (andrasan…" at bounding box center [722, 329] width 1353 height 457
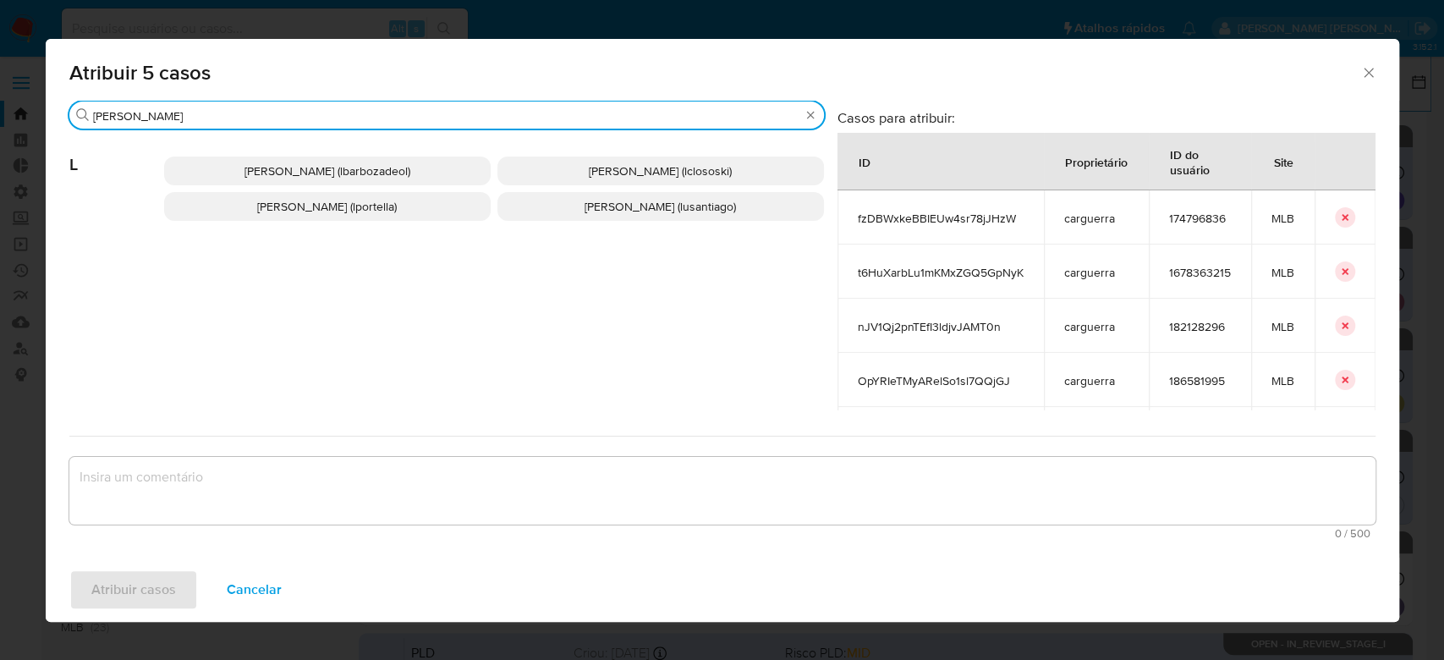
type input "[PERSON_NAME]"
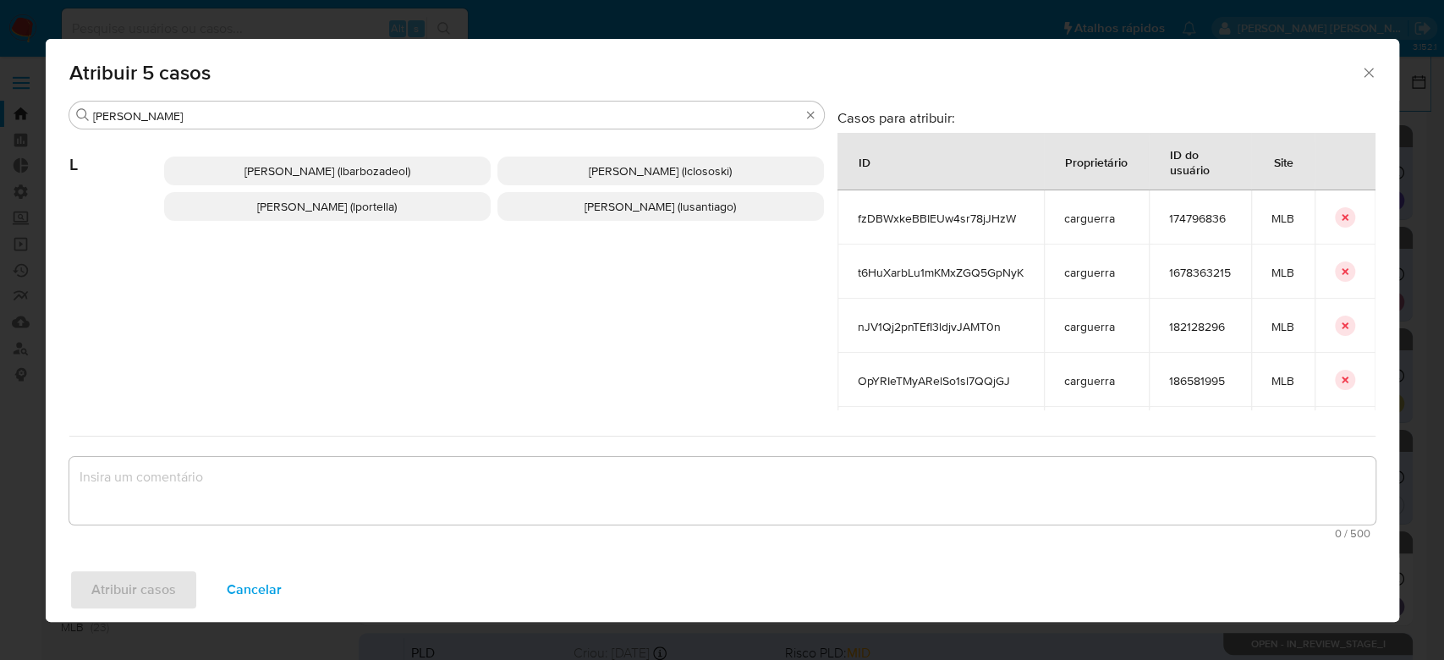
click at [358, 165] on span "[PERSON_NAME] (lbarbozadeol)" at bounding box center [327, 170] width 166 height 17
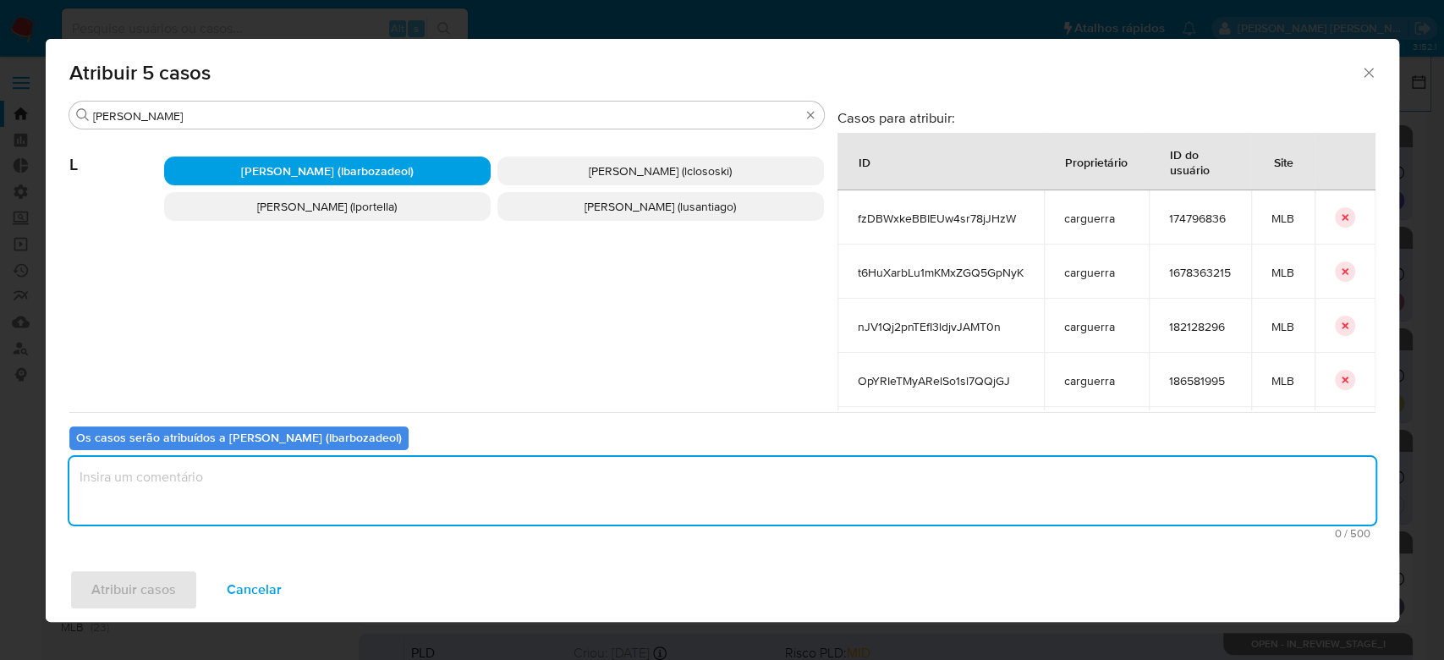
click at [257, 479] on textarea "assign-modal" at bounding box center [722, 491] width 1306 height 68
paste textarea "Para tratamento."
type textarea "Para tratamento."
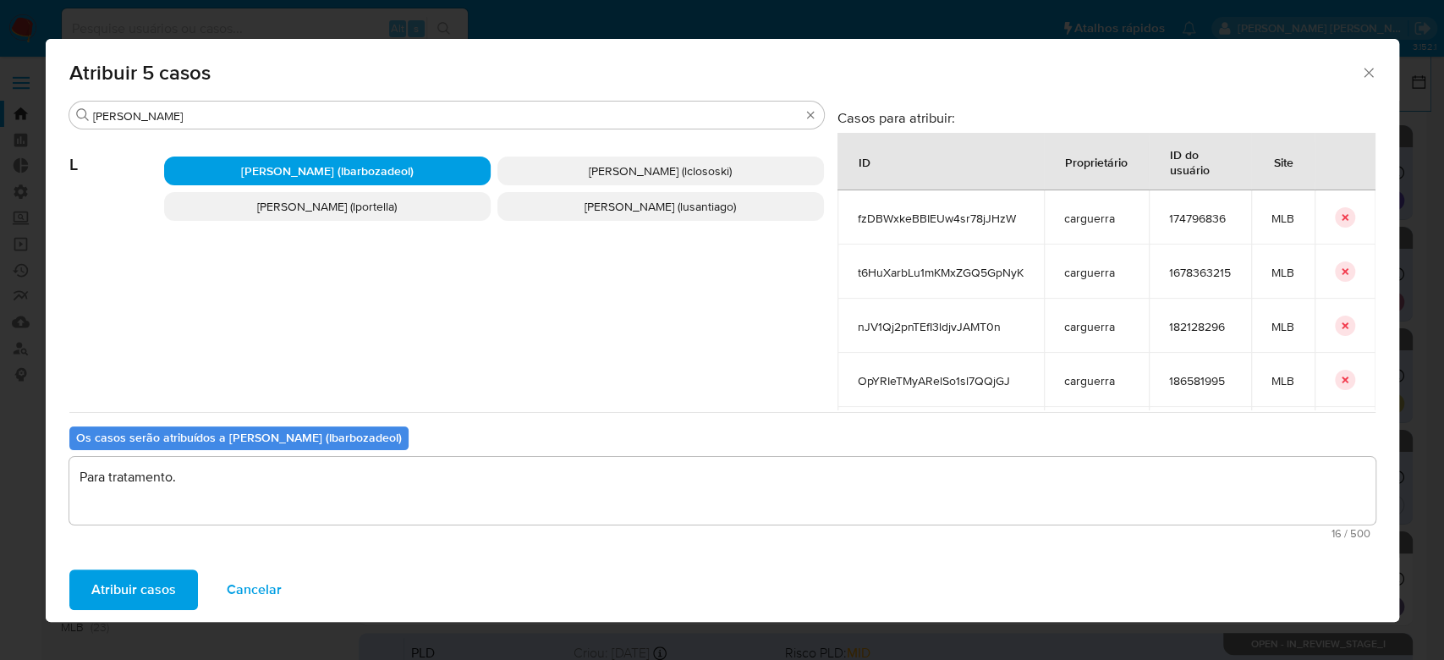
click at [122, 592] on span "Atribuir casos" at bounding box center [133, 589] width 85 height 37
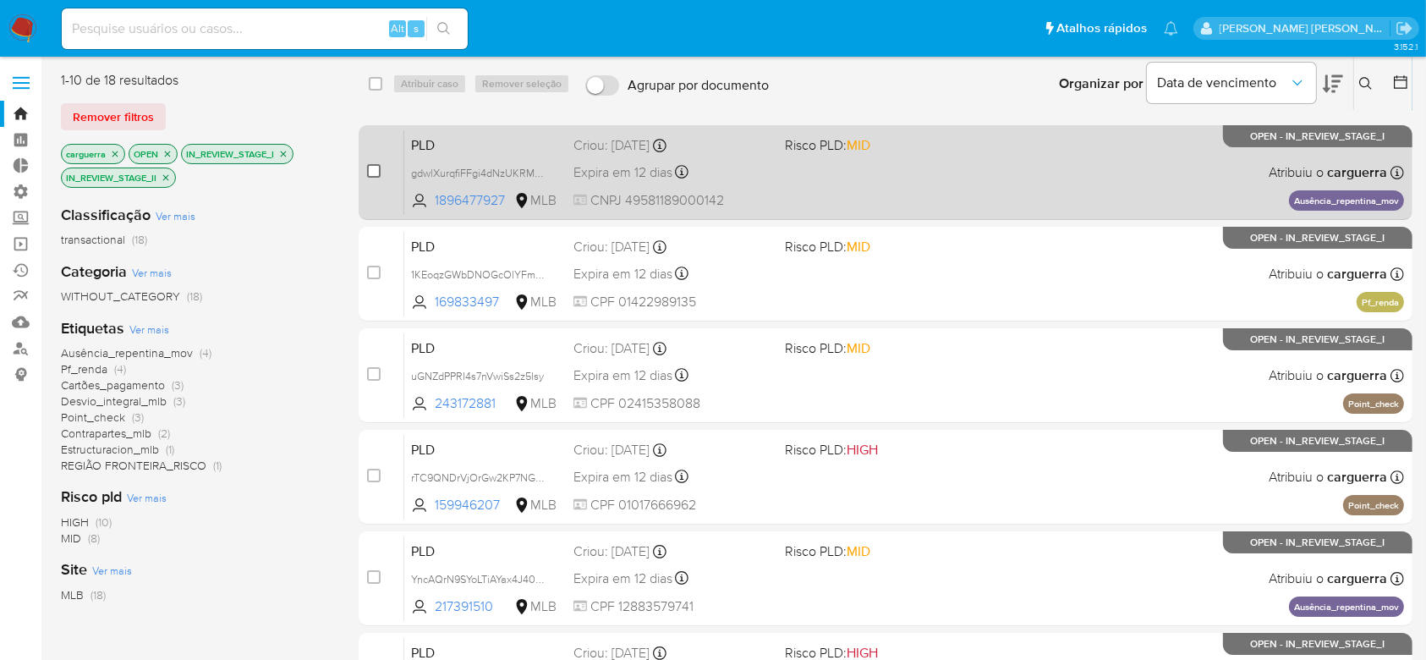
click at [372, 176] on input "checkbox" at bounding box center [374, 171] width 14 height 14
checkbox input "true"
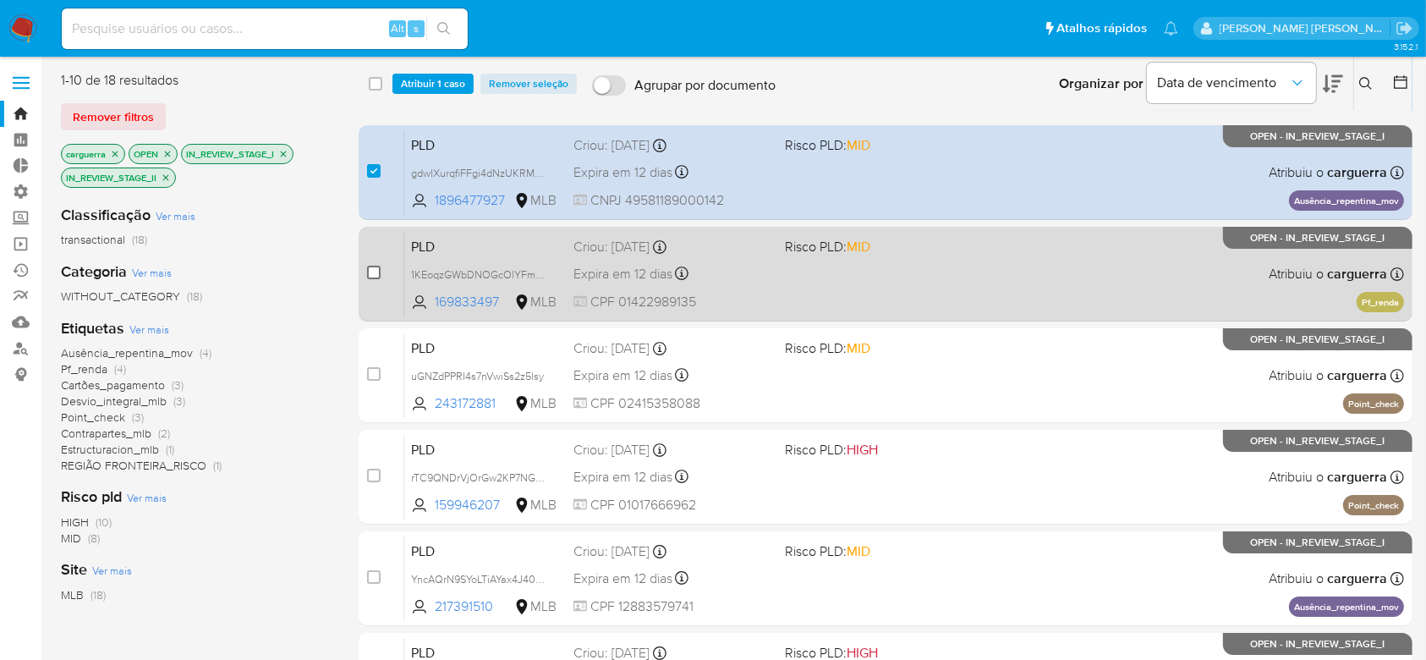
click at [379, 276] on input "checkbox" at bounding box center [374, 273] width 14 height 14
checkbox input "true"
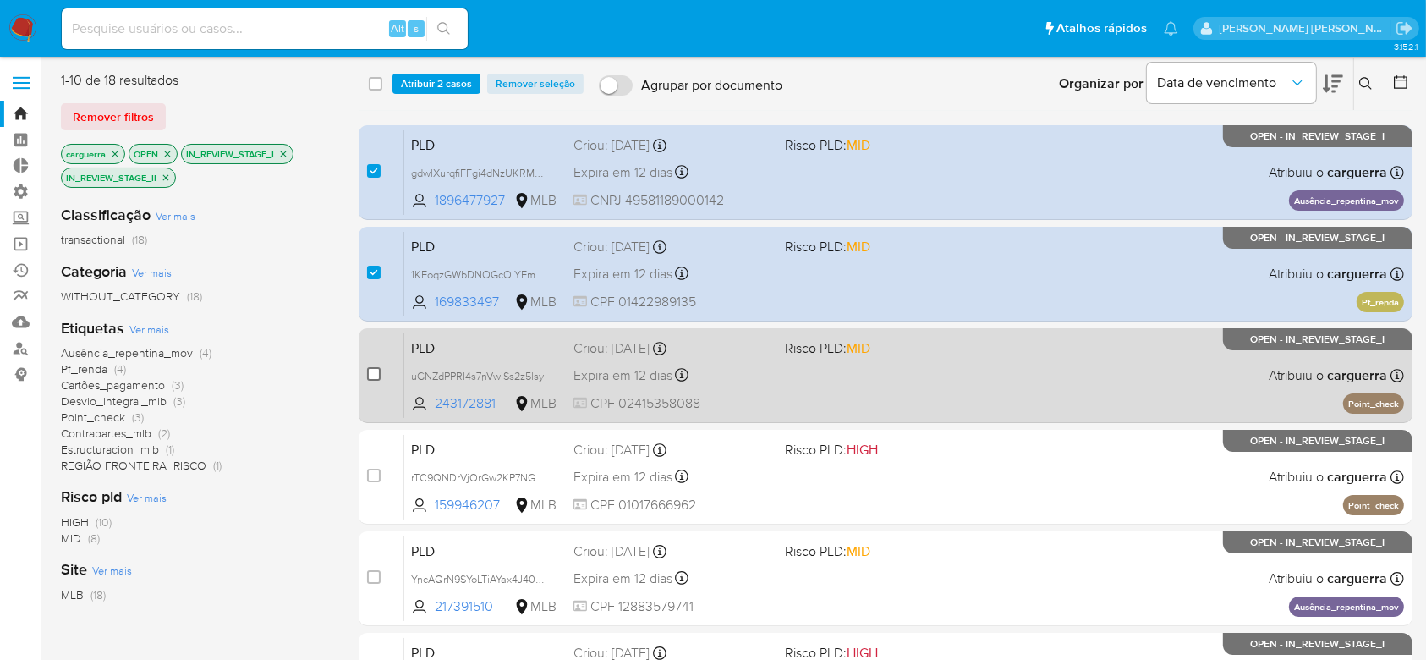
click at [369, 376] on input "checkbox" at bounding box center [374, 374] width 14 height 14
checkbox input "true"
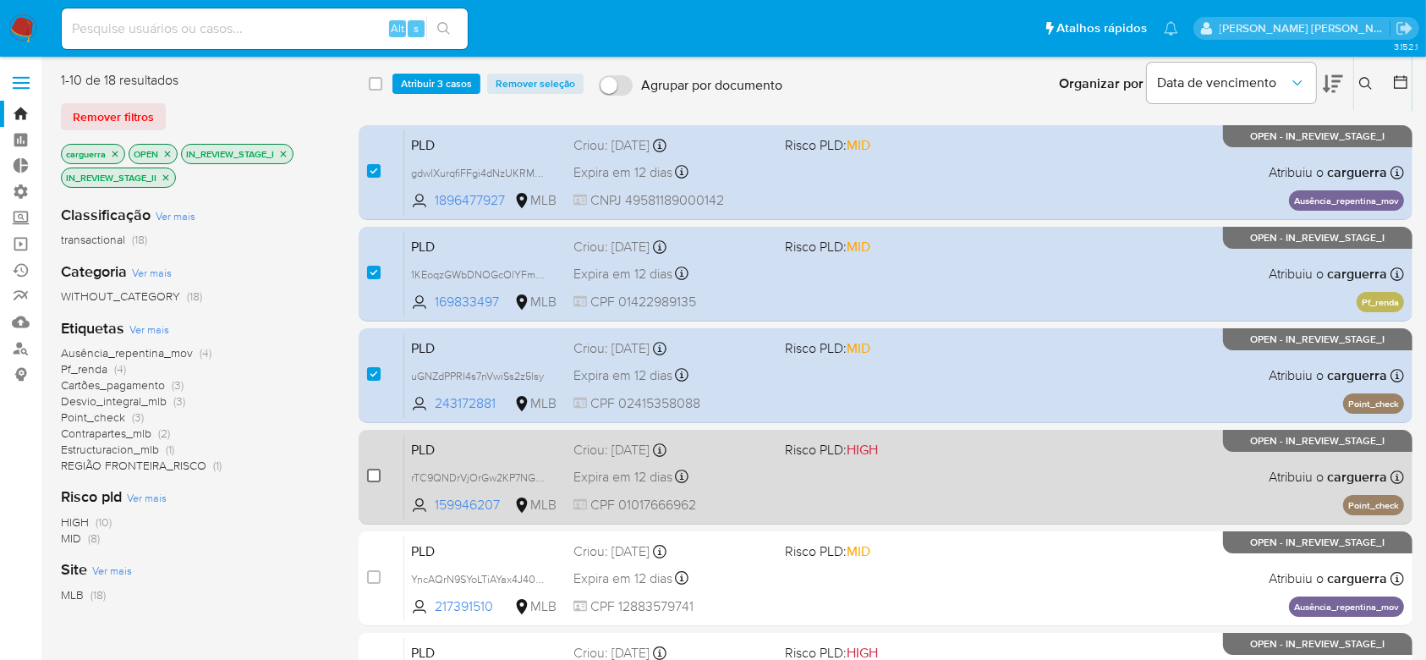
click at [372, 475] on input "checkbox" at bounding box center [374, 476] width 14 height 14
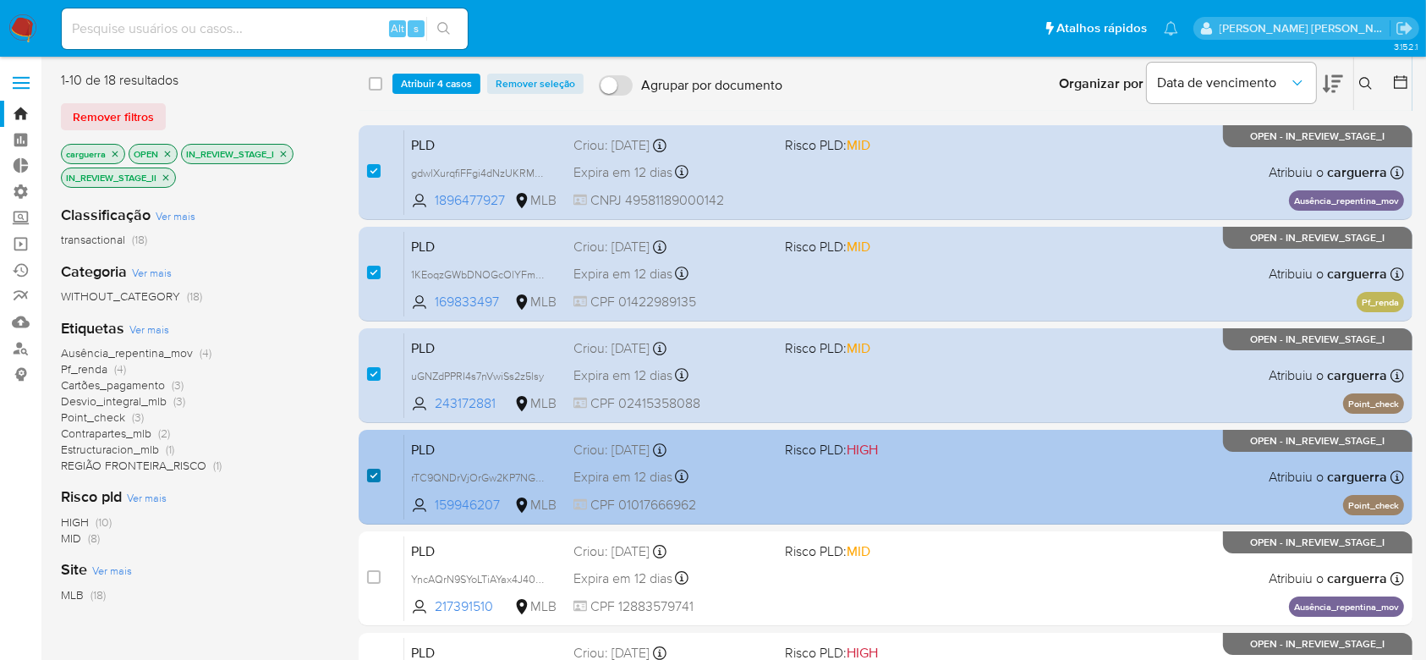
click at [374, 475] on input "checkbox" at bounding box center [374, 476] width 14 height 14
checkbox input "false"
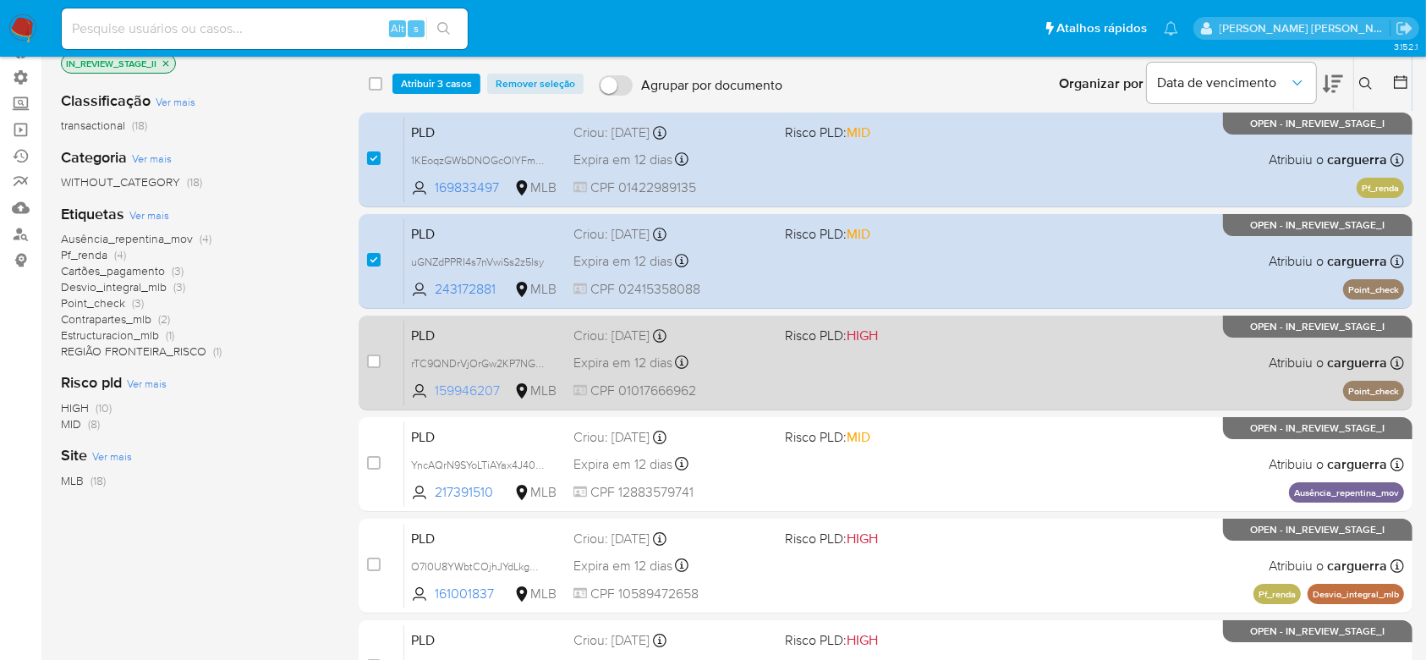
scroll to position [225, 0]
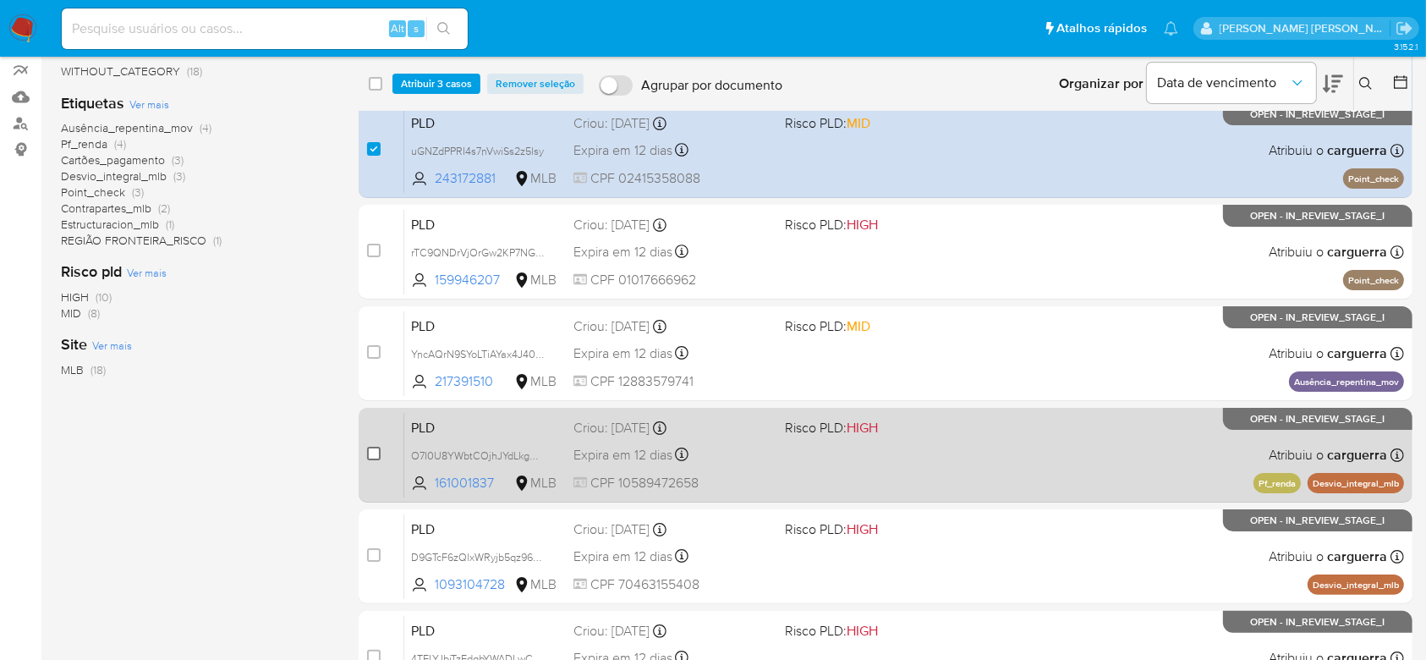
click at [370, 453] on input "checkbox" at bounding box center [374, 454] width 14 height 14
checkbox input "true"
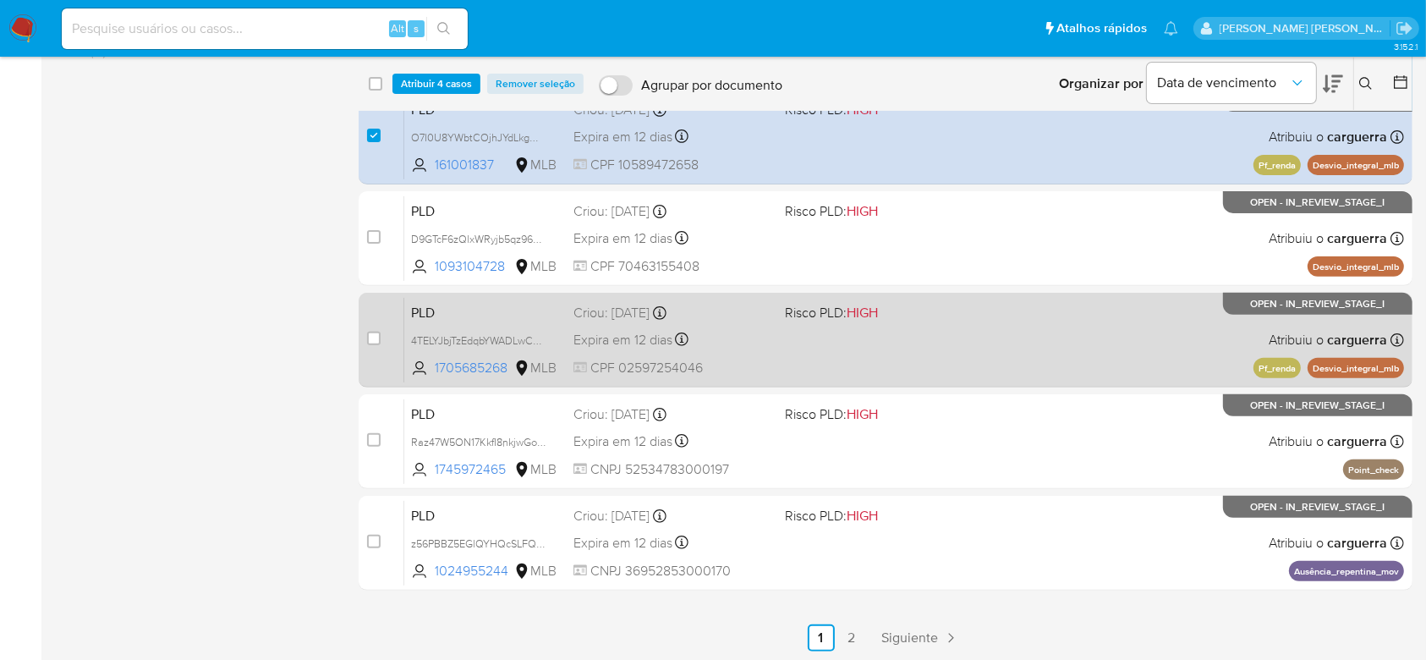
scroll to position [545, 0]
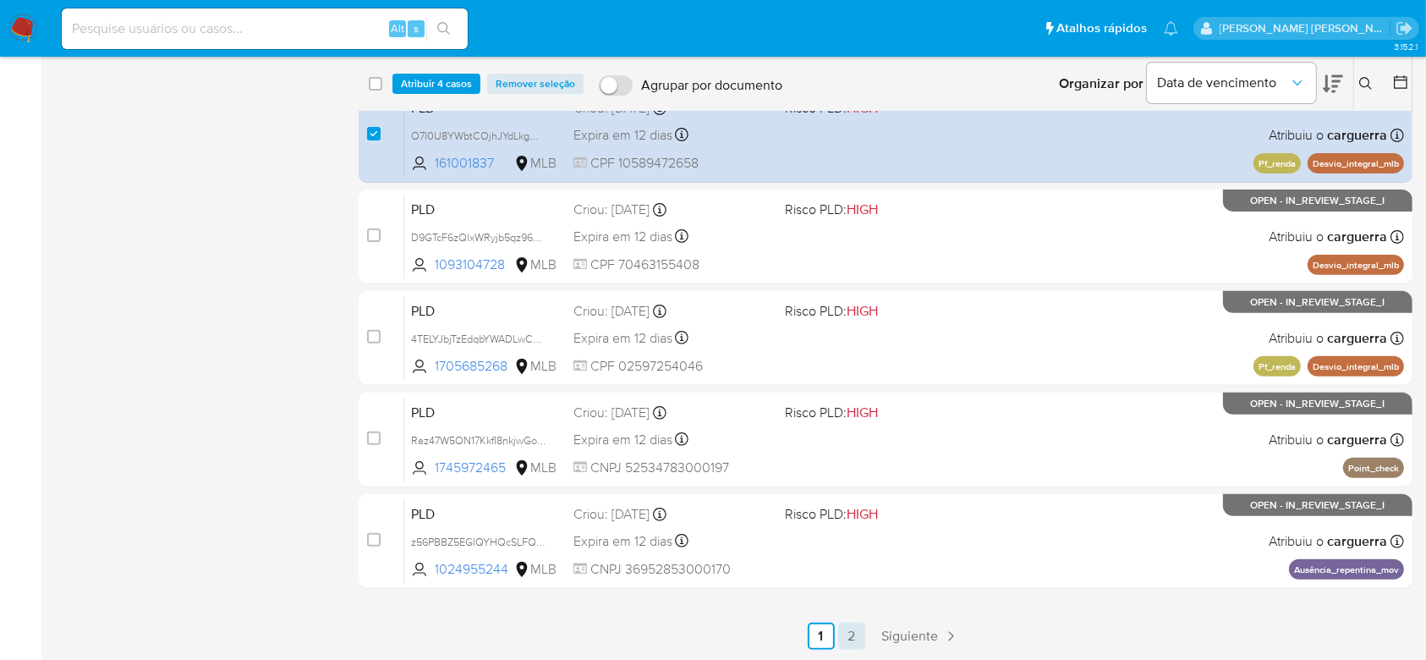
click at [855, 640] on link "2" at bounding box center [851, 636] width 27 height 27
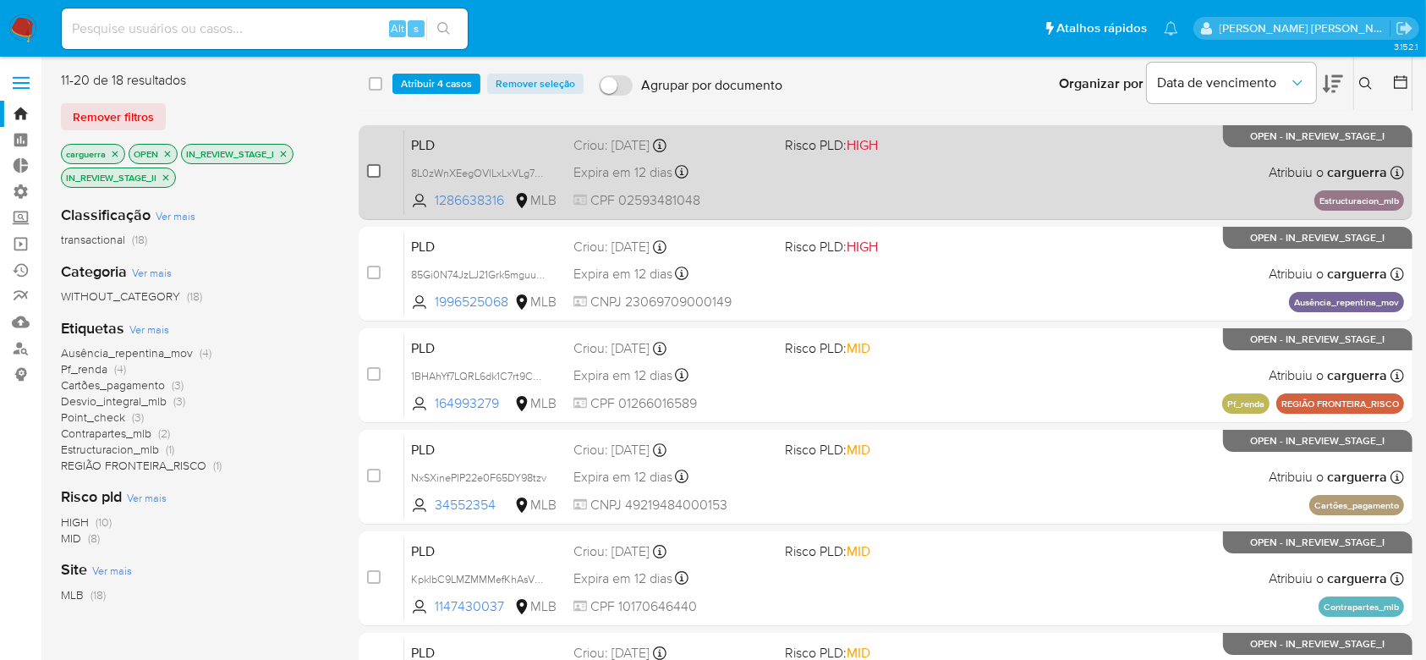
click at [369, 173] on input "checkbox" at bounding box center [374, 171] width 14 height 14
checkbox input "true"
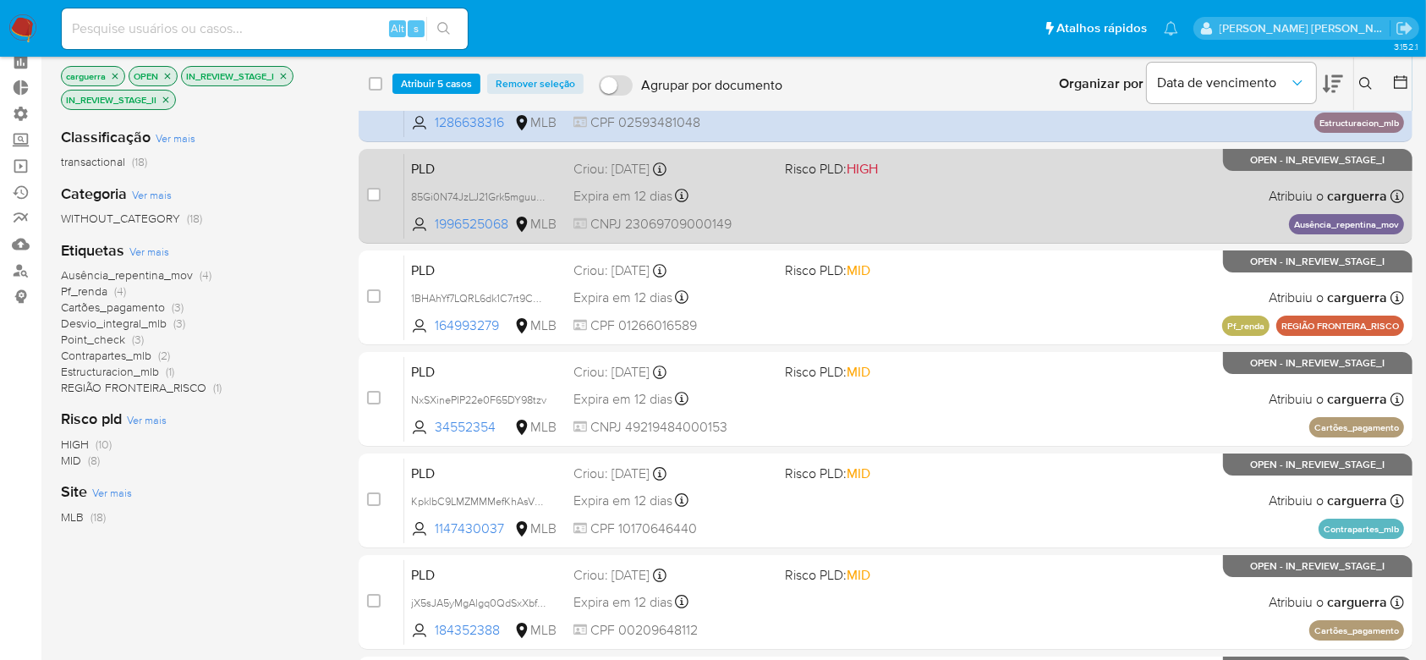
scroll to position [113, 0]
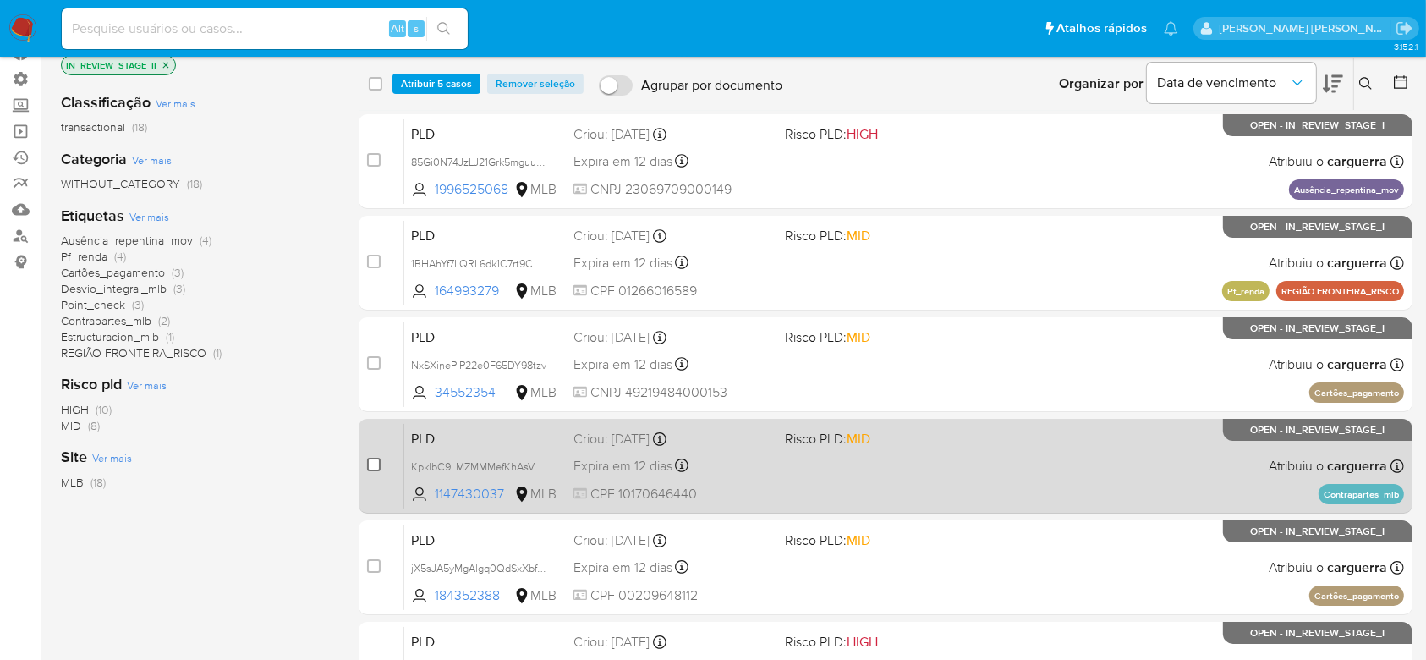
drag, startPoint x: 371, startPoint y: 467, endPoint x: 371, endPoint y: 457, distance: 10.2
click at [372, 468] on input "checkbox" at bounding box center [374, 465] width 14 height 14
checkbox input "true"
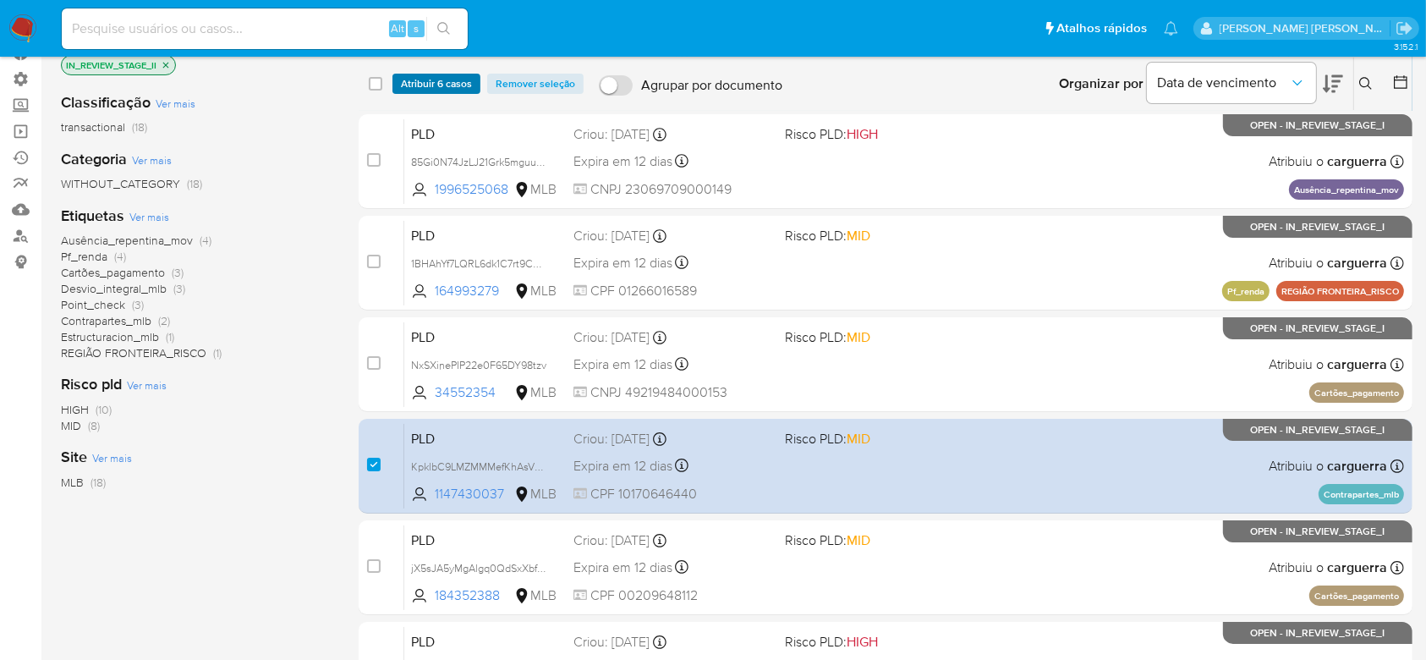
click at [439, 80] on span "Atribuir 6 casos" at bounding box center [436, 83] width 71 height 17
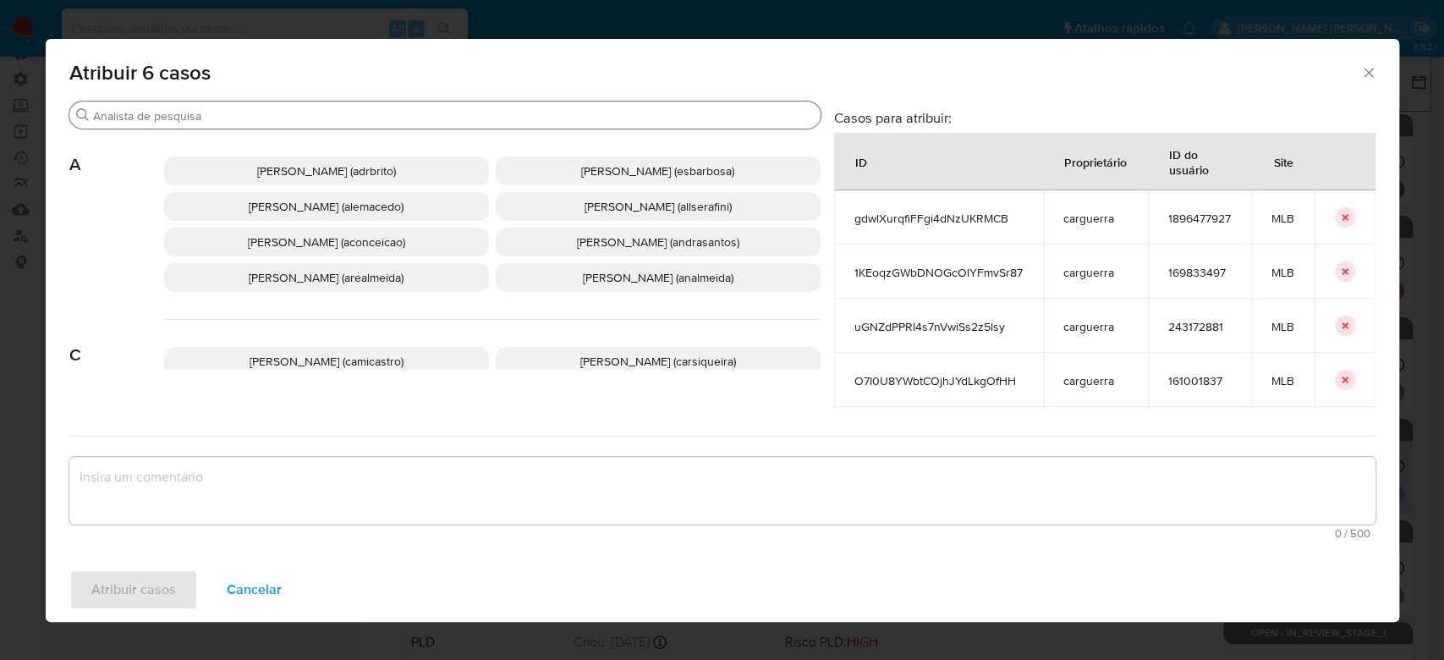
click at [400, 116] on input "Buscar" at bounding box center [453, 115] width 721 height 15
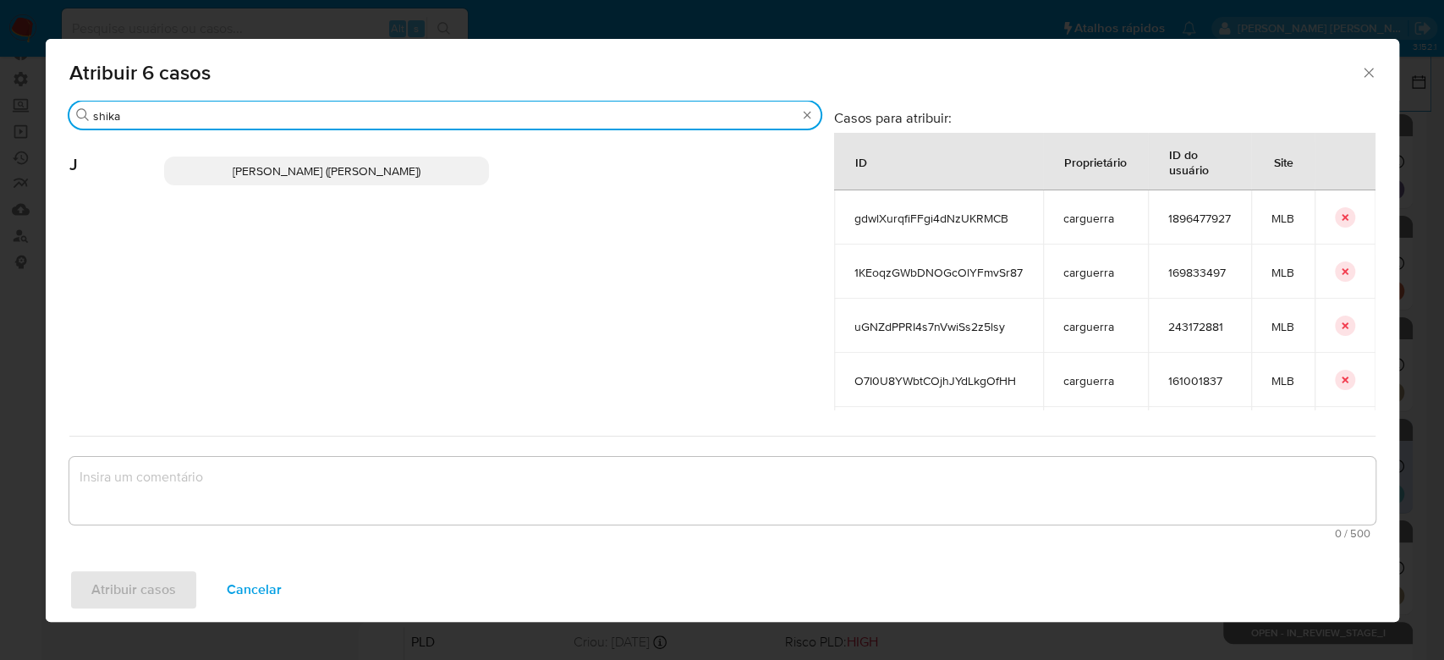
type input "shika"
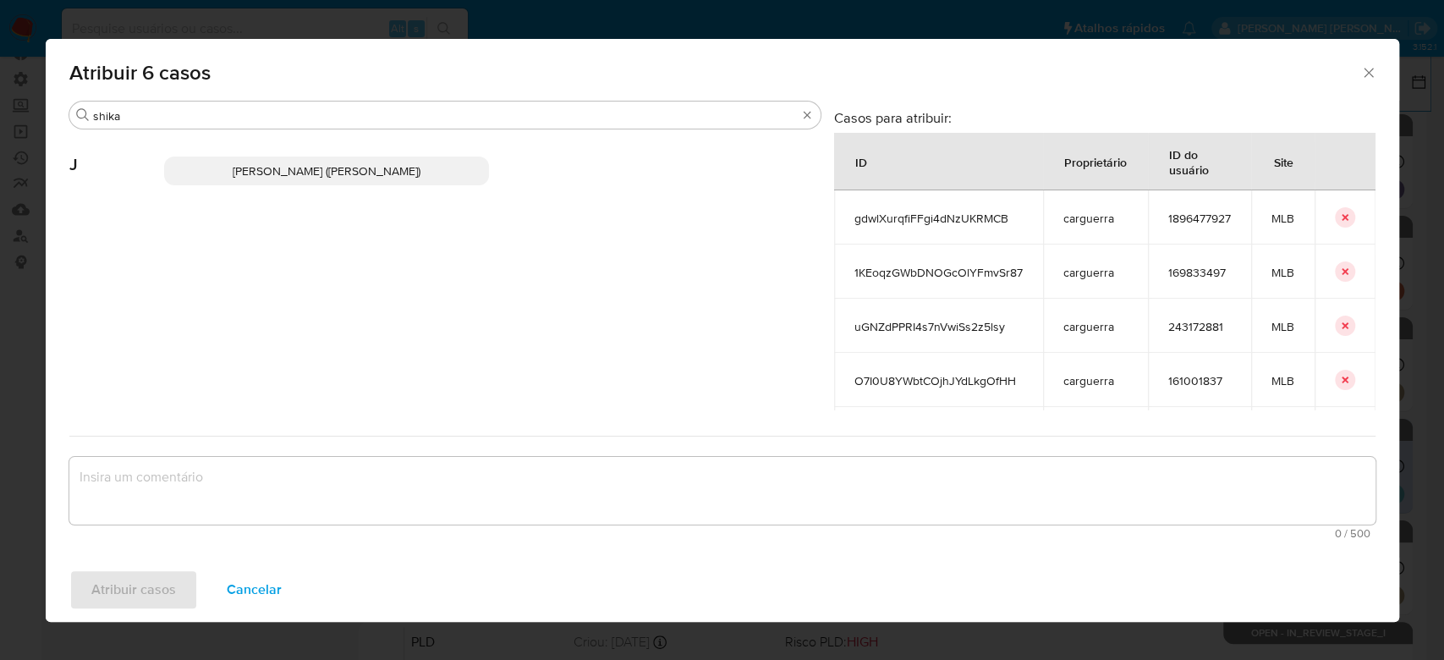
click at [372, 168] on span "[PERSON_NAME] ([PERSON_NAME])" at bounding box center [327, 170] width 188 height 17
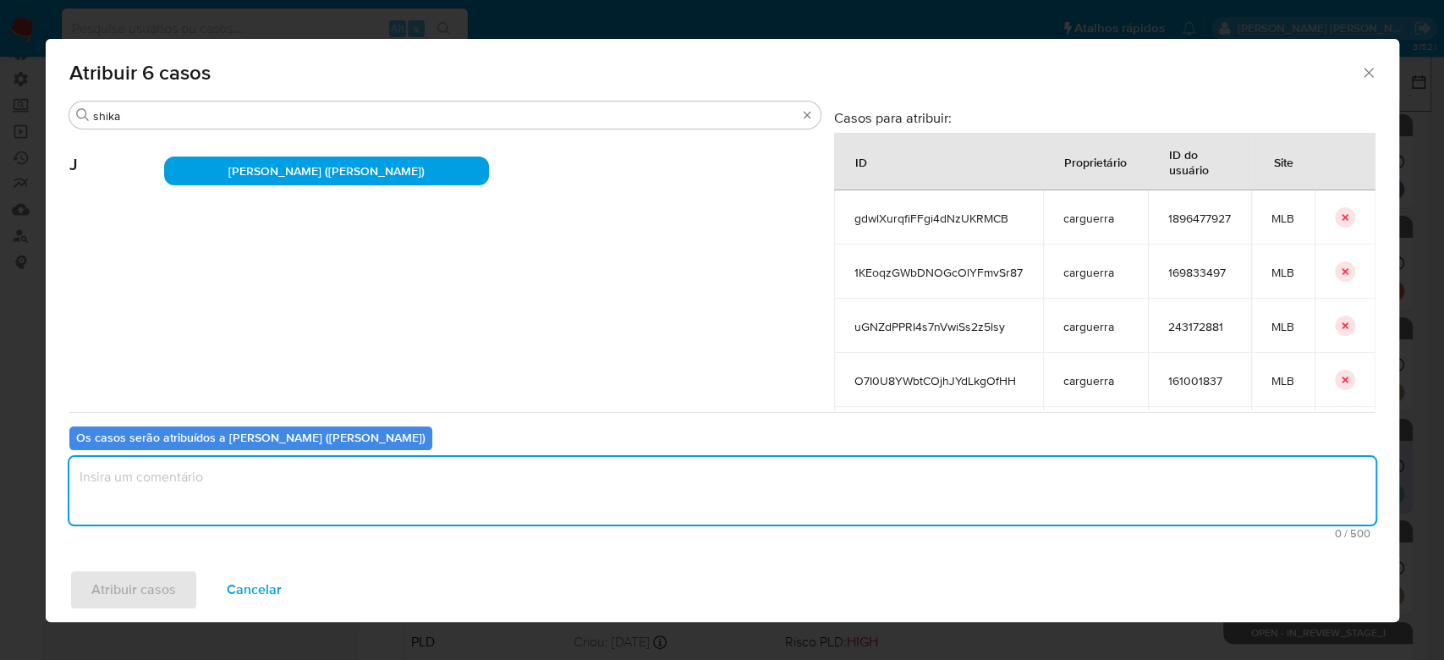
click at [363, 494] on textarea "assign-modal" at bounding box center [722, 491] width 1306 height 68
paste textarea "Para tratamento."
type textarea "Para tratamento."
click at [169, 579] on span "Atribuir casos" at bounding box center [133, 589] width 85 height 37
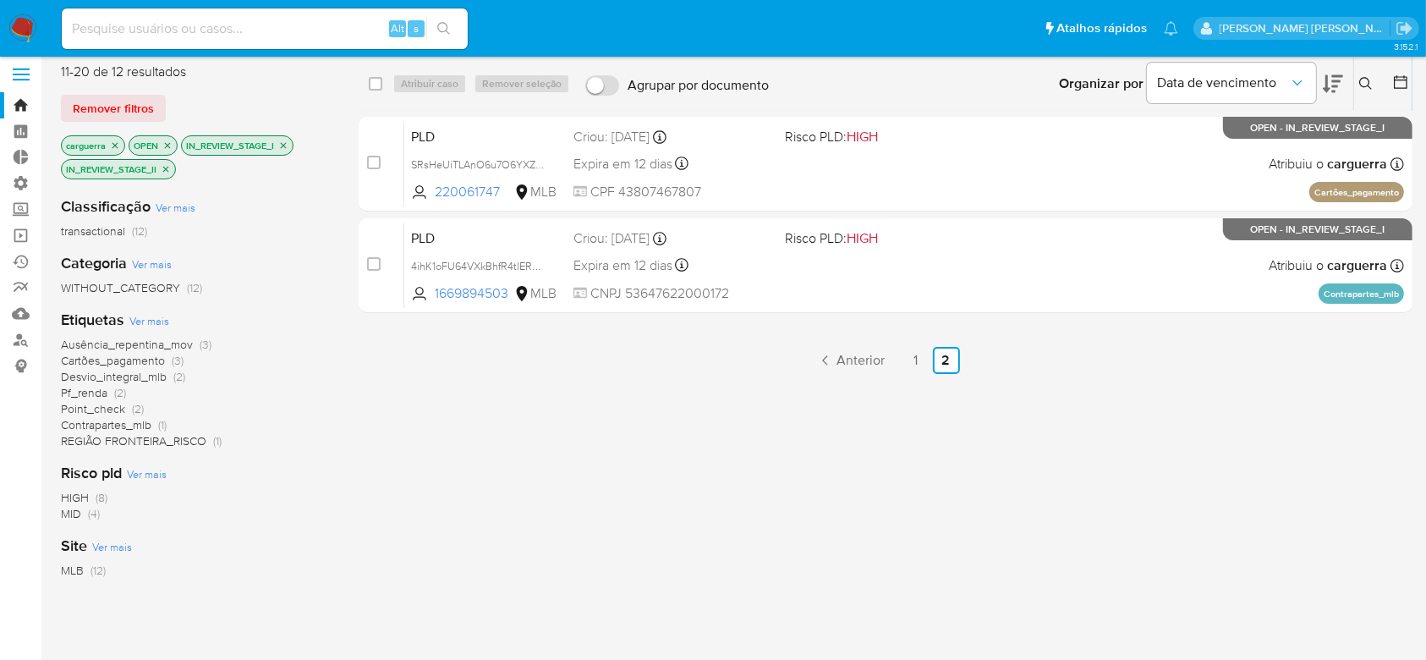
scroll to position [0, 0]
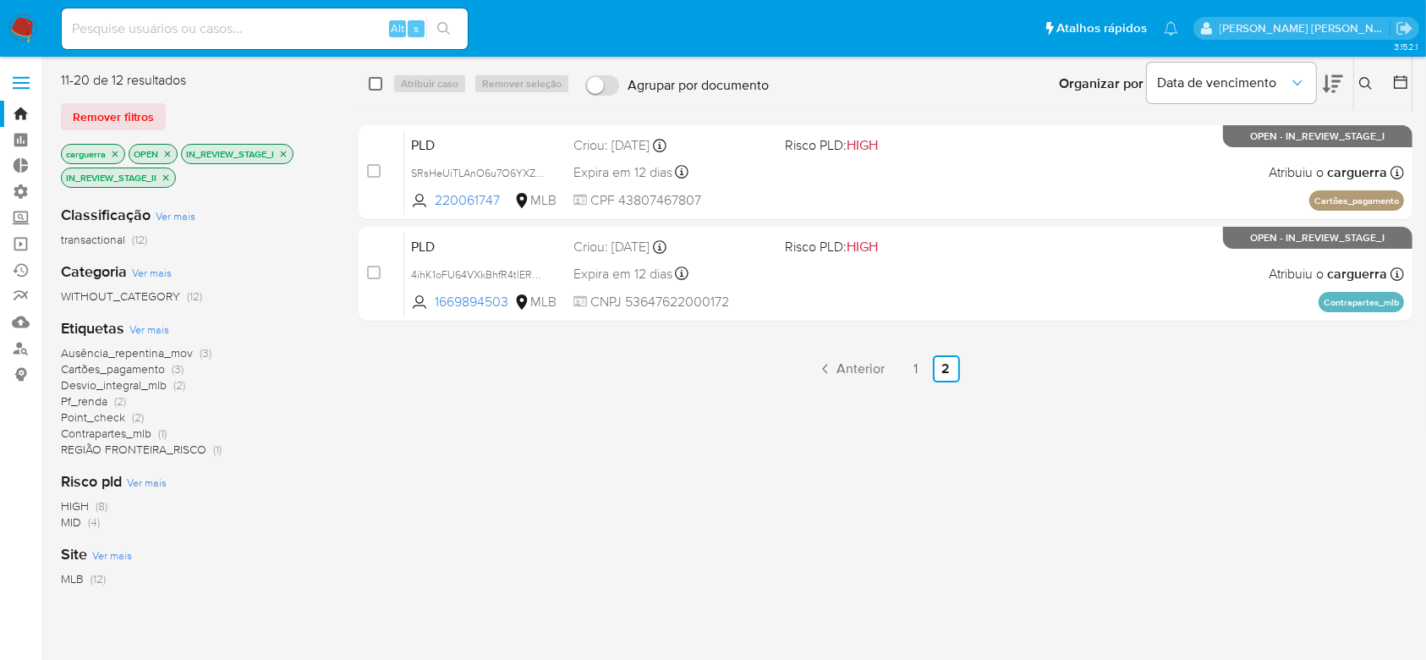
click at [372, 85] on input "checkbox" at bounding box center [376, 84] width 14 height 14
checkbox input "true"
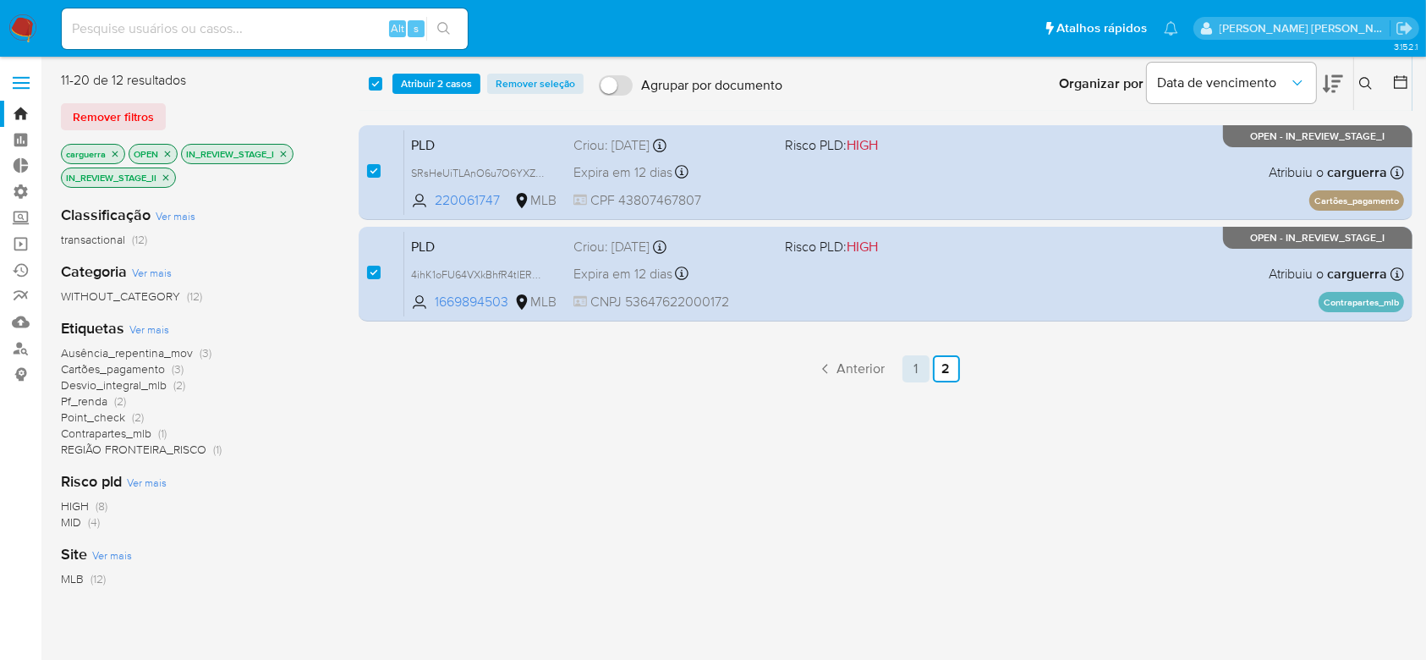
click at [914, 369] on link "1" at bounding box center [916, 368] width 27 height 27
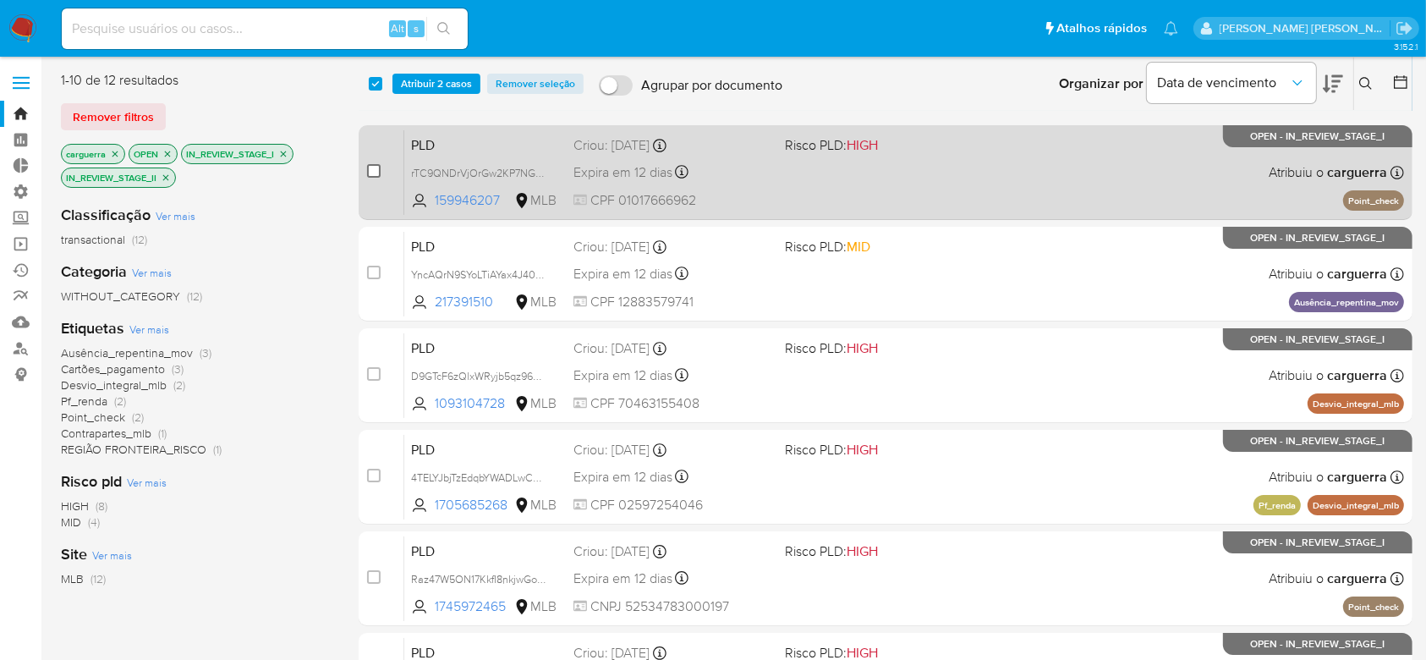
click at [379, 169] on input "checkbox" at bounding box center [374, 171] width 14 height 14
checkbox input "true"
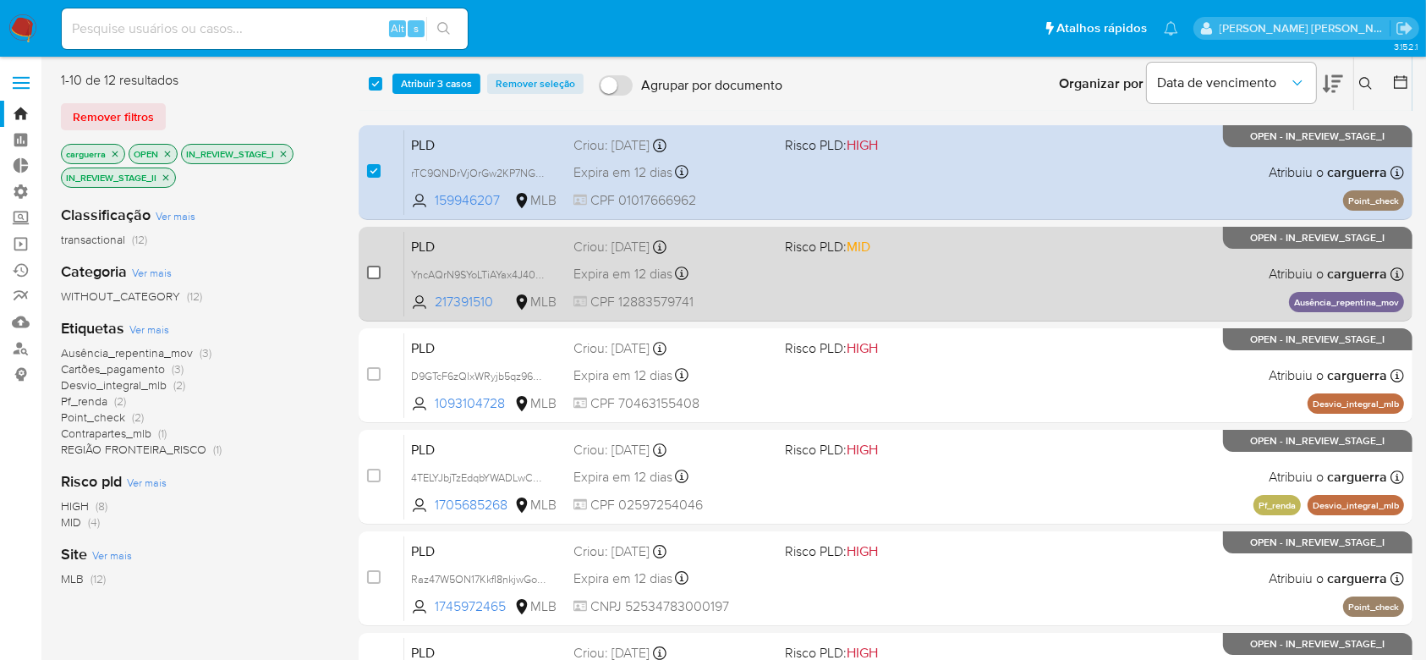
click at [376, 277] on input "checkbox" at bounding box center [374, 273] width 14 height 14
checkbox input "true"
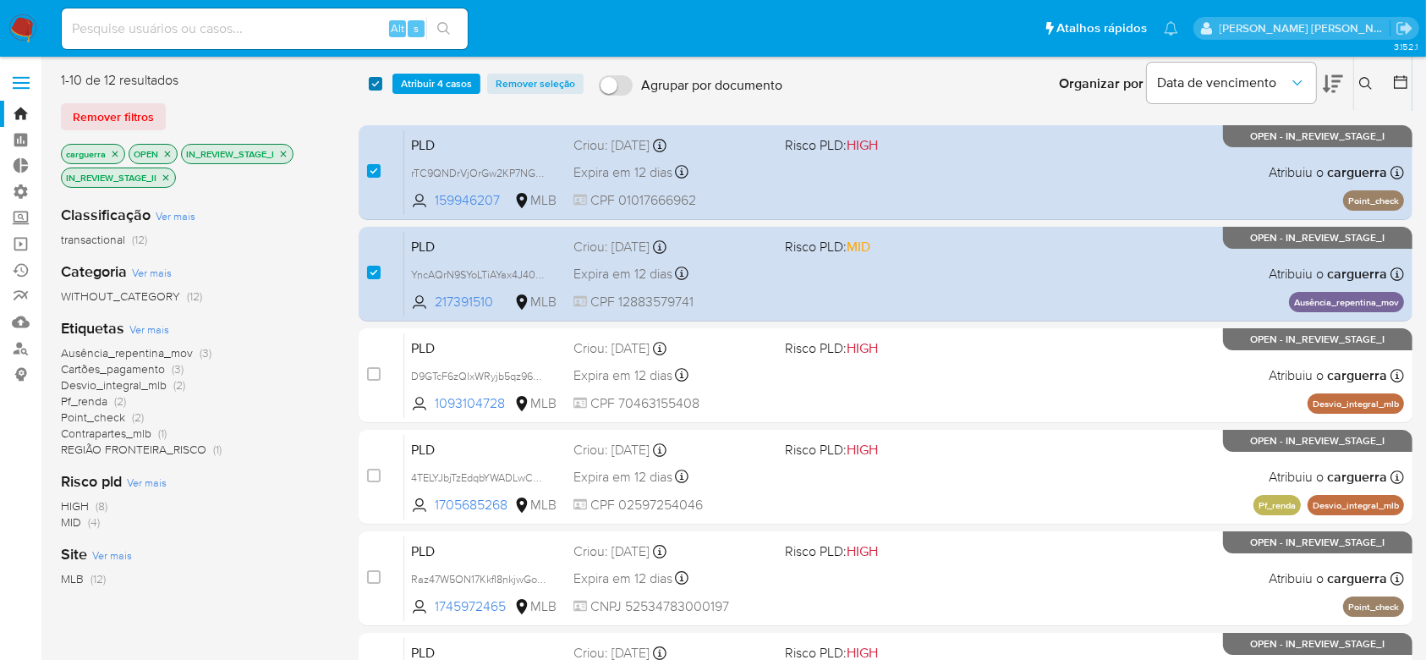
click at [378, 83] on input "checkbox" at bounding box center [376, 84] width 14 height 14
checkbox input "true"
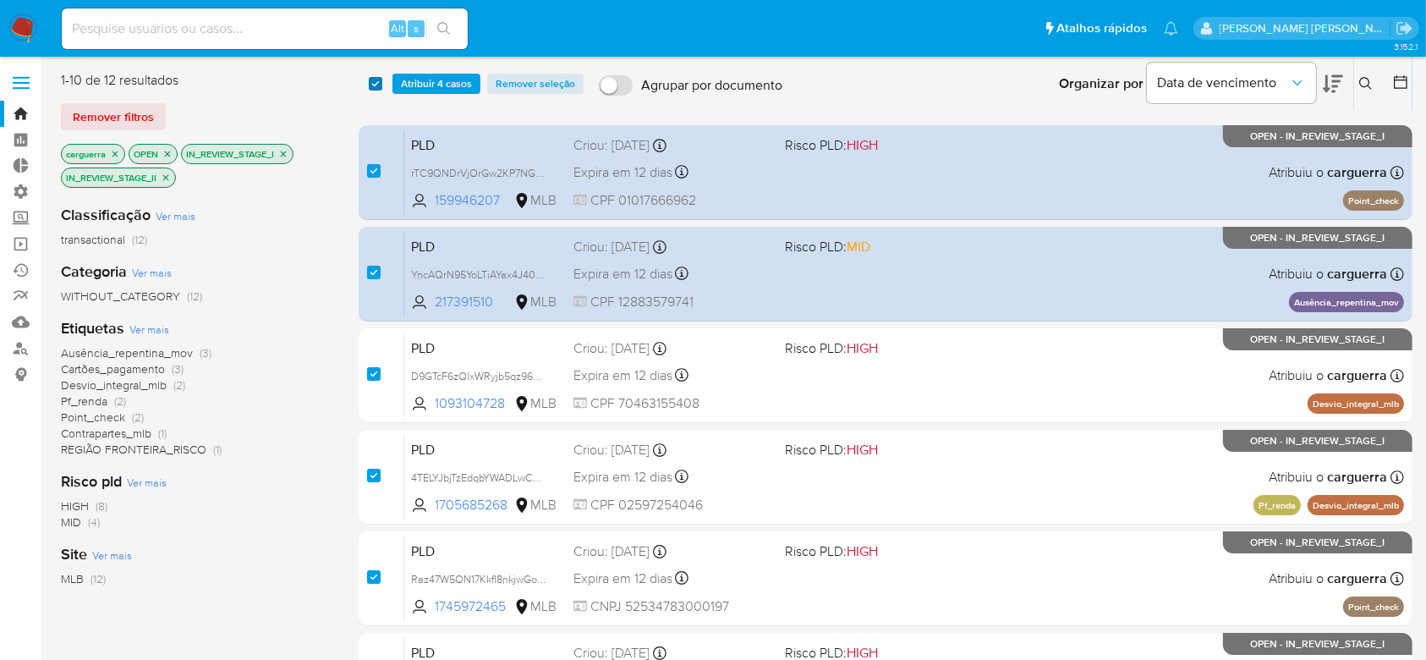
checkbox input "true"
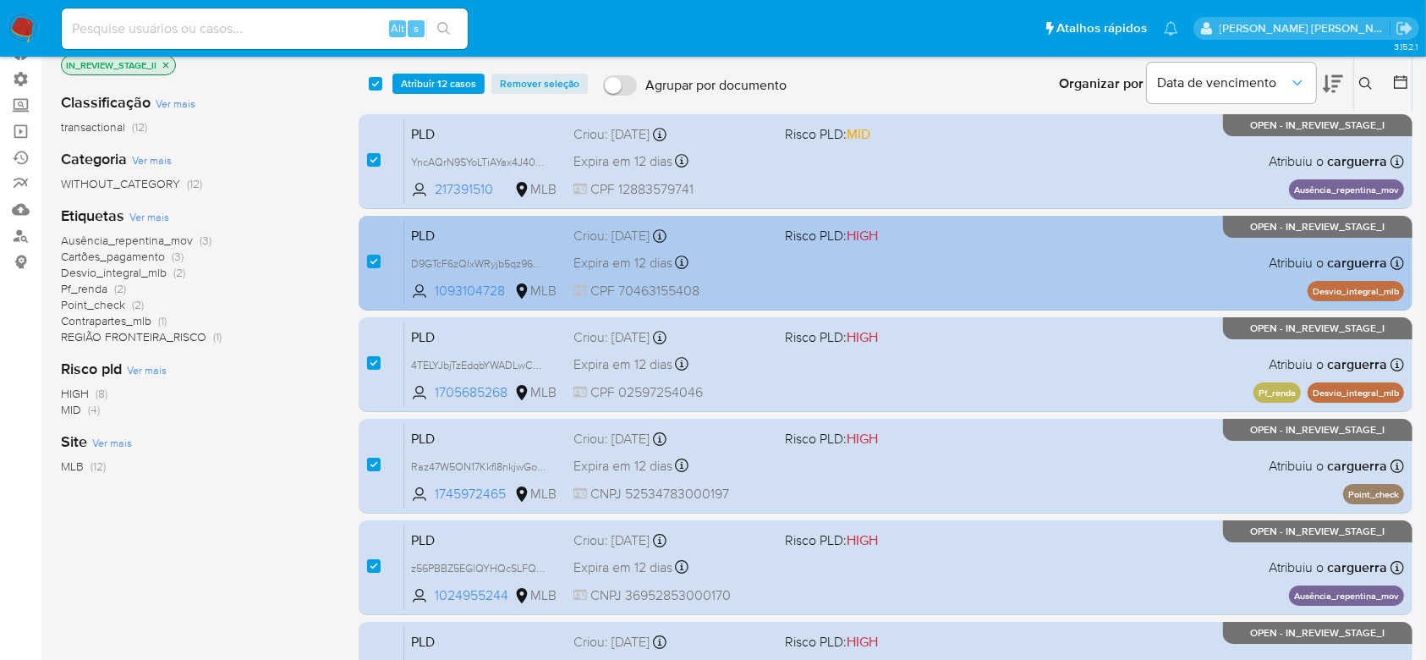
scroll to position [225, 0]
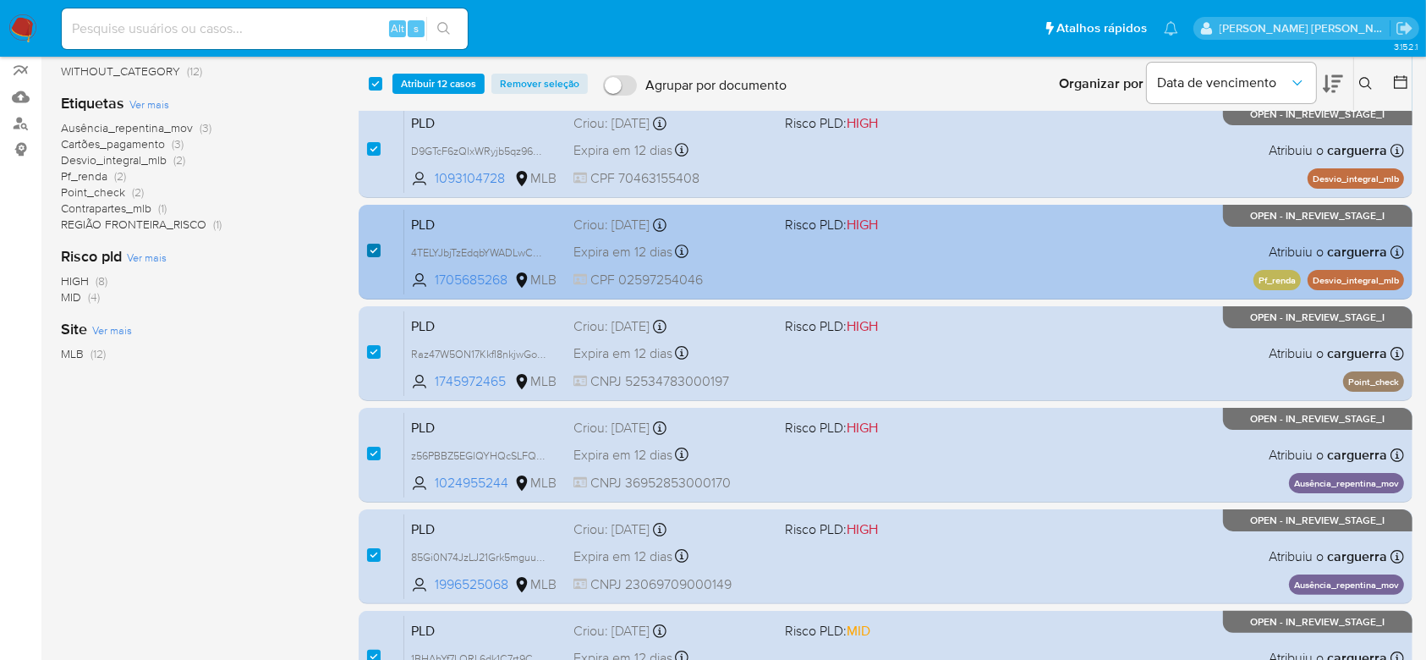
click at [379, 250] on input "checkbox" at bounding box center [374, 251] width 14 height 14
checkbox input "false"
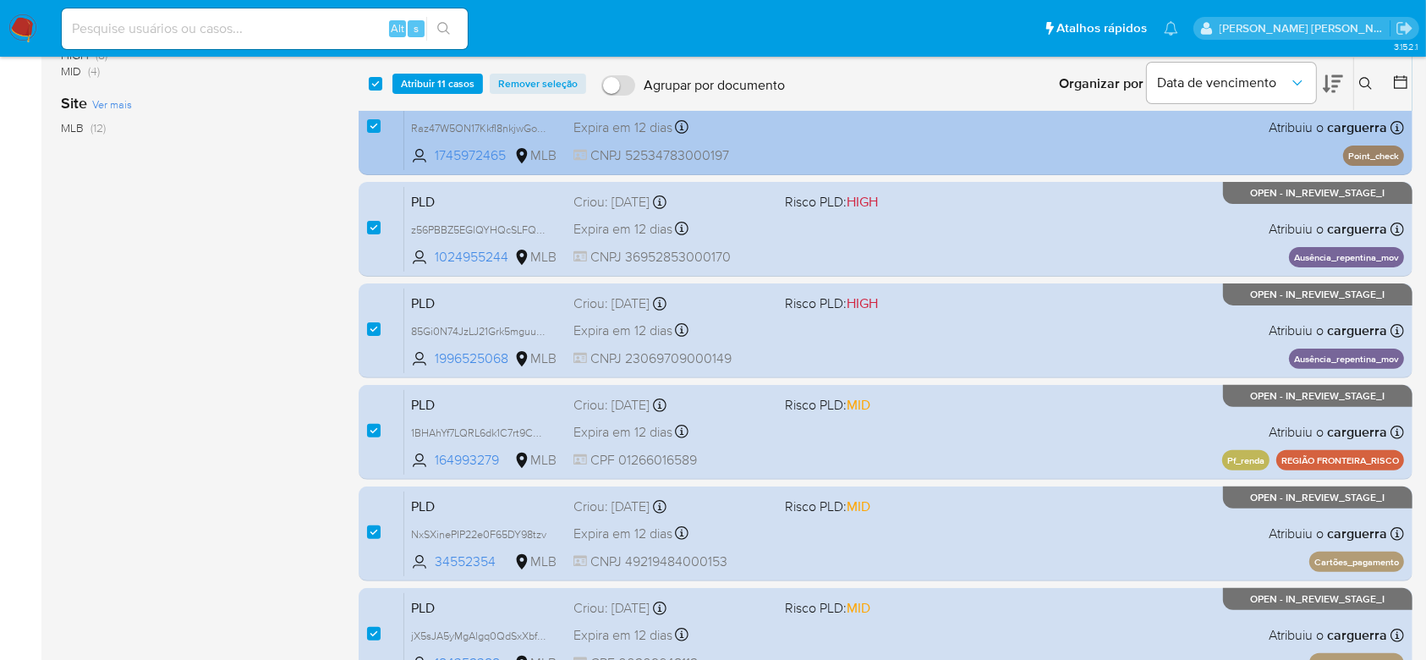
scroll to position [545, 0]
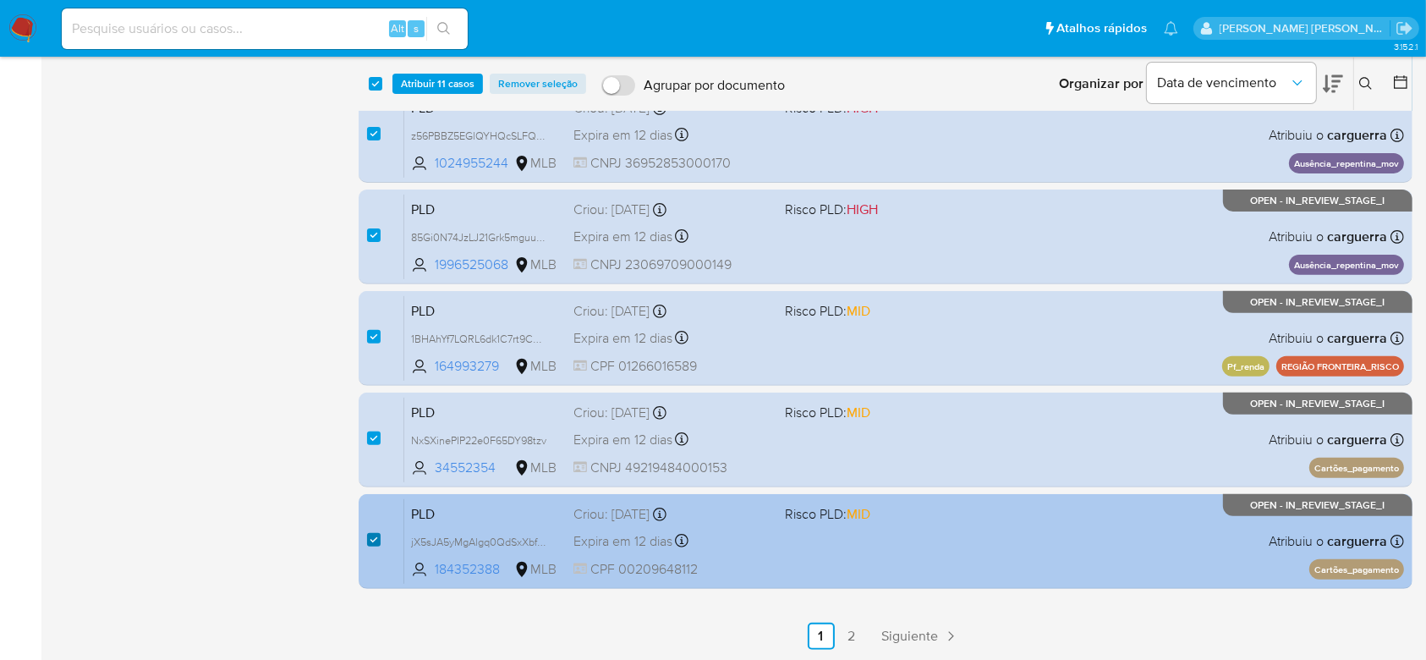
click at [375, 540] on input "checkbox" at bounding box center [374, 540] width 14 height 14
checkbox input "false"
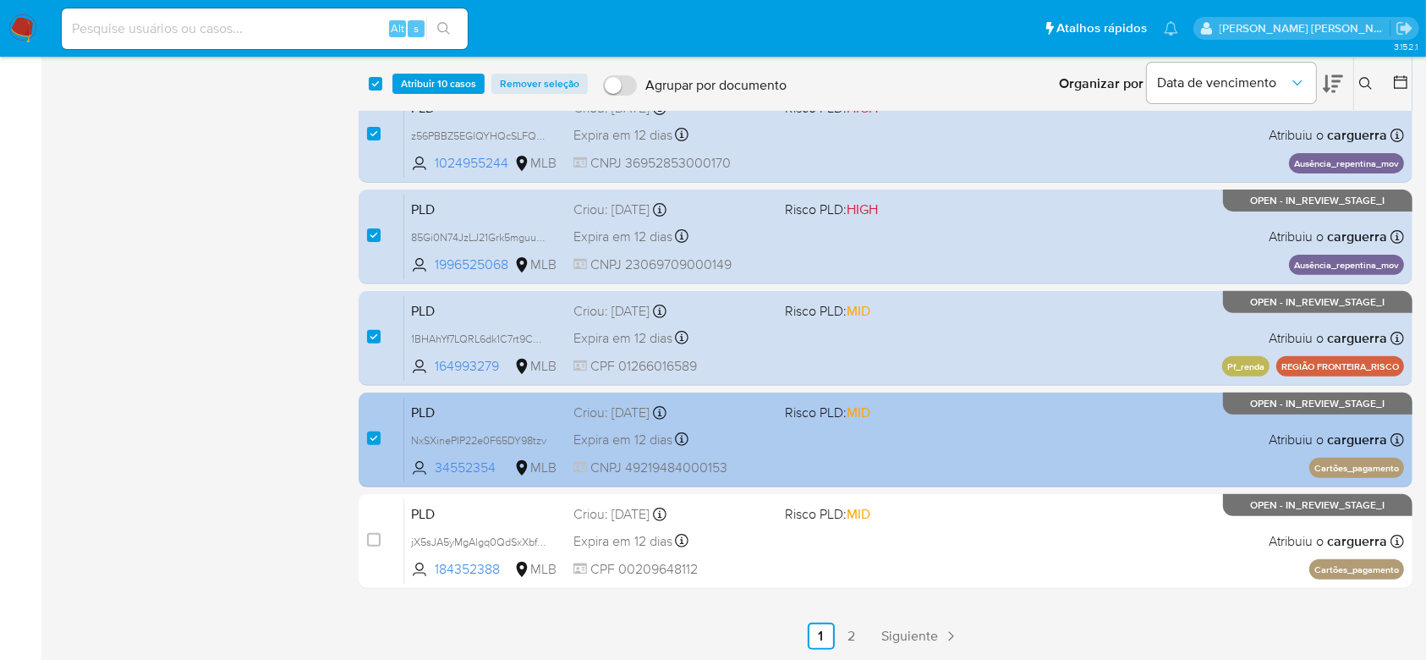
scroll to position [432, 0]
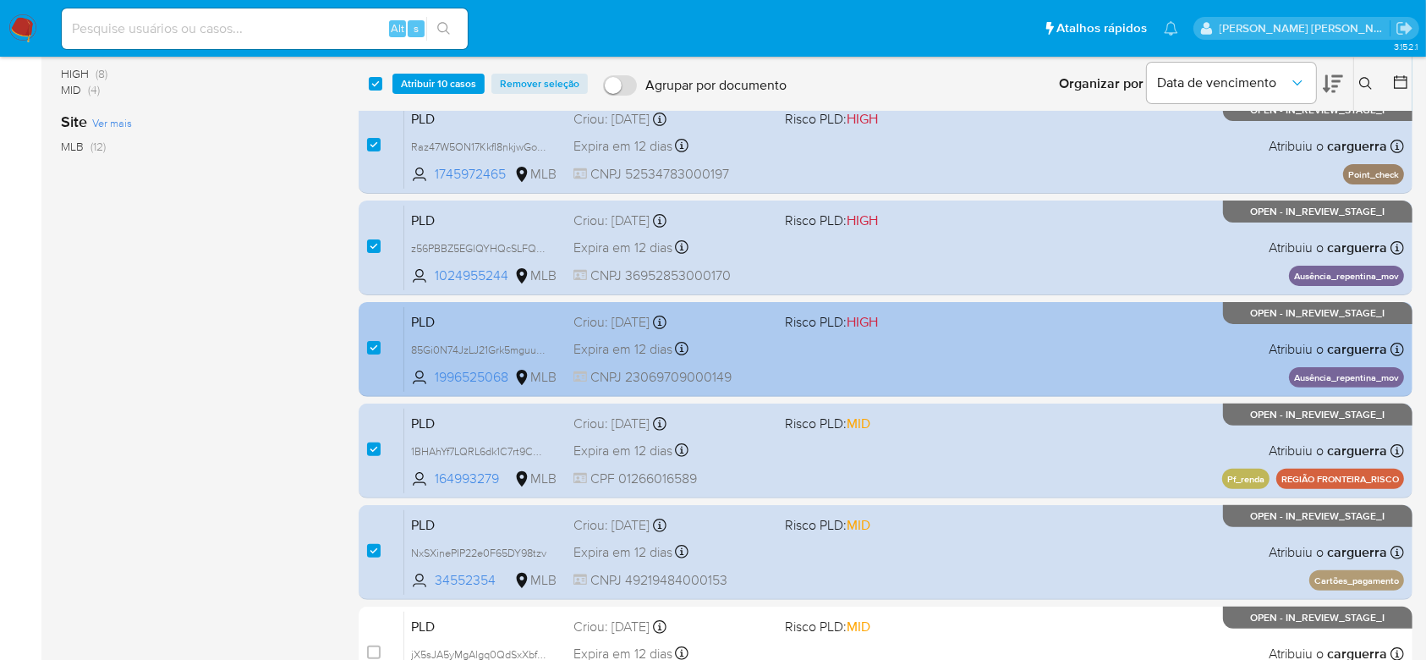
click at [384, 349] on div "case-item-checkbox Incapaz de atribuir o caso" at bounding box center [385, 348] width 37 height 85
click at [379, 349] on input "checkbox" at bounding box center [374, 348] width 14 height 14
checkbox input "false"
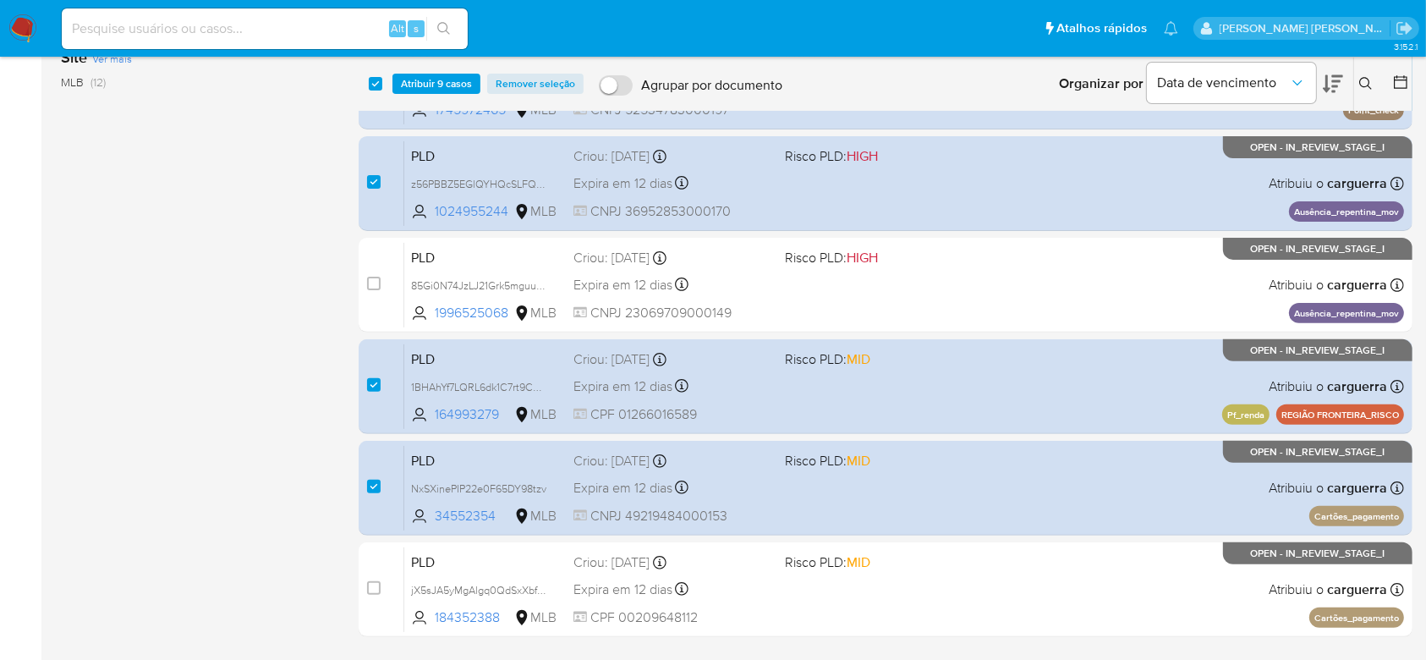
scroll to position [545, 0]
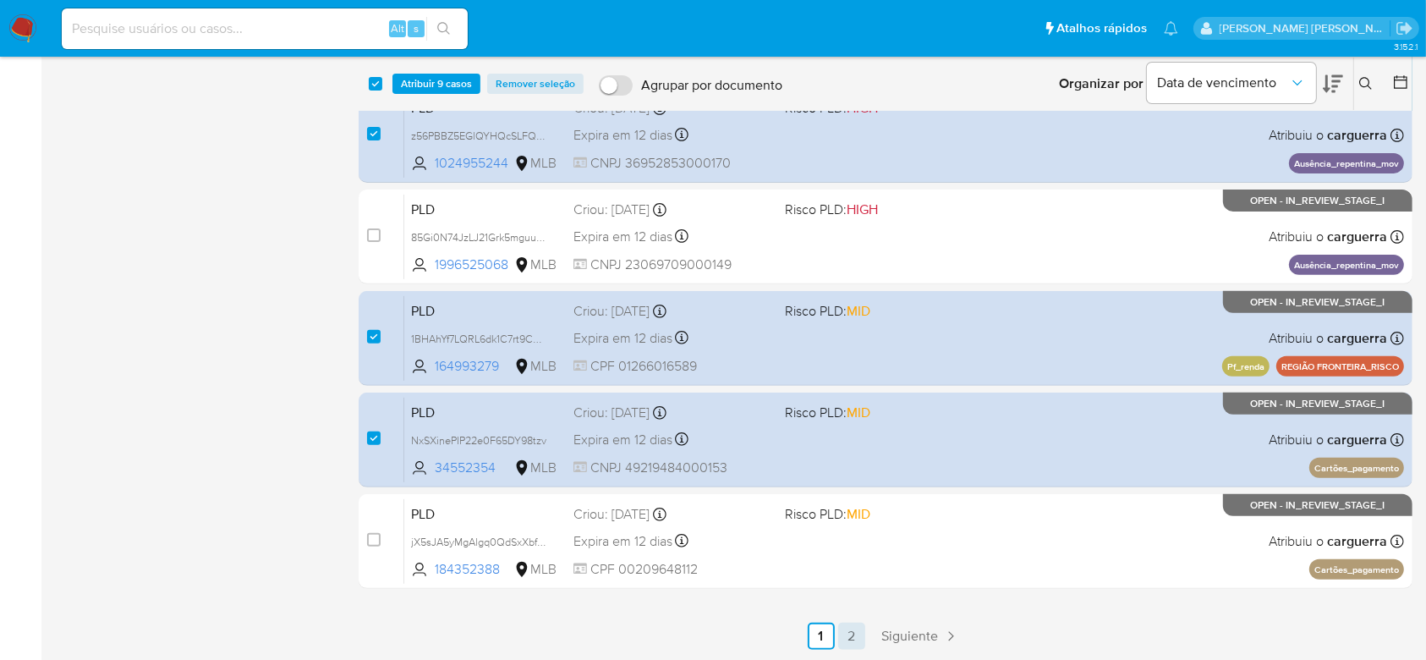
click at [845, 640] on link "2" at bounding box center [851, 636] width 27 height 27
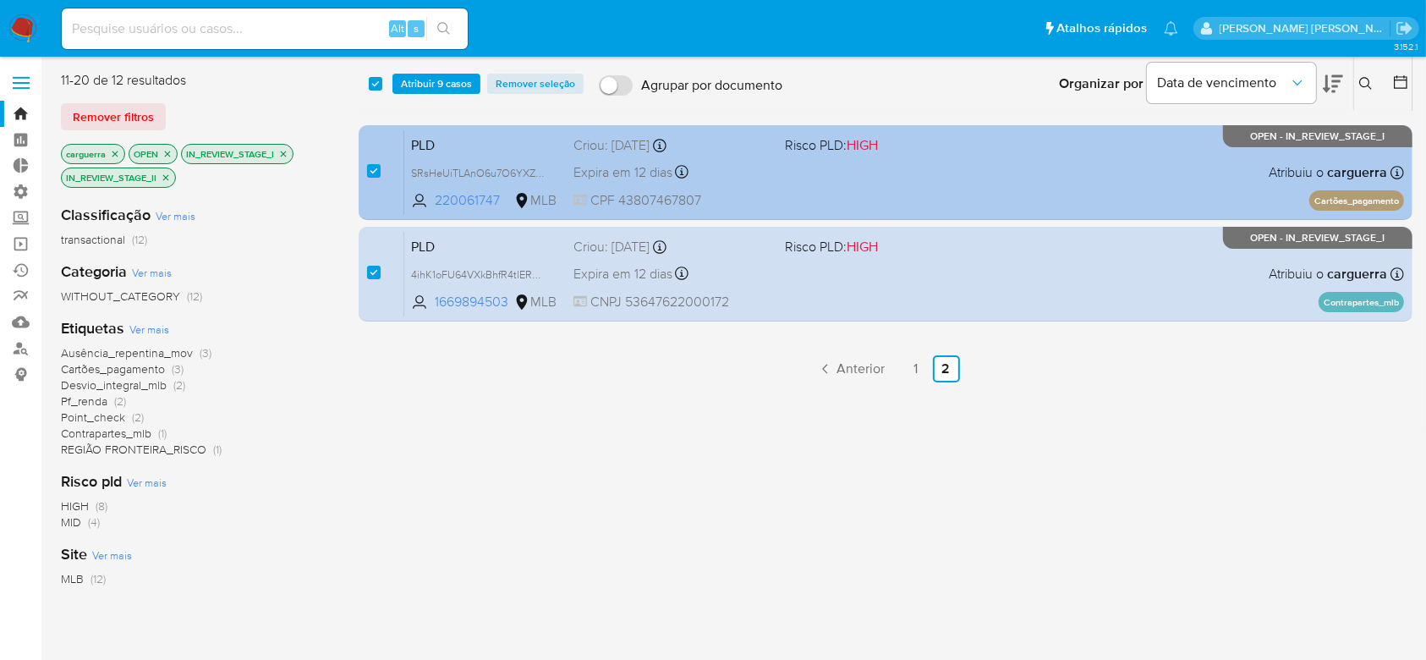
drag, startPoint x: 374, startPoint y: 166, endPoint x: 411, endPoint y: 147, distance: 41.6
click at [375, 166] on input "checkbox" at bounding box center [374, 171] width 14 height 14
checkbox input "false"
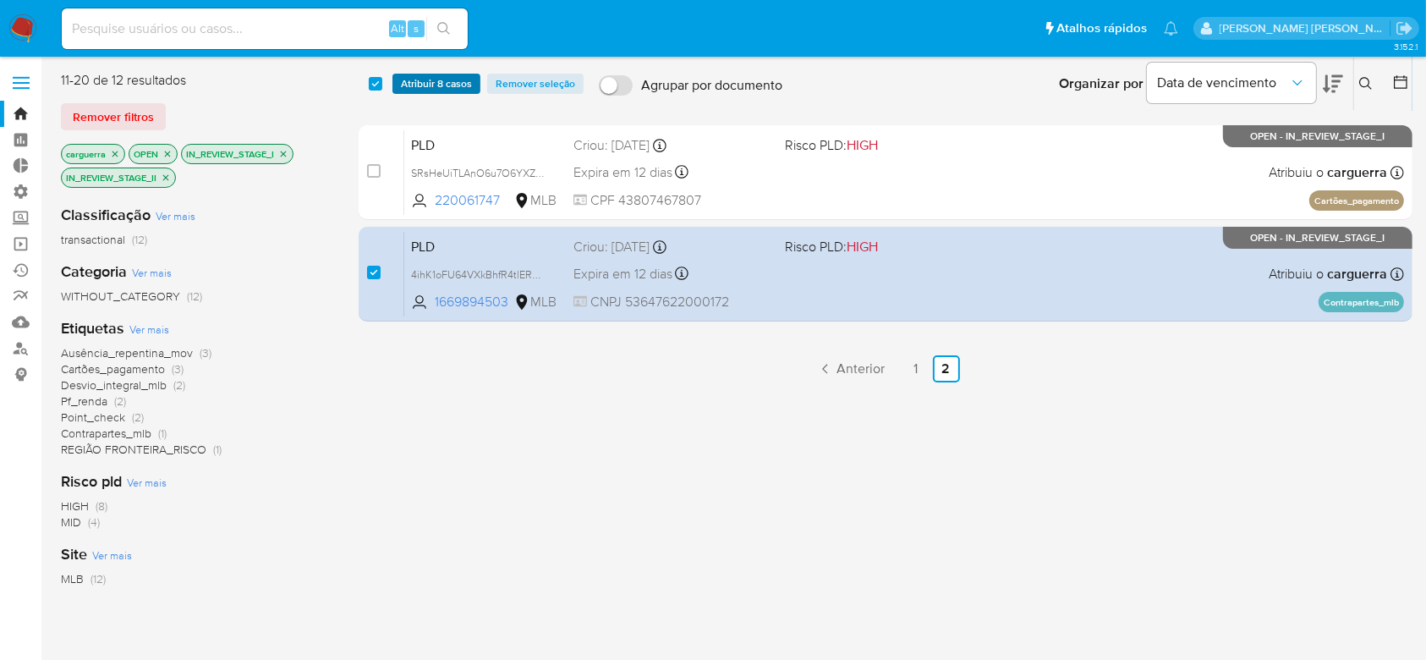
click at [444, 90] on span "Atribuir 8 casos" at bounding box center [436, 83] width 71 height 17
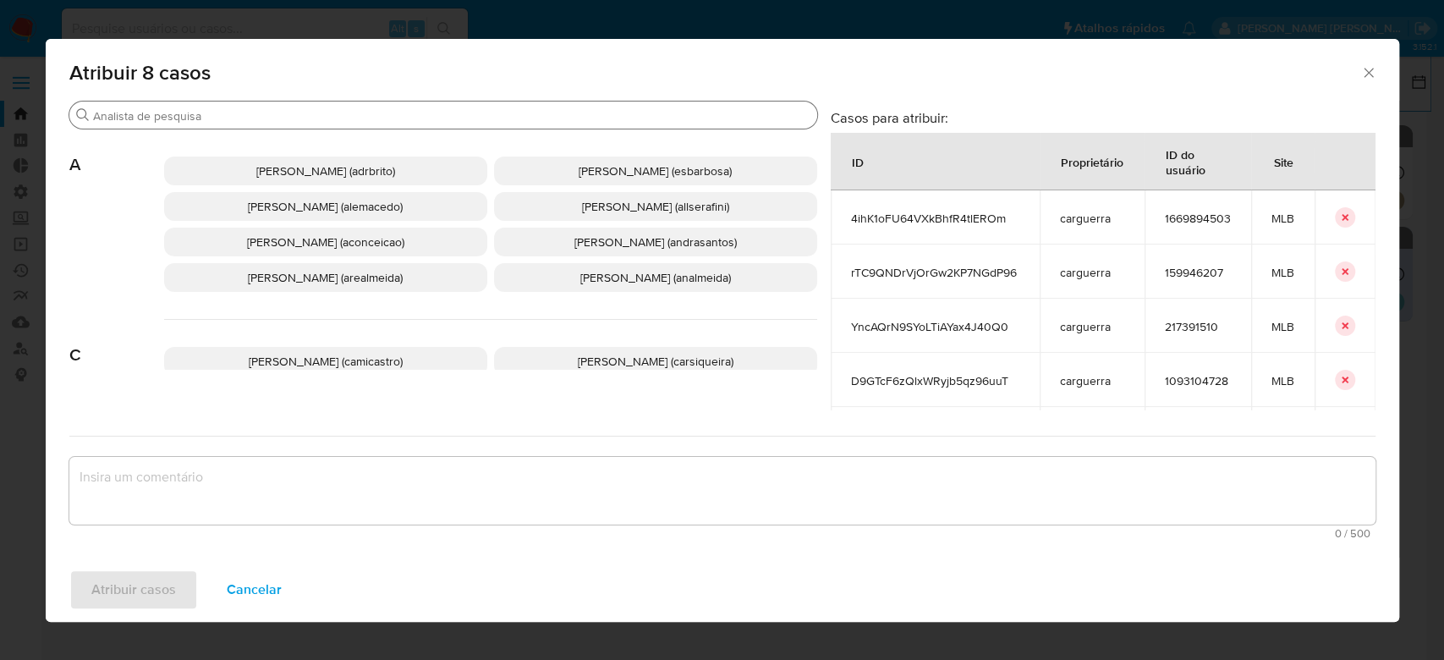
click at [427, 116] on input "Buscar" at bounding box center [451, 115] width 717 height 15
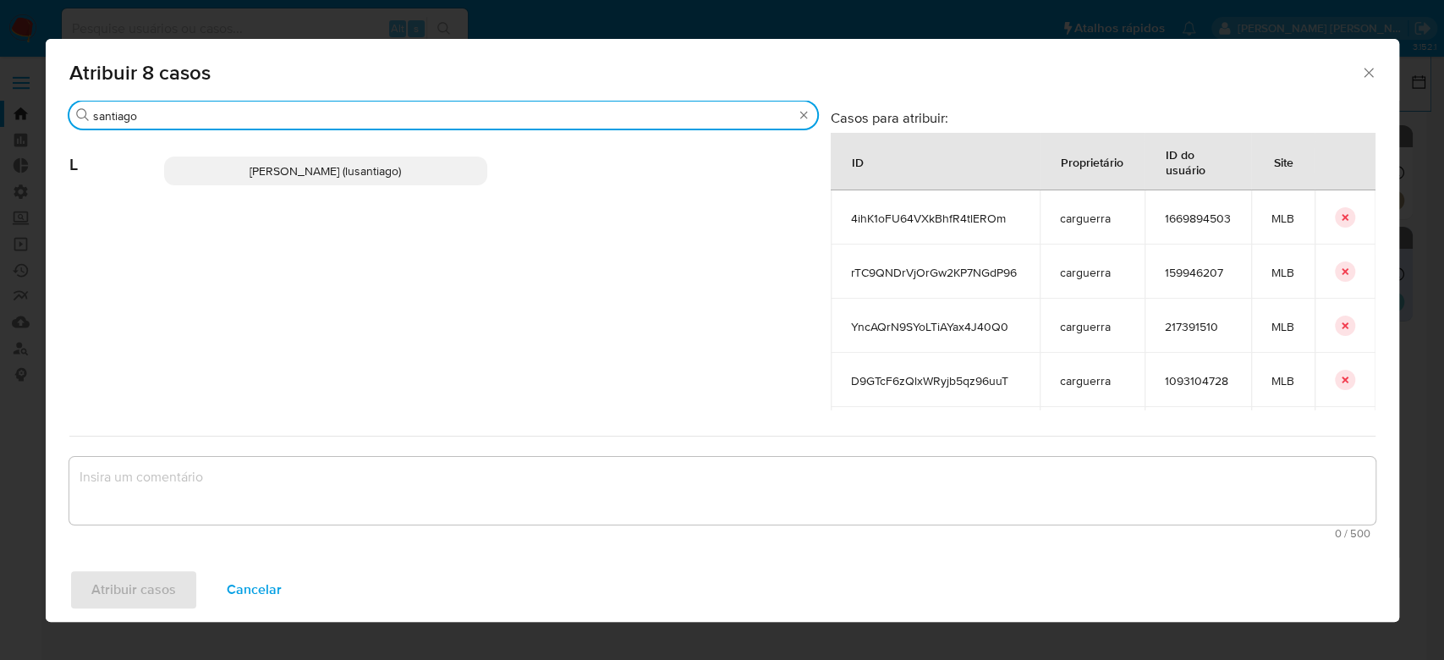
type input "santiago"
click at [357, 164] on span "[PERSON_NAME] (lusantiago)" at bounding box center [325, 170] width 151 height 17
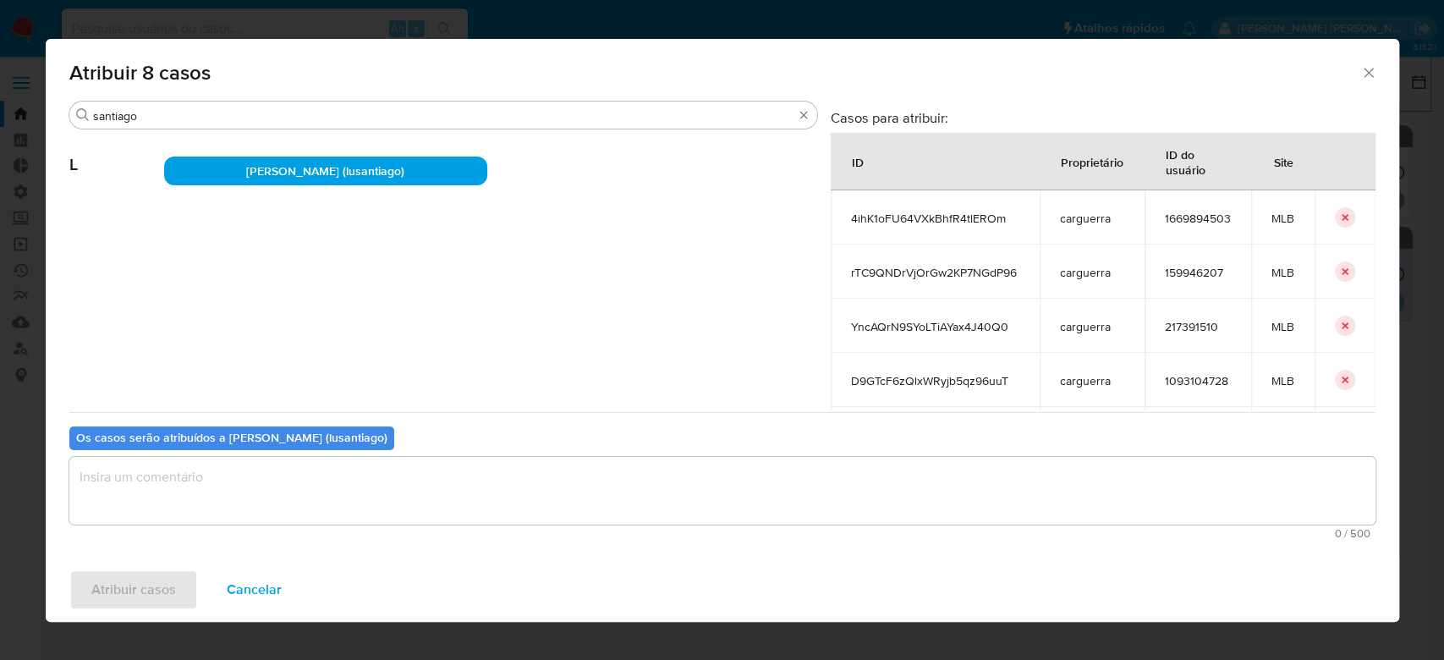
drag, startPoint x: 240, startPoint y: 493, endPoint x: 251, endPoint y: 493, distance: 11.0
click at [240, 491] on textarea "assign-modal" at bounding box center [722, 491] width 1306 height 68
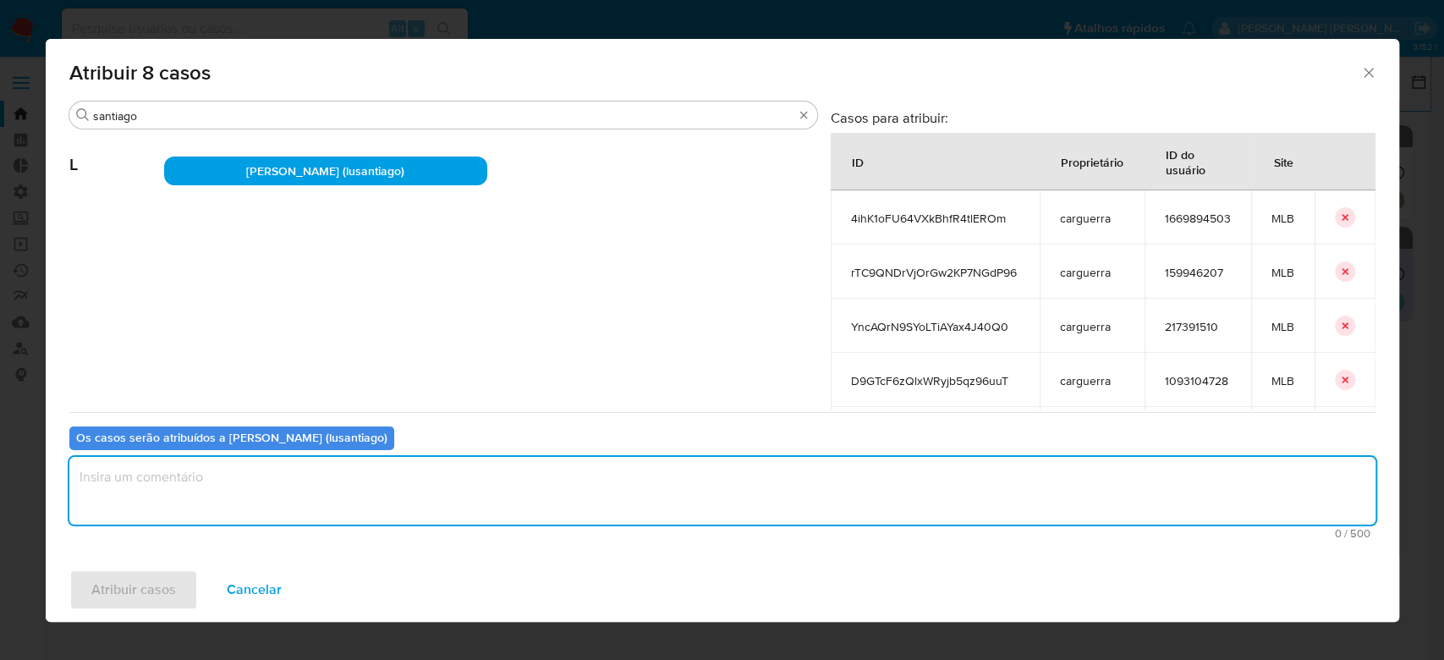
paste textarea "Para tratamento."
type textarea "Para tratamento."
click at [176, 586] on button "Atribuir casos" at bounding box center [133, 589] width 129 height 41
